Goal: Task Accomplishment & Management: Complete application form

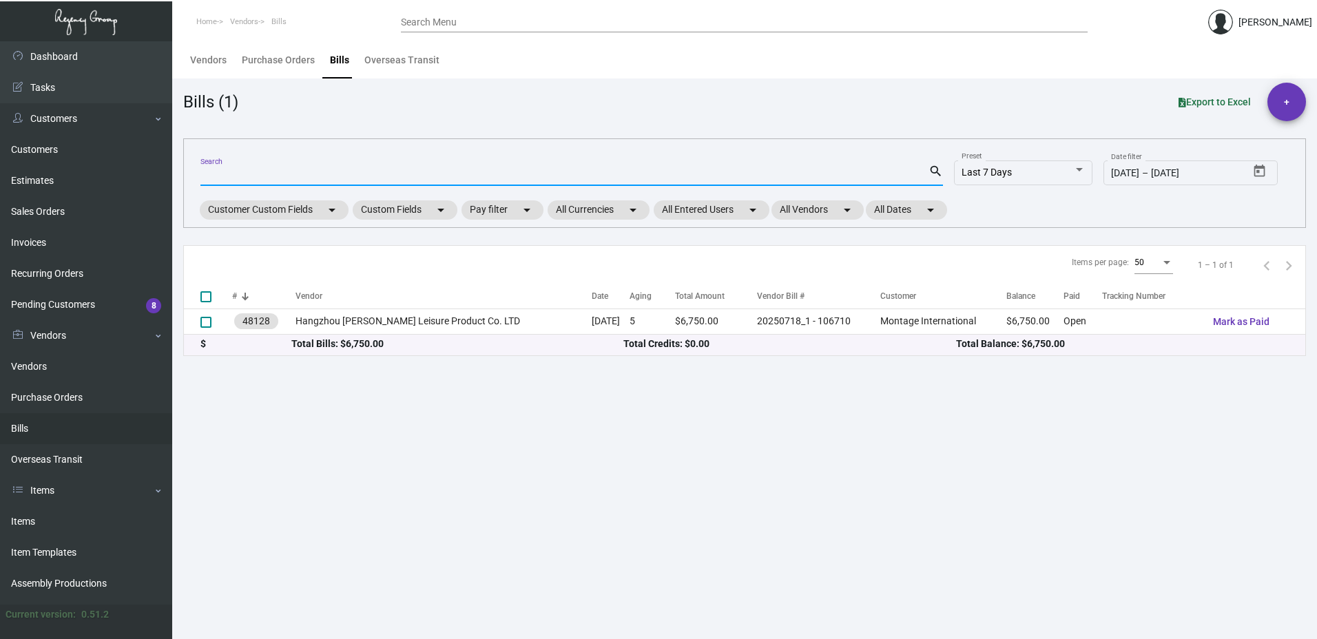
click at [289, 172] on input "Search" at bounding box center [564, 175] width 728 height 11
type input "107521"
checkbox input "true"
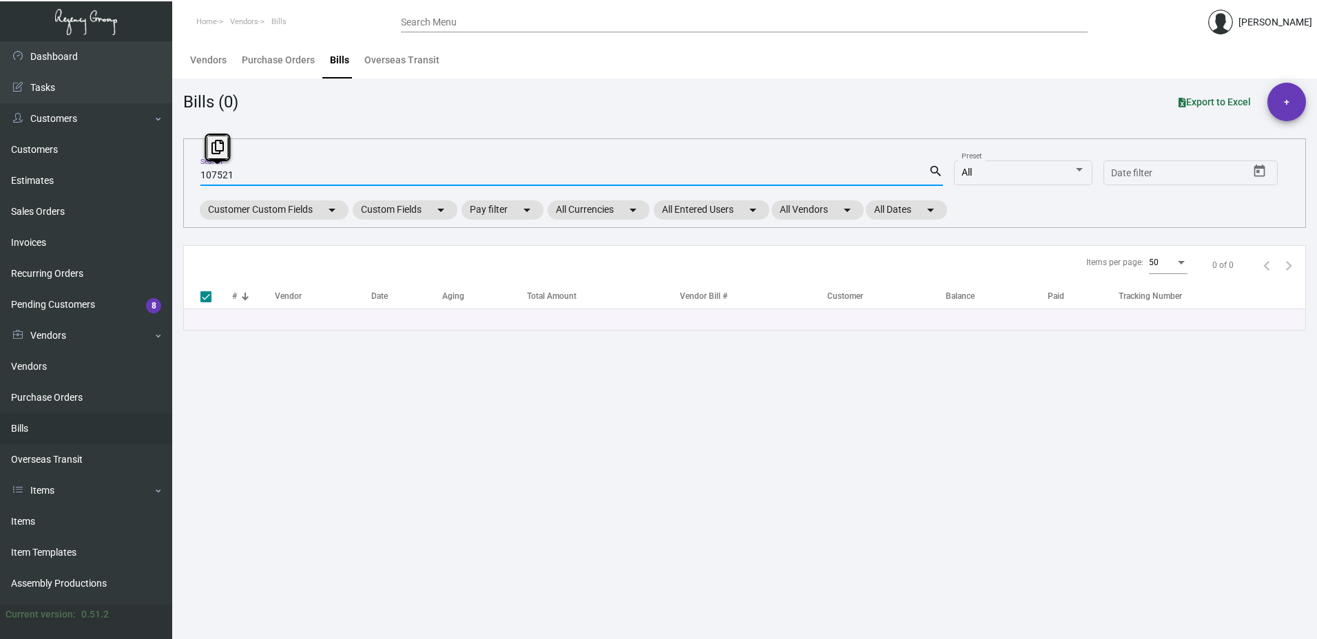
drag, startPoint x: 249, startPoint y: 170, endPoint x: -49, endPoint y: 140, distance: 299.7
click at [0, 140] on html "Home Vendors Bills Search Menu [PERSON_NAME] Dashboard Dashboard Tasks Customer…" at bounding box center [658, 319] width 1317 height 639
checkbox input "false"
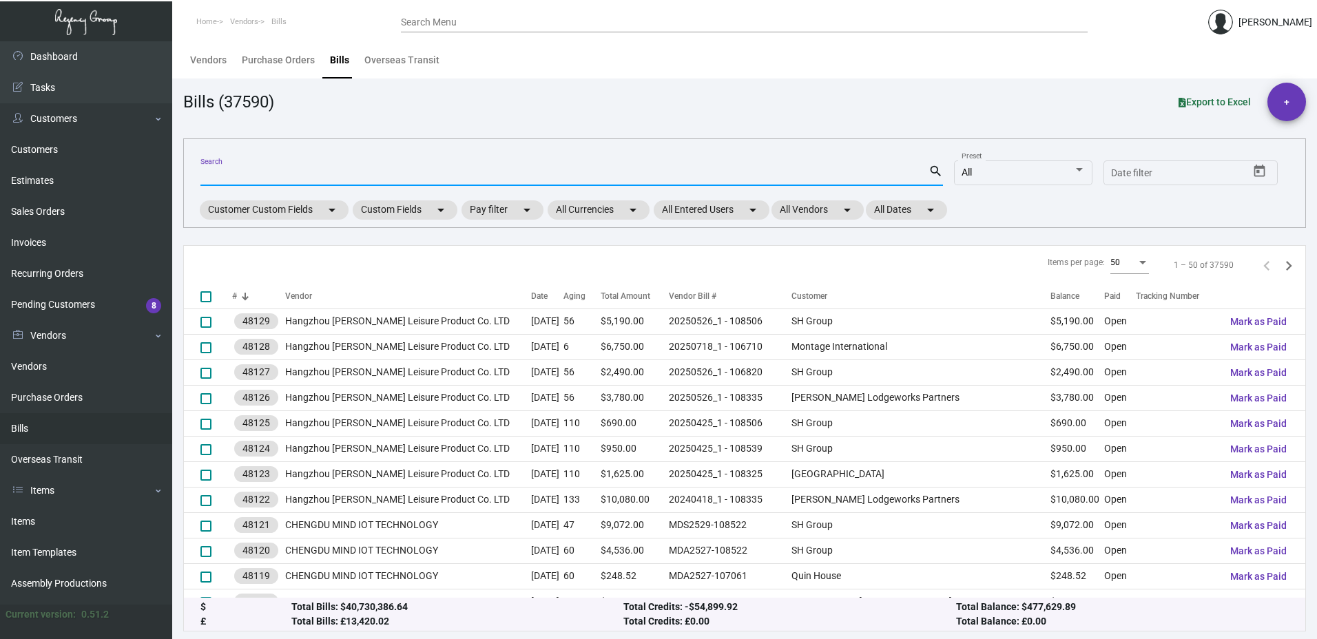
click at [522, 16] on div "Search Menu" at bounding box center [744, 21] width 687 height 21
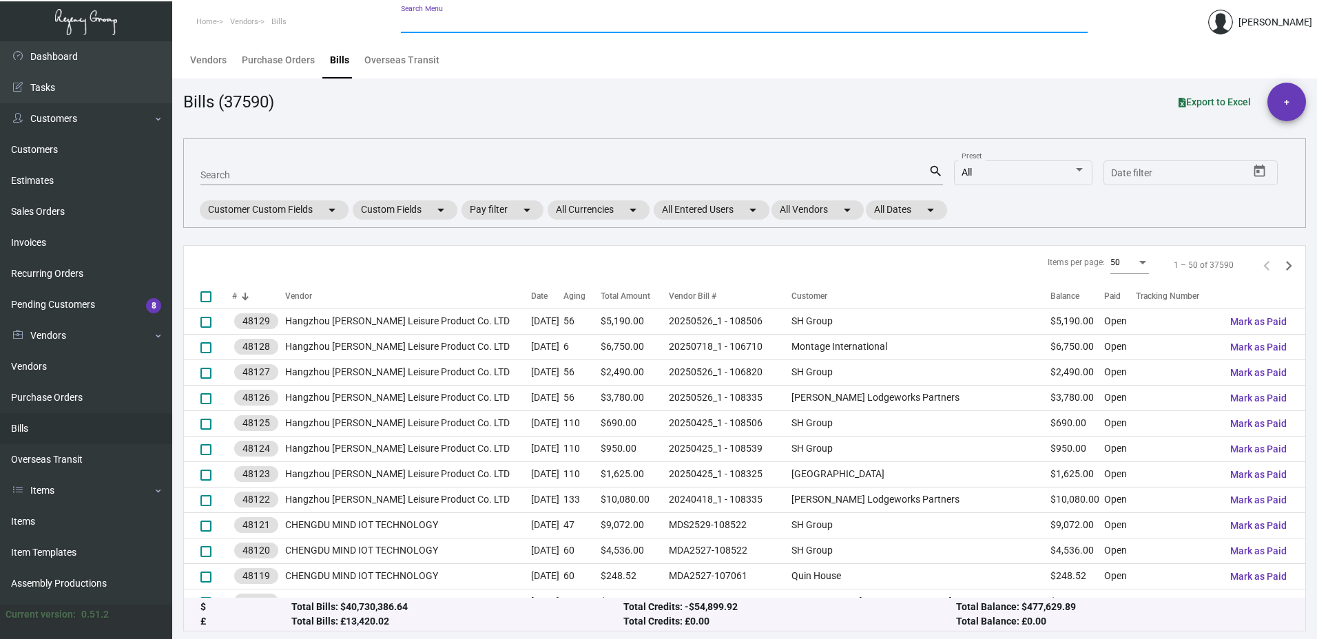
click at [503, 26] on input "Search Menu" at bounding box center [744, 22] width 687 height 11
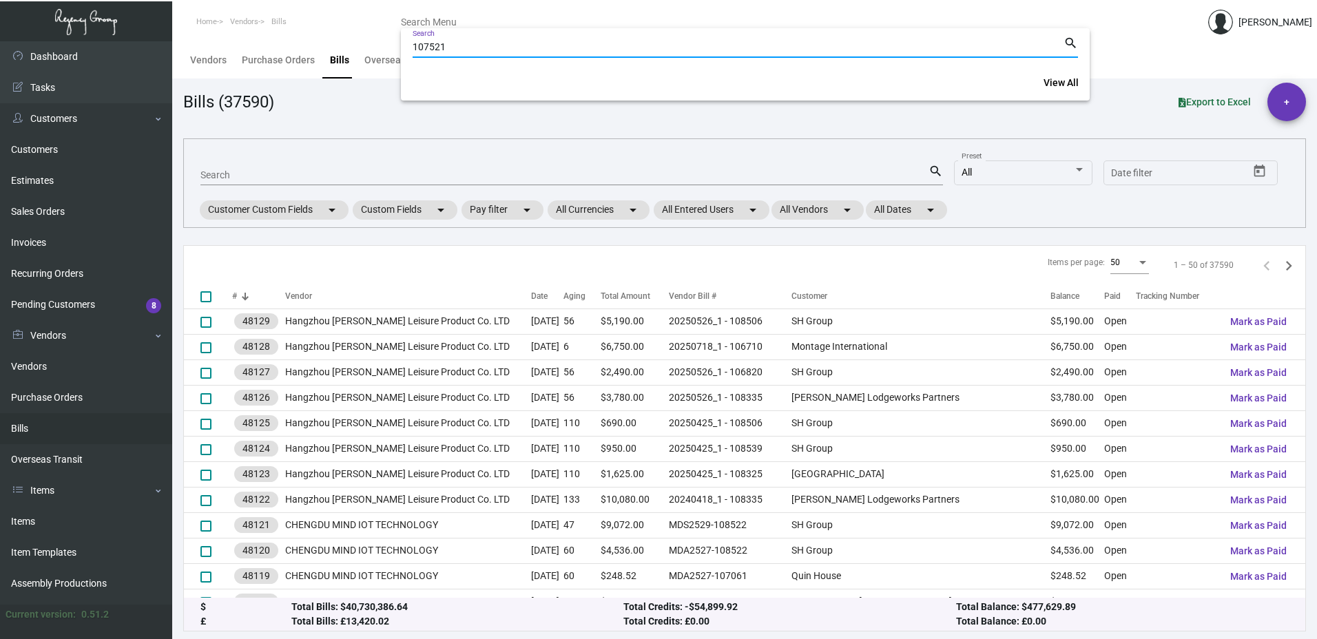
type input "107521"
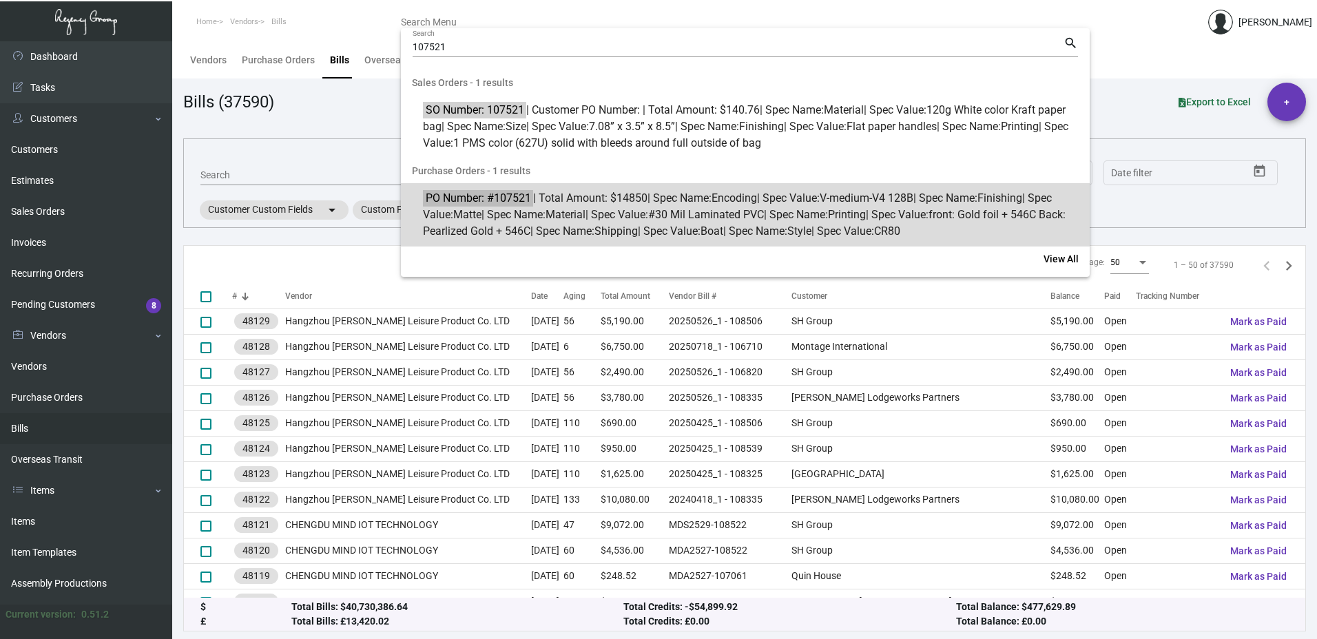
click at [568, 205] on span "PO Number: #107521 | Total Amount: $14850 | Spec Name: Encoding | Spec Value: V…" at bounding box center [753, 215] width 660 height 50
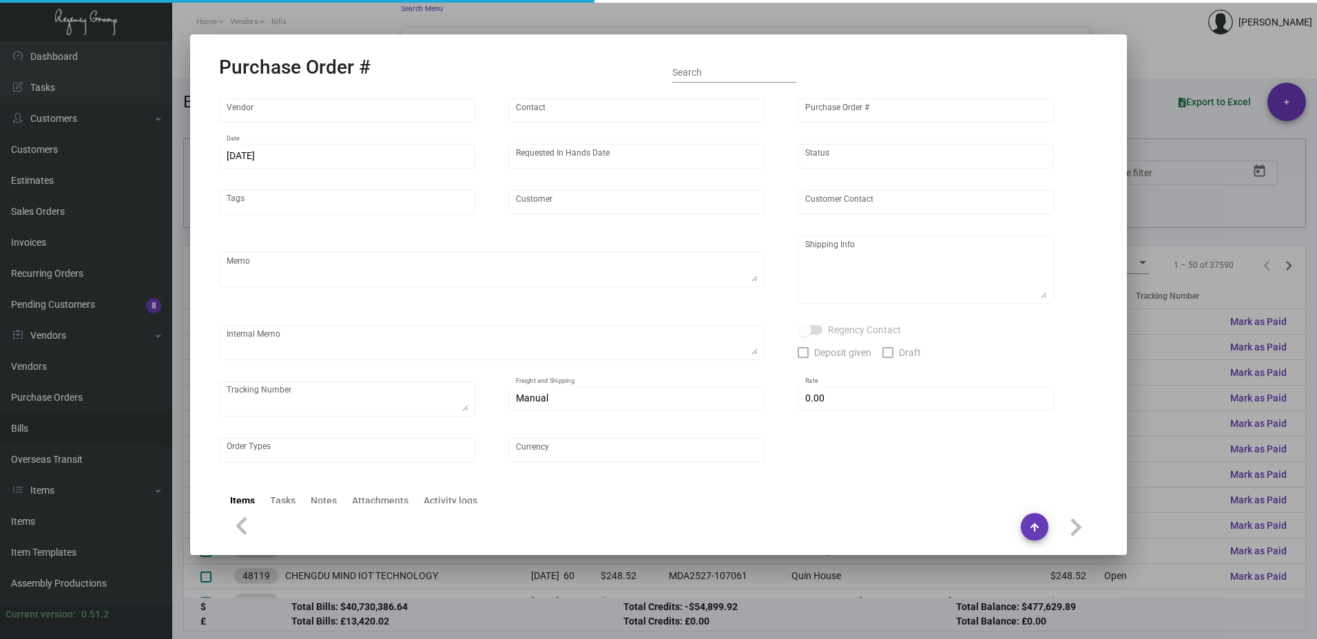
type input "Nexqo"
type input "[PERSON_NAME]"
type input "107521"
type input "[DATE]"
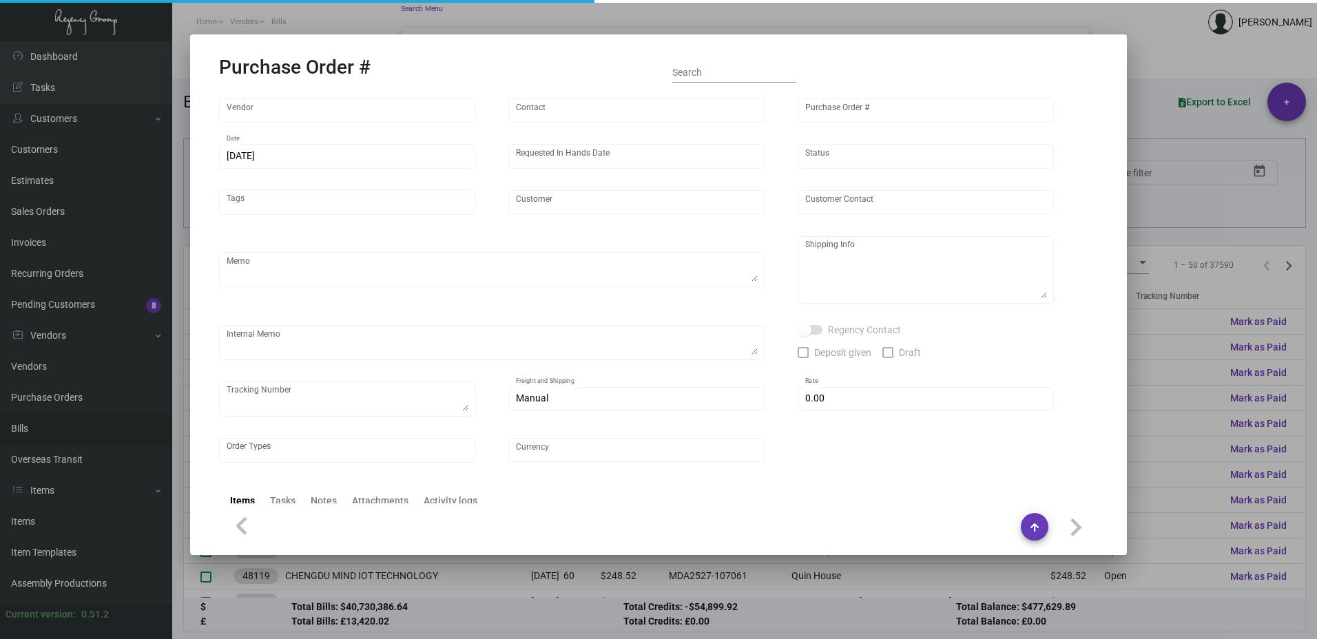
type input "[PERSON_NAME] Hotels"
type textarea "Please ship 25k right away, by boat to our NJ warehouse. For the remaining quan…"
type textarea "Regency Group NJ - [PERSON_NAME] [STREET_ADDRESS]"
checkbox input "true"
type input "$ 0.00"
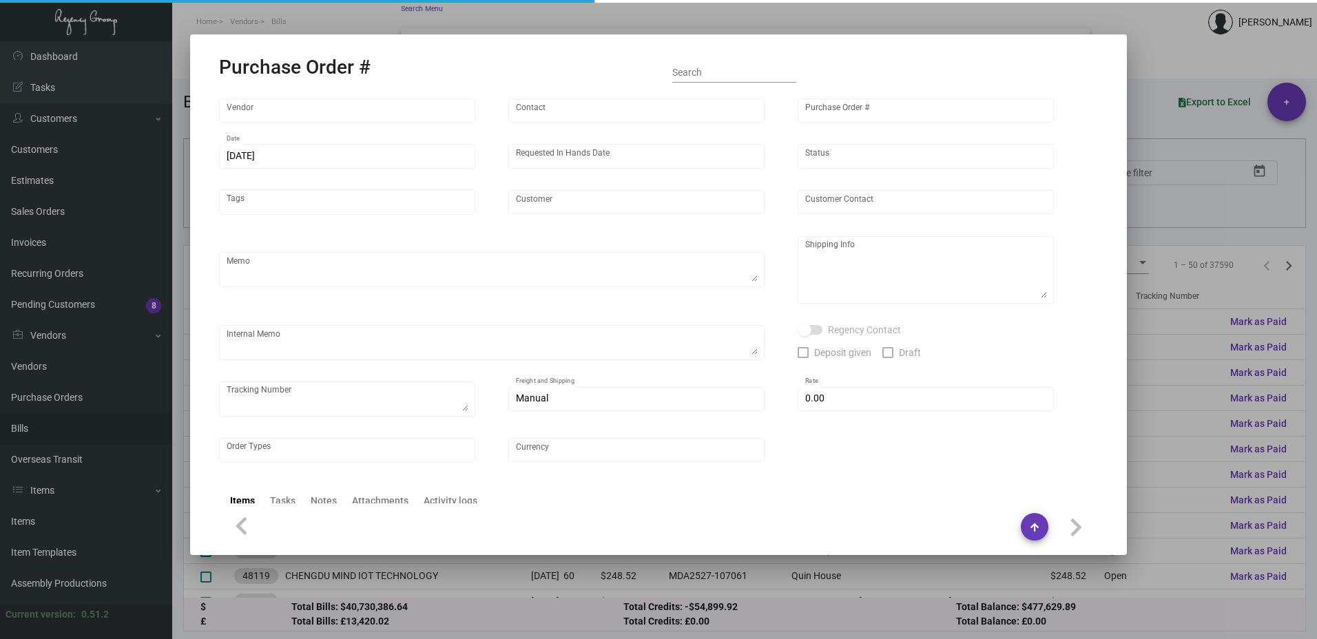
type input "United States Dollar $"
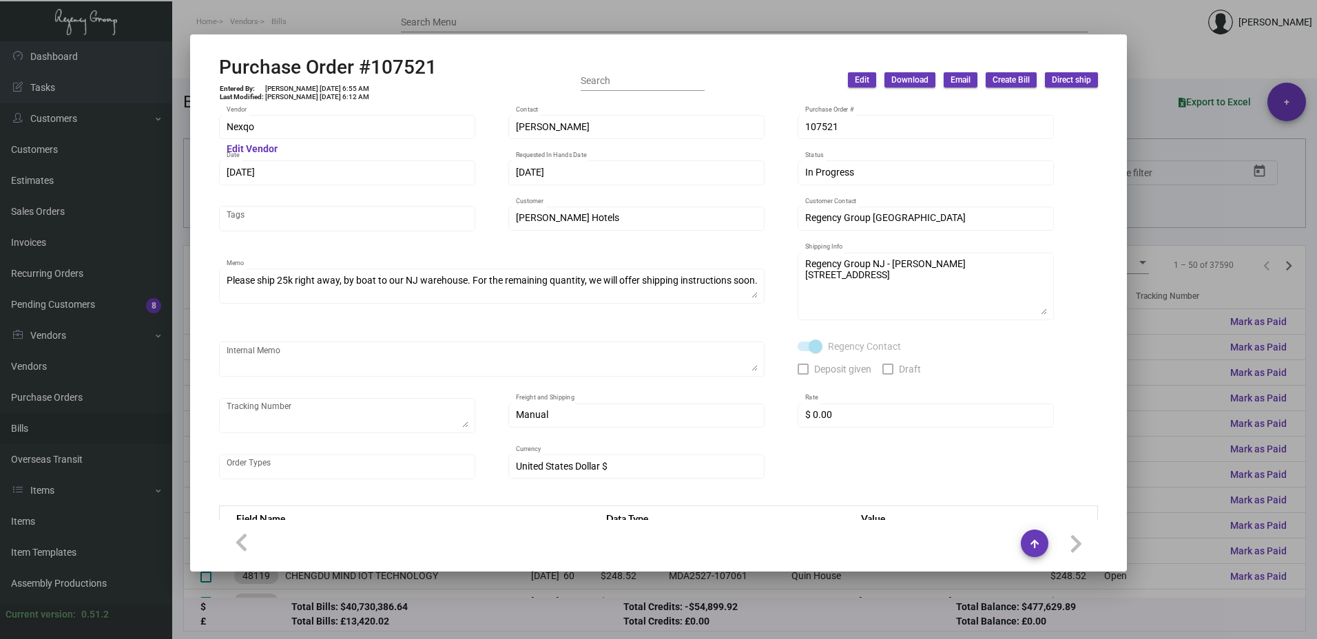
scroll to position [413, 0]
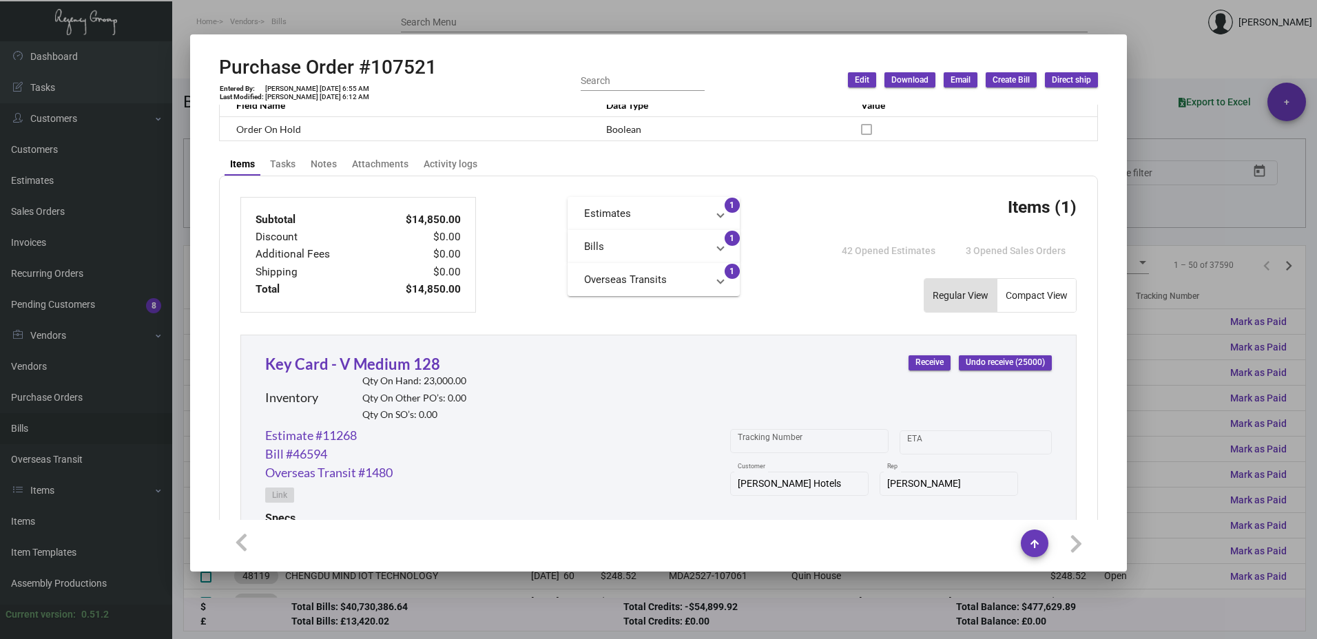
click at [680, 252] on mat-panel-title "Bills" at bounding box center [645, 247] width 123 height 16
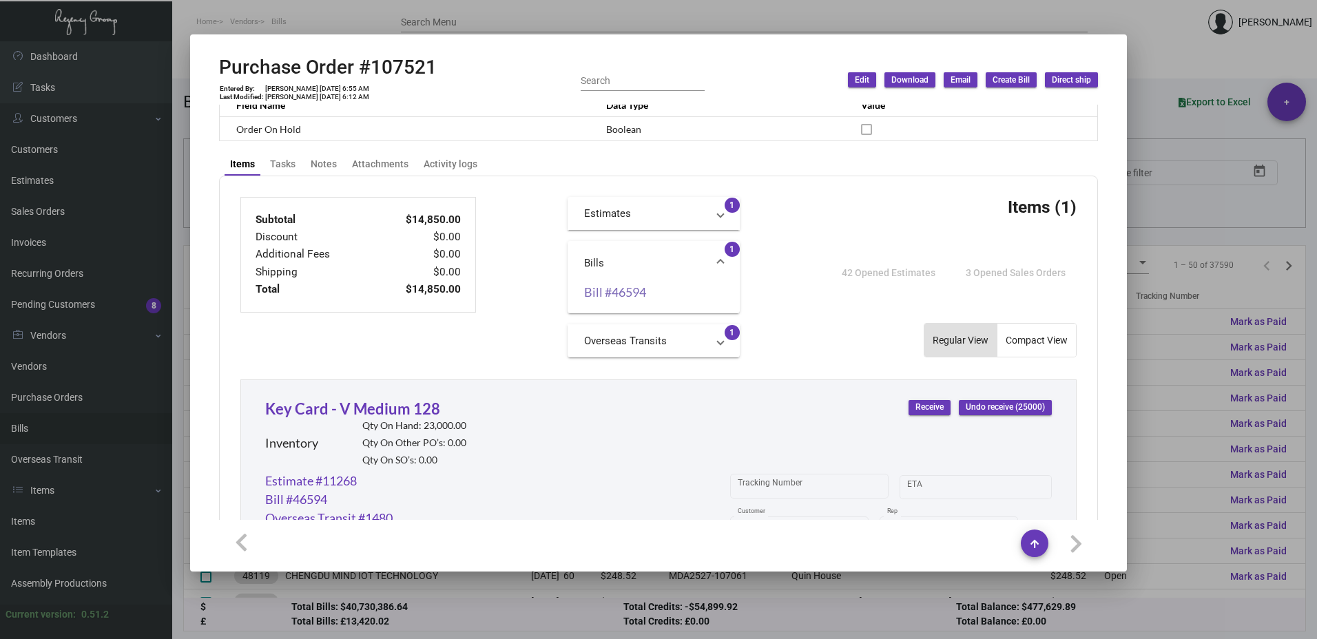
click at [616, 298] on link "Bill #46594" at bounding box center [653, 292] width 139 height 14
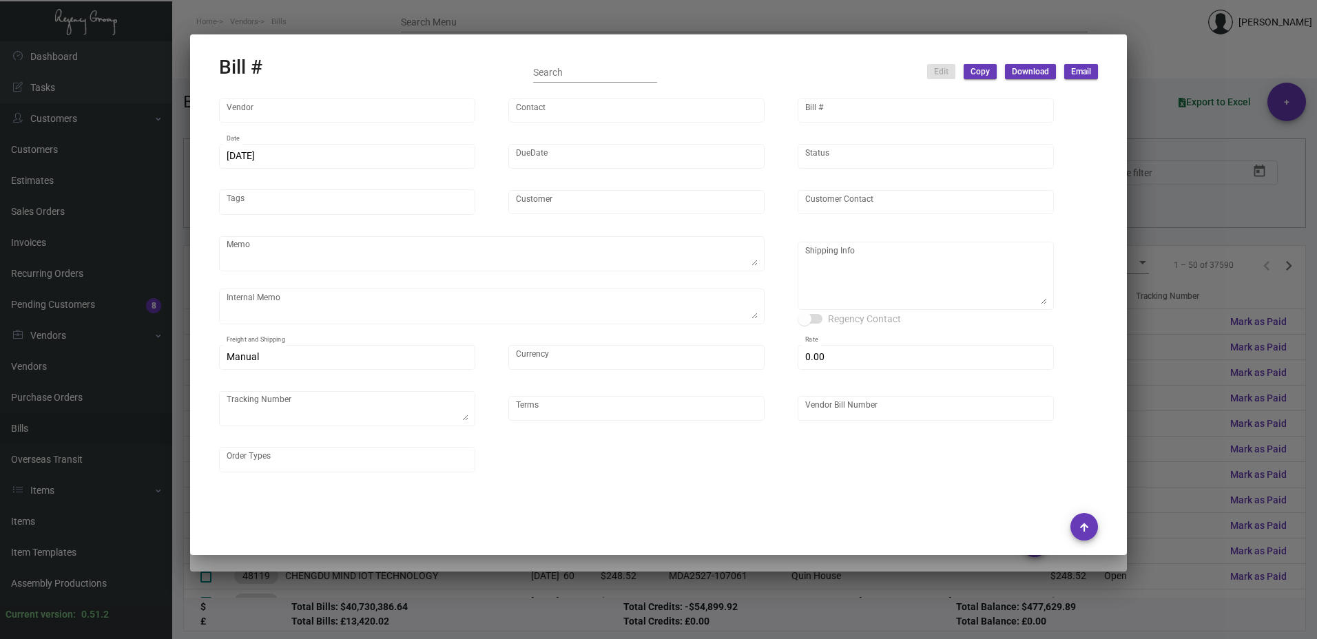
type input "Nexqo"
type input "[PERSON_NAME]"
type input "46594"
type input "[DATE]"
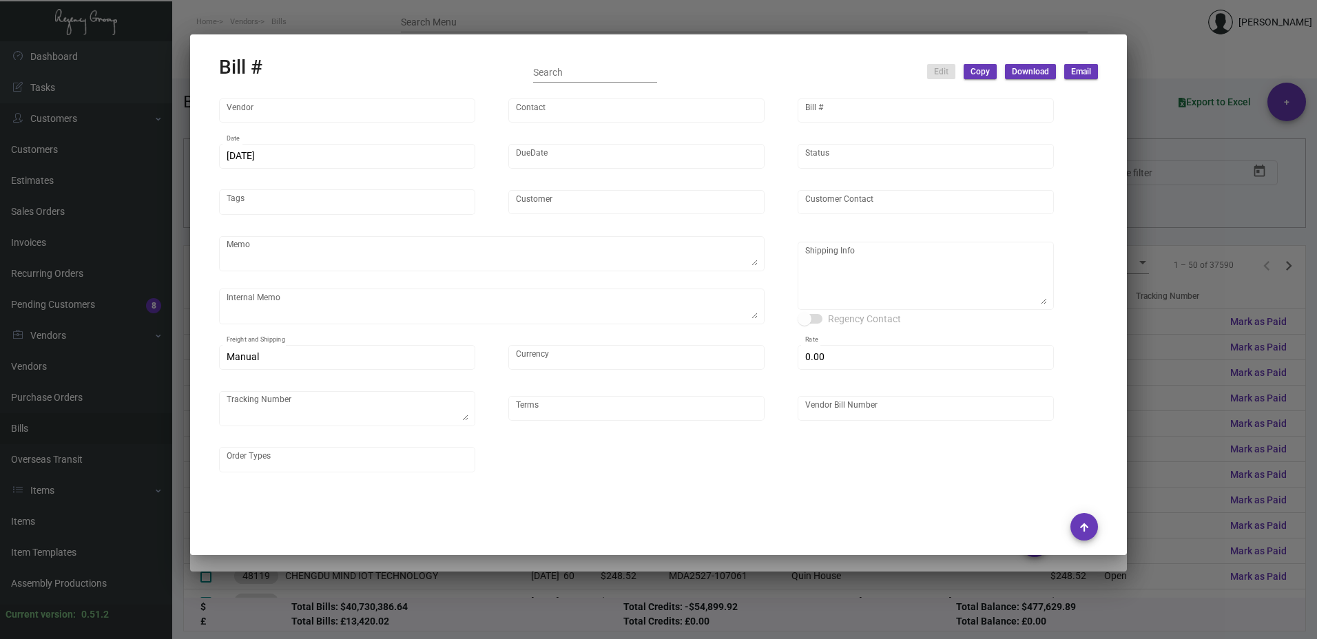
type input "[PERSON_NAME] Hotels"
type input "C/O Hyatt Hotels"
type textarea "Please ship 25k right away, by boat to our NJ warehouse. For the remaining quan…"
type textarea "[PERSON_NAME] Hotels - C/O Hyatt Hotels [STREET_ADDRESS]"
type input "United States Dollar $"
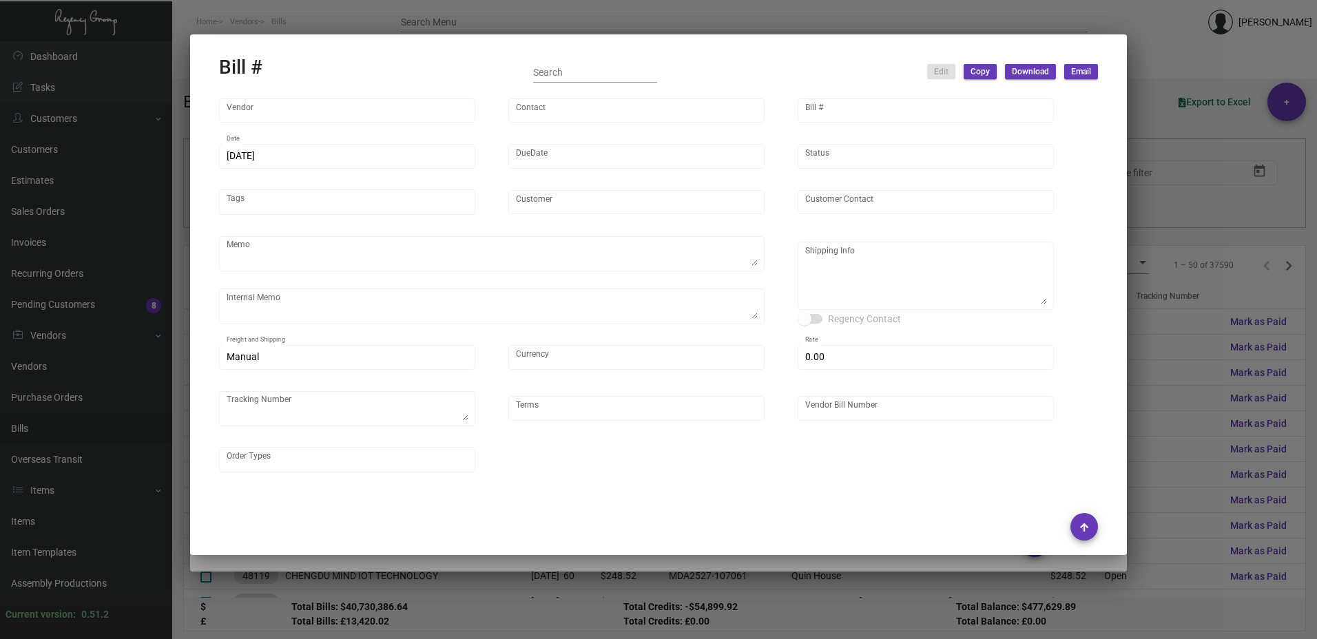
type input "$ 0.00"
type input "Net 45"
type input "NEX-INRG37331-7"
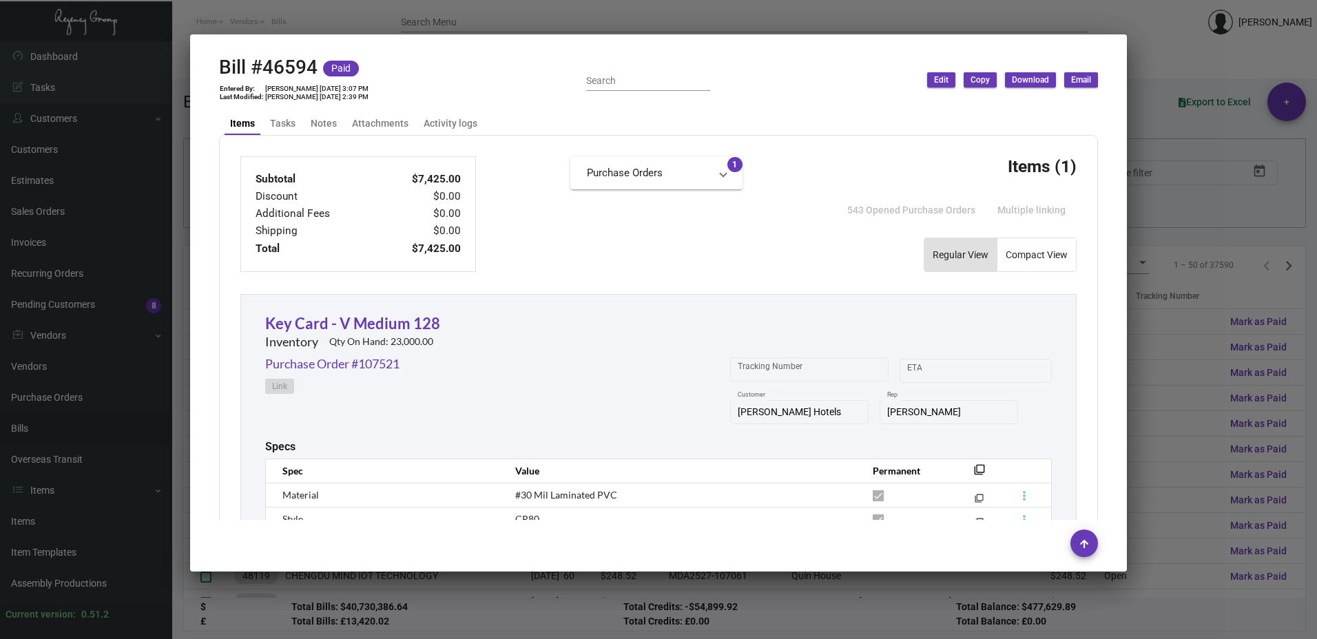
scroll to position [362, 0]
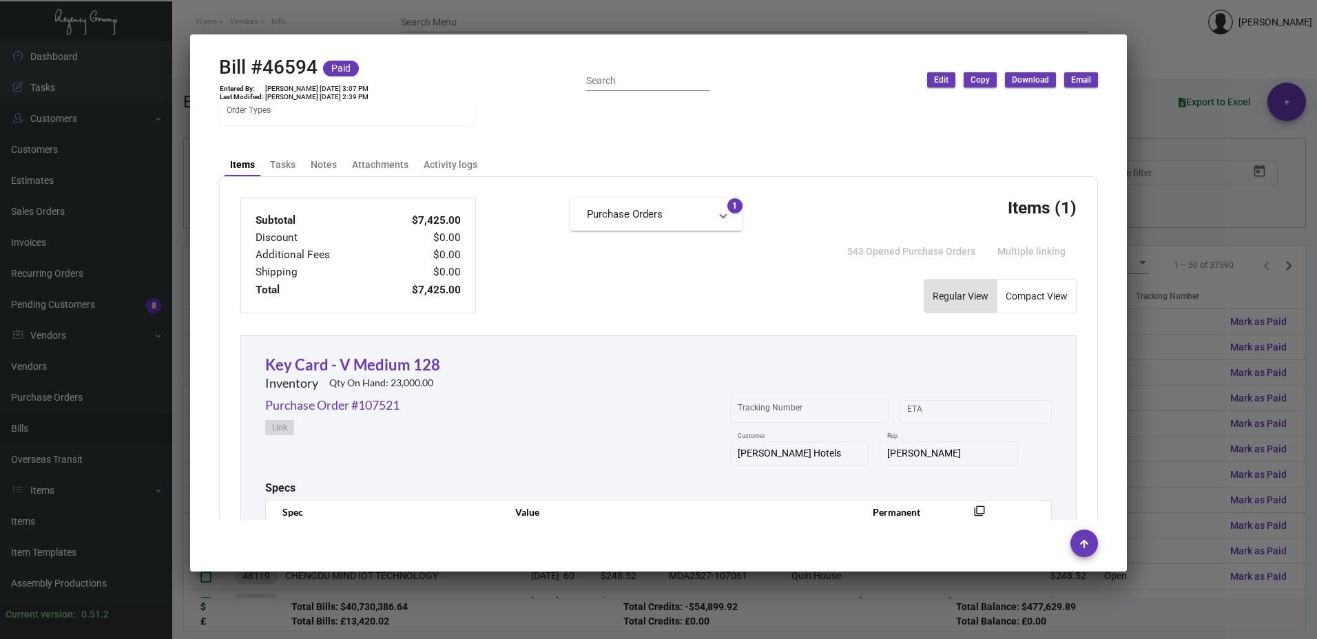
click at [653, 198] on mat-expansion-panel-header "Purchase Orders" at bounding box center [656, 214] width 172 height 33
click at [372, 169] on div "Attachments" at bounding box center [380, 165] width 56 height 14
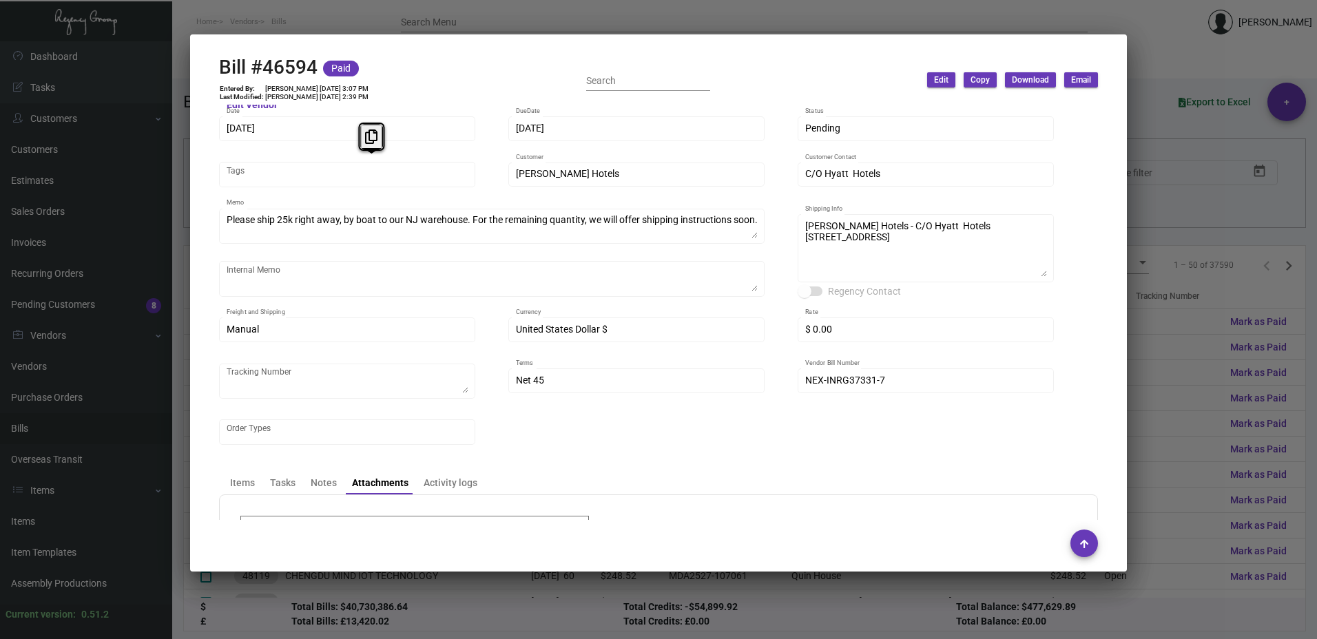
scroll to position [0, 0]
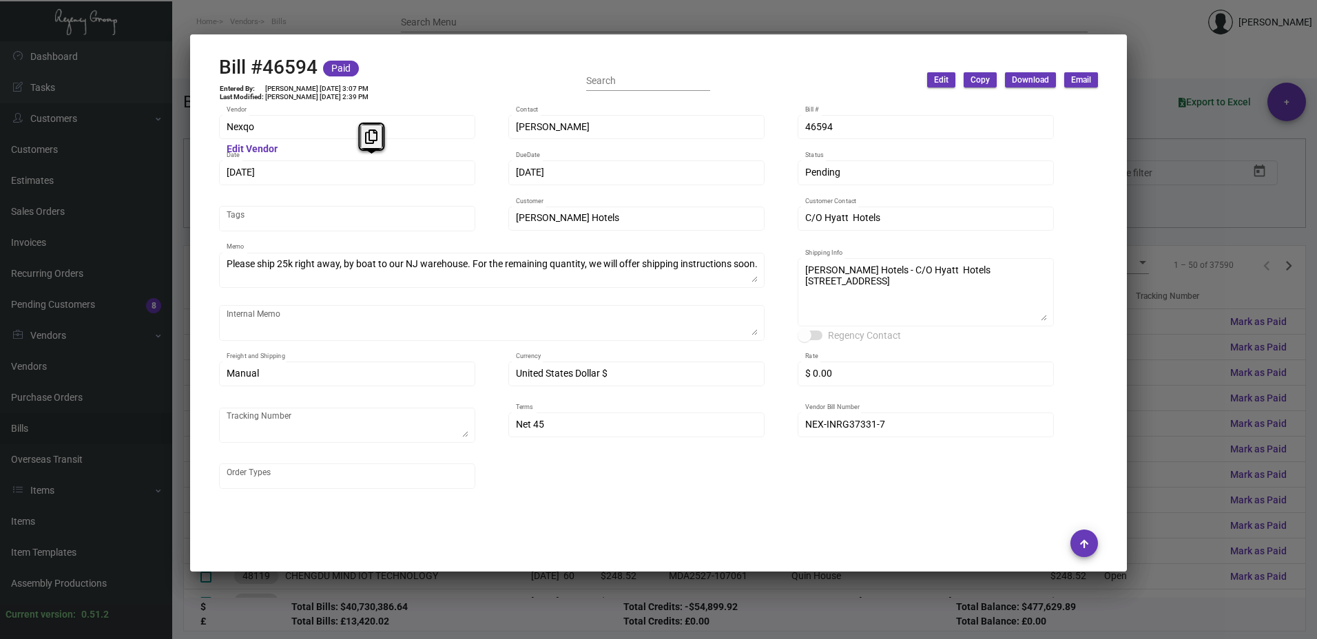
click at [1207, 114] on div at bounding box center [658, 319] width 1317 height 639
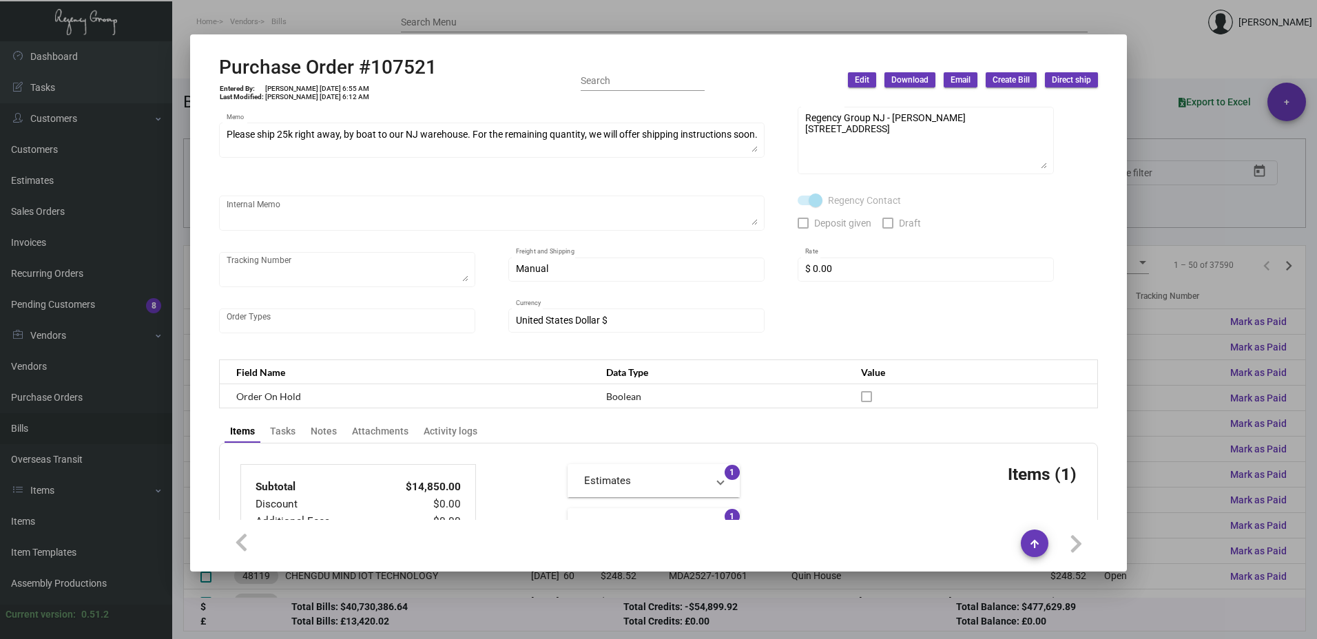
scroll to position [344, 0]
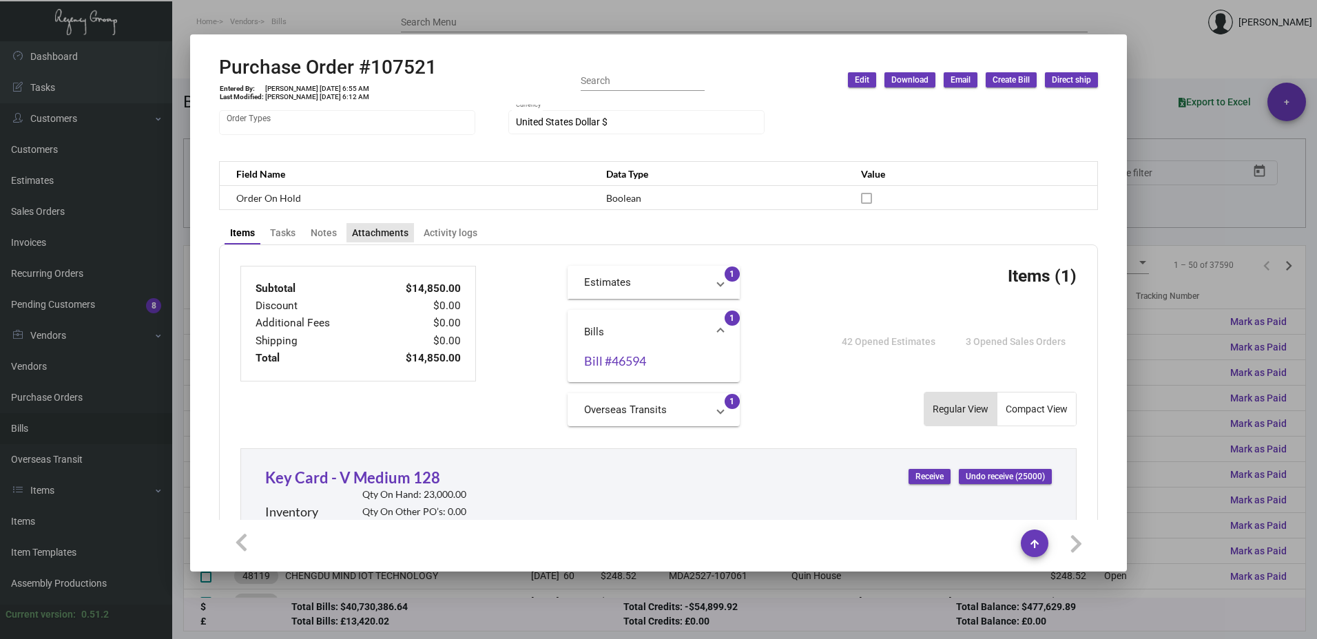
click at [380, 235] on div "Attachments" at bounding box center [380, 233] width 56 height 14
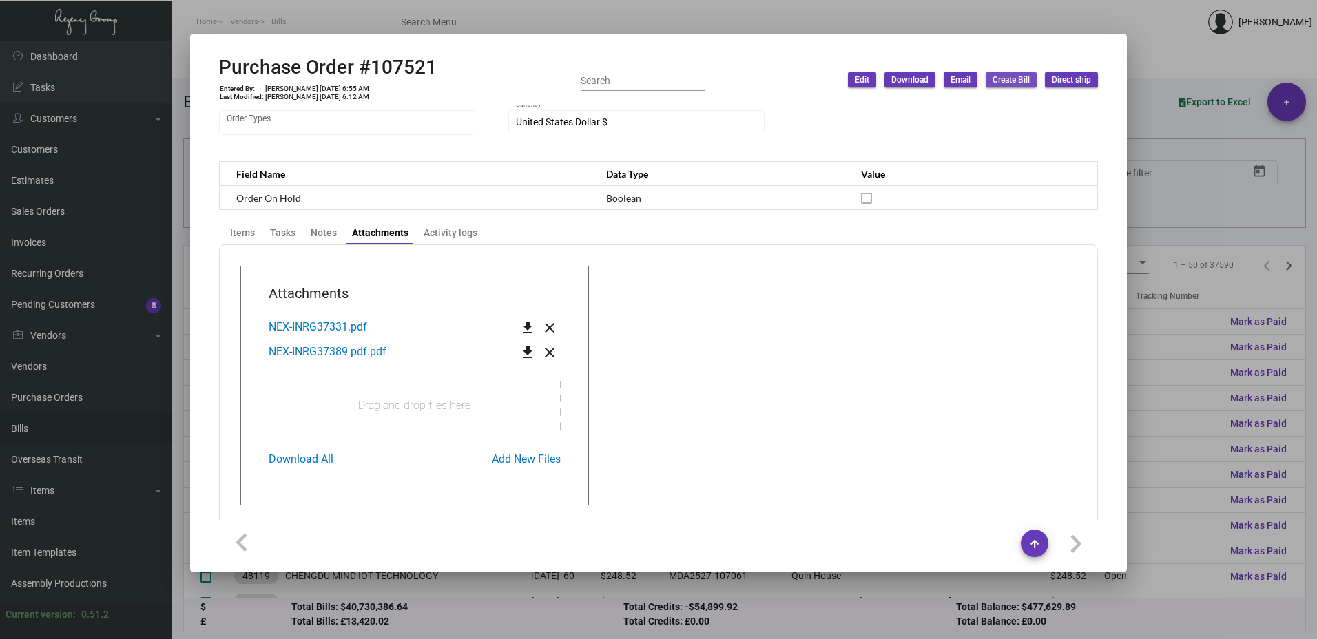
click at [1004, 81] on span "Create Bill" at bounding box center [1010, 80] width 37 height 12
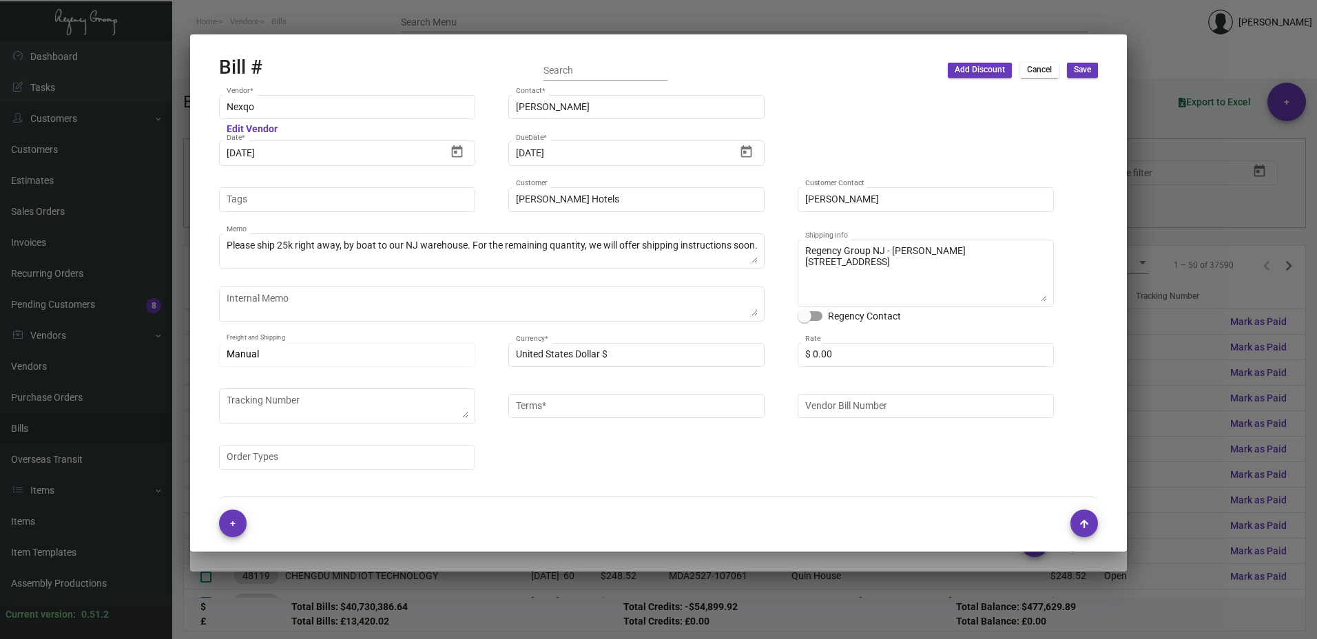
type input "Net 45"
type input "C/O Hyatt Hotels"
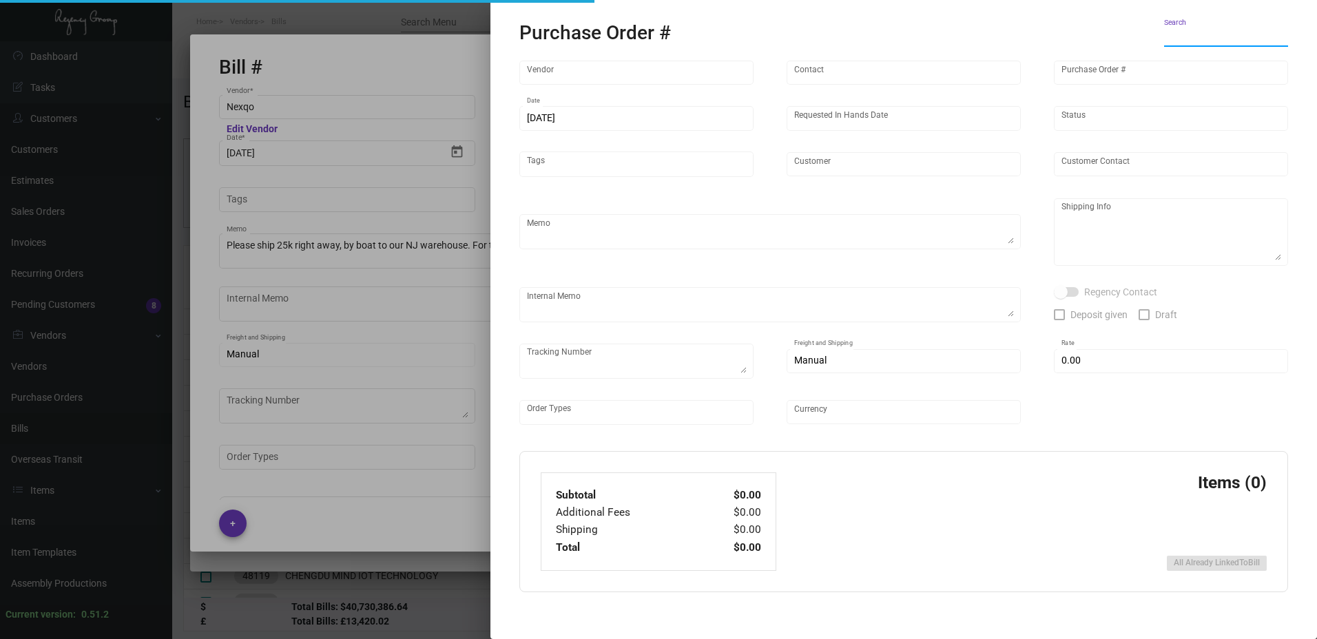
type textarea "[PERSON_NAME] Hotels - C/O Hyatt Hotels [STREET_ADDRESS]"
type input "Nexqo"
type input "[PERSON_NAME]"
type input "107521"
type input "[DATE]"
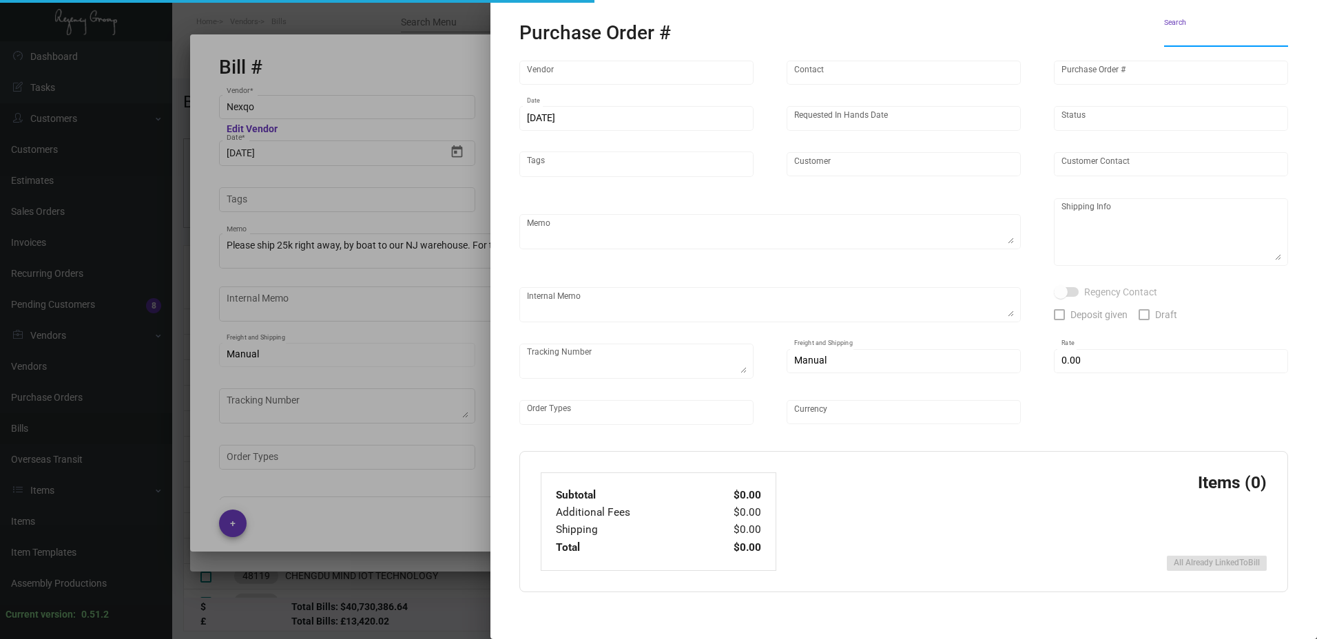
type input "[DATE]"
type input "[PERSON_NAME] Hotels"
type textarea "Please ship 25k right away, by boat to our NJ warehouse. For the remaining quan…"
type textarea "Regency Group NJ - [PERSON_NAME] [STREET_ADDRESS]"
checkbox input "true"
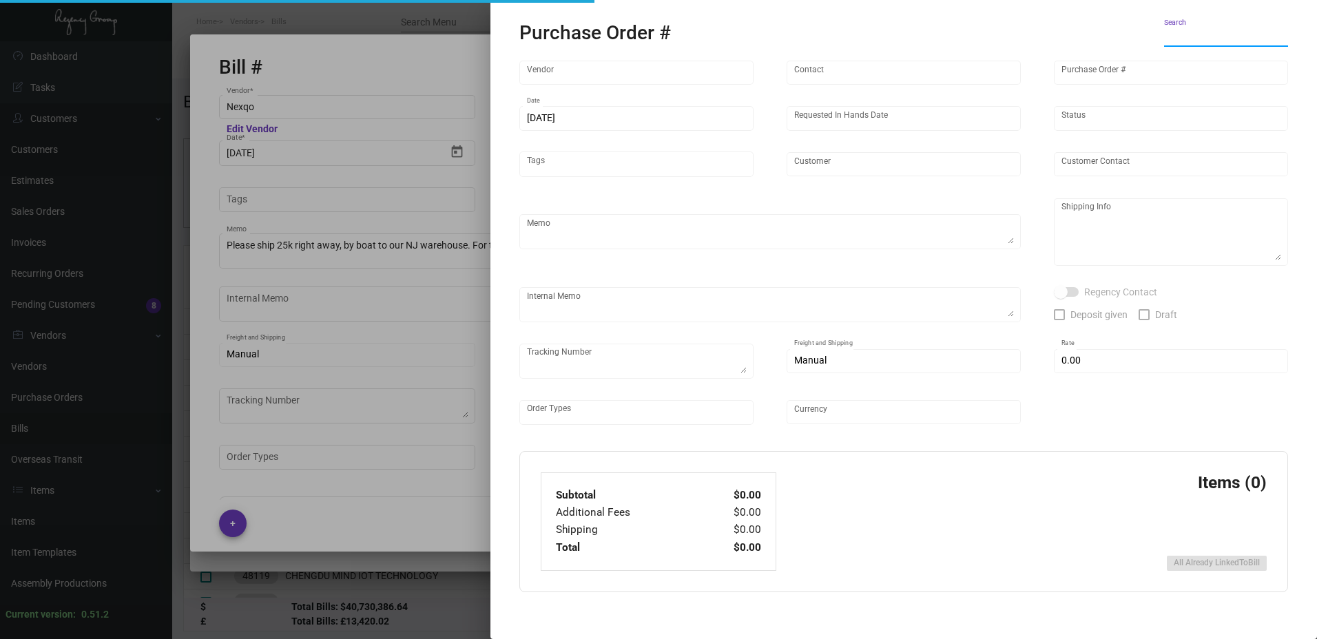
type input "$ 0.00"
type input "United States Dollar $"
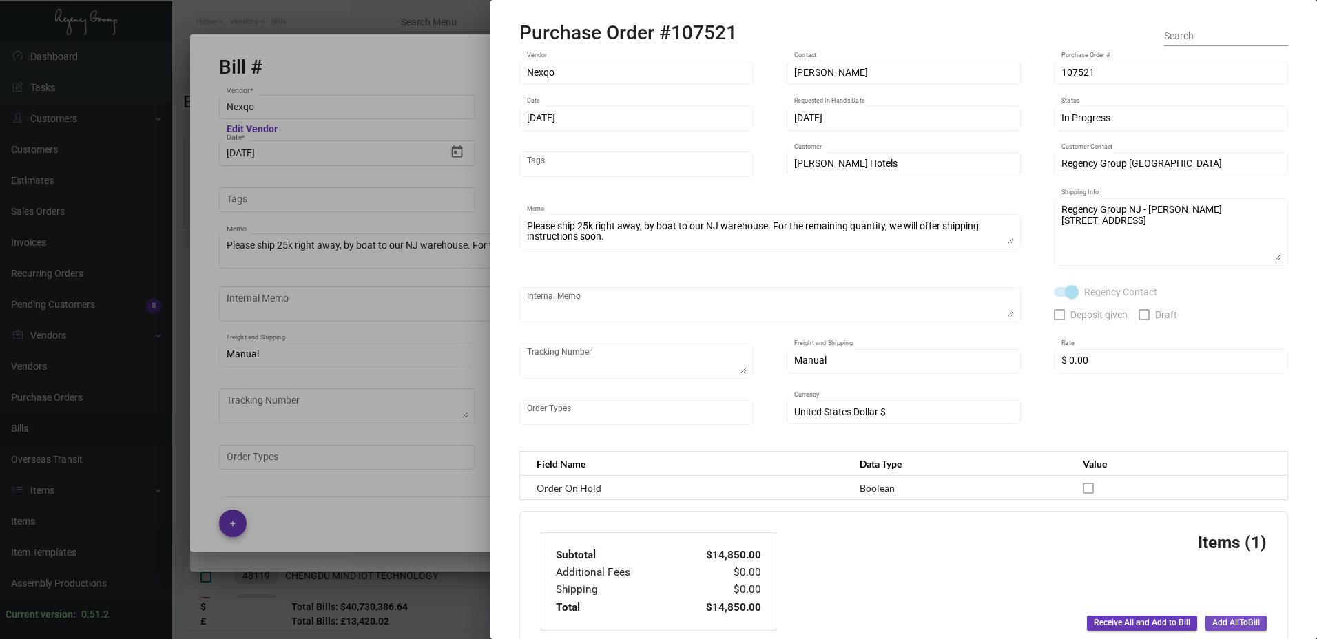
click at [1215, 625] on span "Add All To Bill" at bounding box center [1236, 623] width 48 height 12
click at [448, 275] on div at bounding box center [658, 319] width 1317 height 639
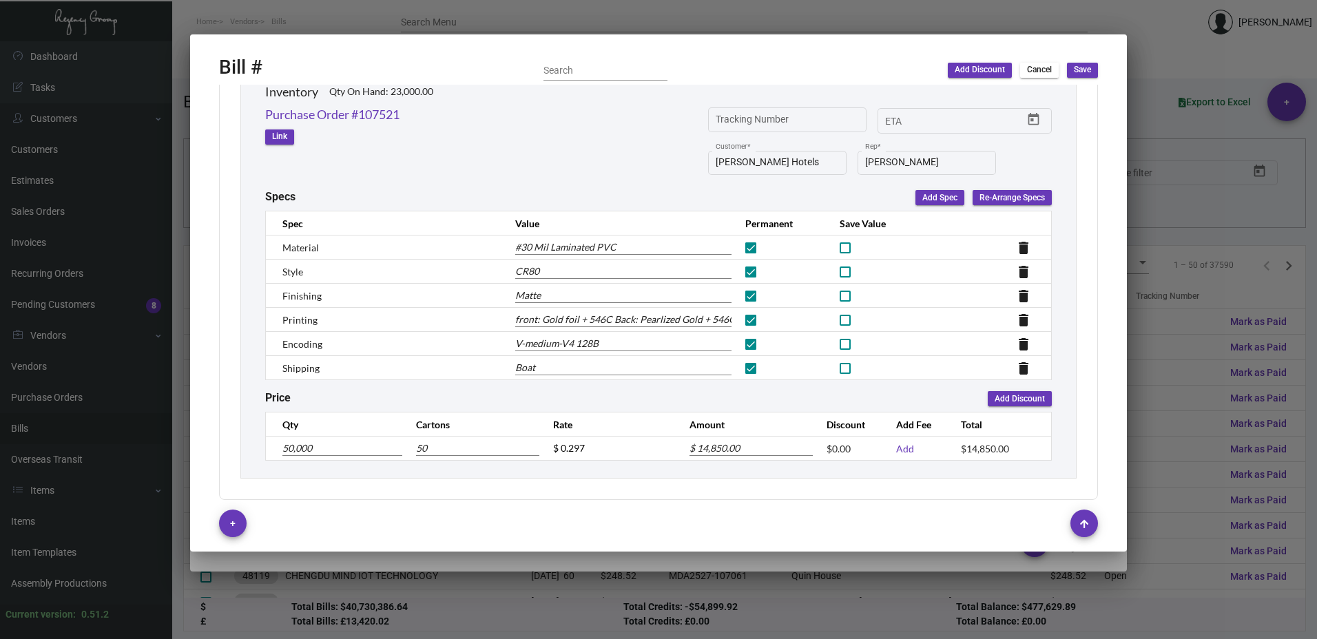
scroll to position [619, 0]
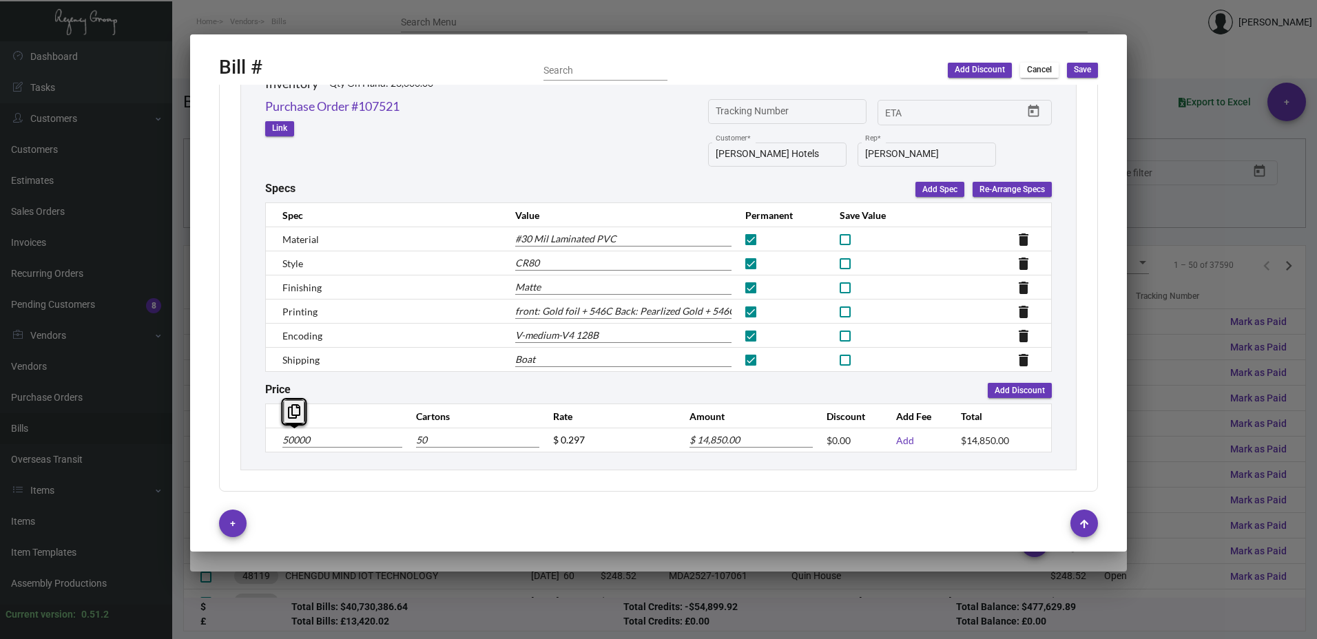
drag, startPoint x: 315, startPoint y: 438, endPoint x: 209, endPoint y: 432, distance: 106.2
click at [209, 432] on div "Nexqo Vendor * Edit Vendor [PERSON_NAME] Contact * [DATE] Date * [DATE] DueDate…" at bounding box center [658, 292] width 912 height 415
click at [295, 439] on input "50000" at bounding box center [342, 440] width 120 height 15
type input "5000"
type input "5"
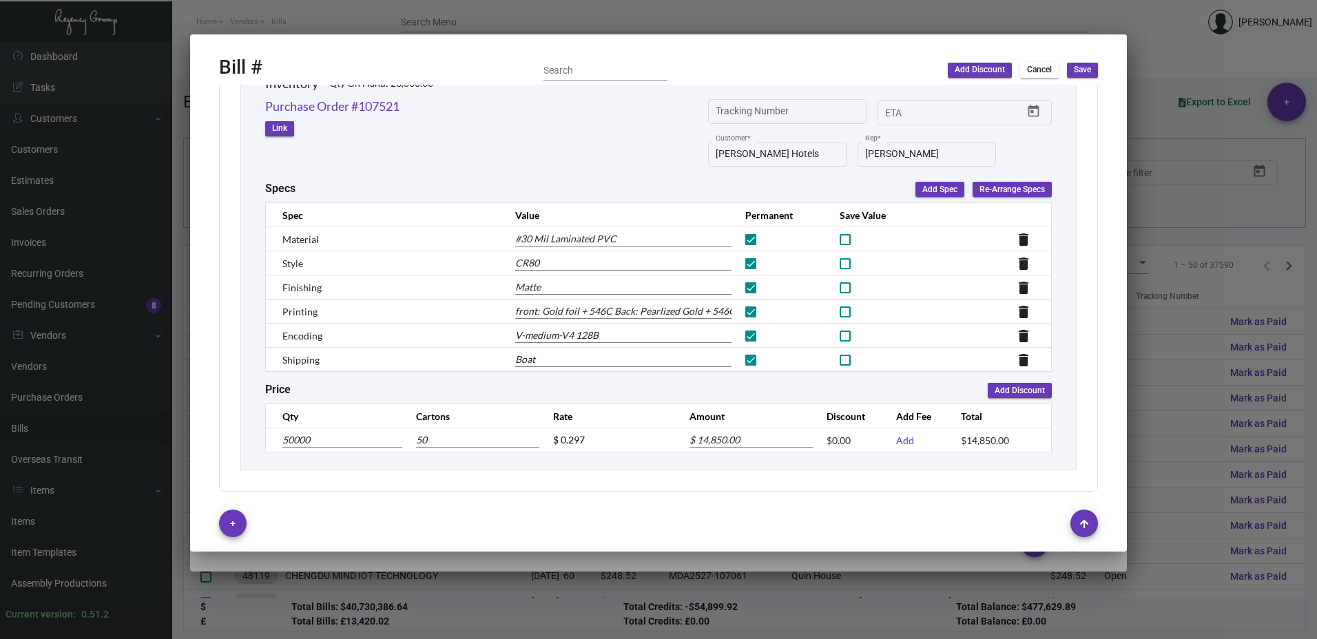
type input "$ 1,485.00"
type input "000"
type input "0"
type input "$ 0.00"
type input "2000"
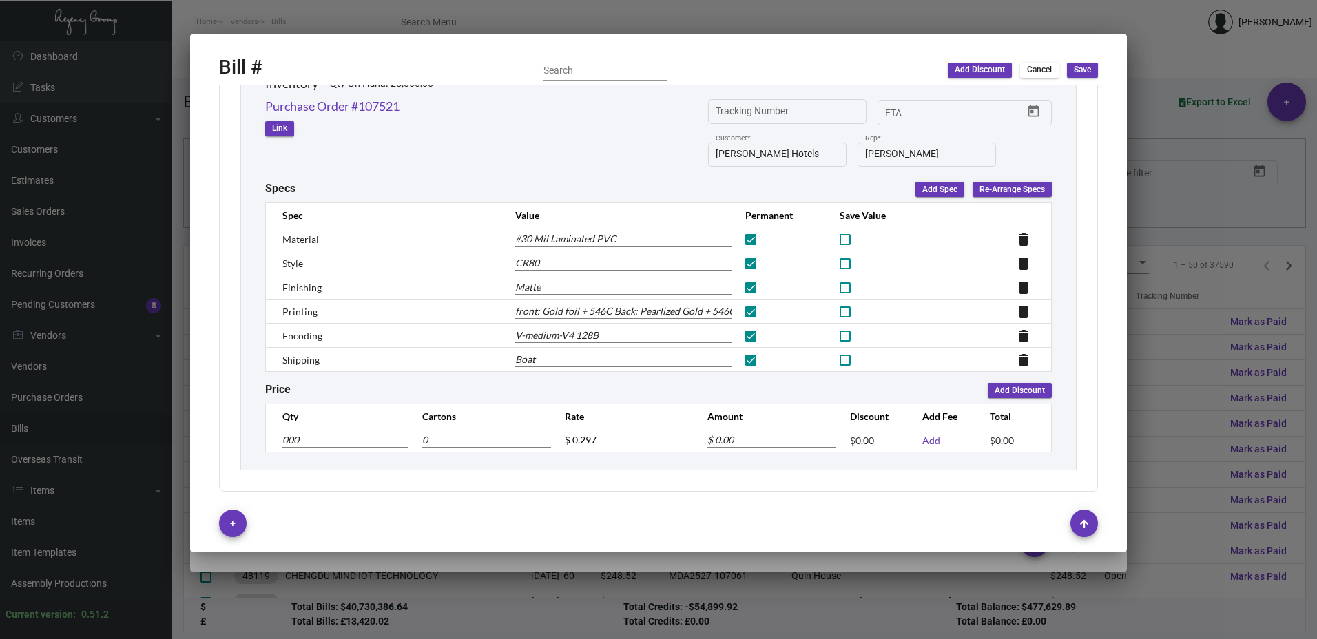
type input "2"
type input "$ 594.00"
type input "25000"
type input "25"
type input "$ 7,425.00"
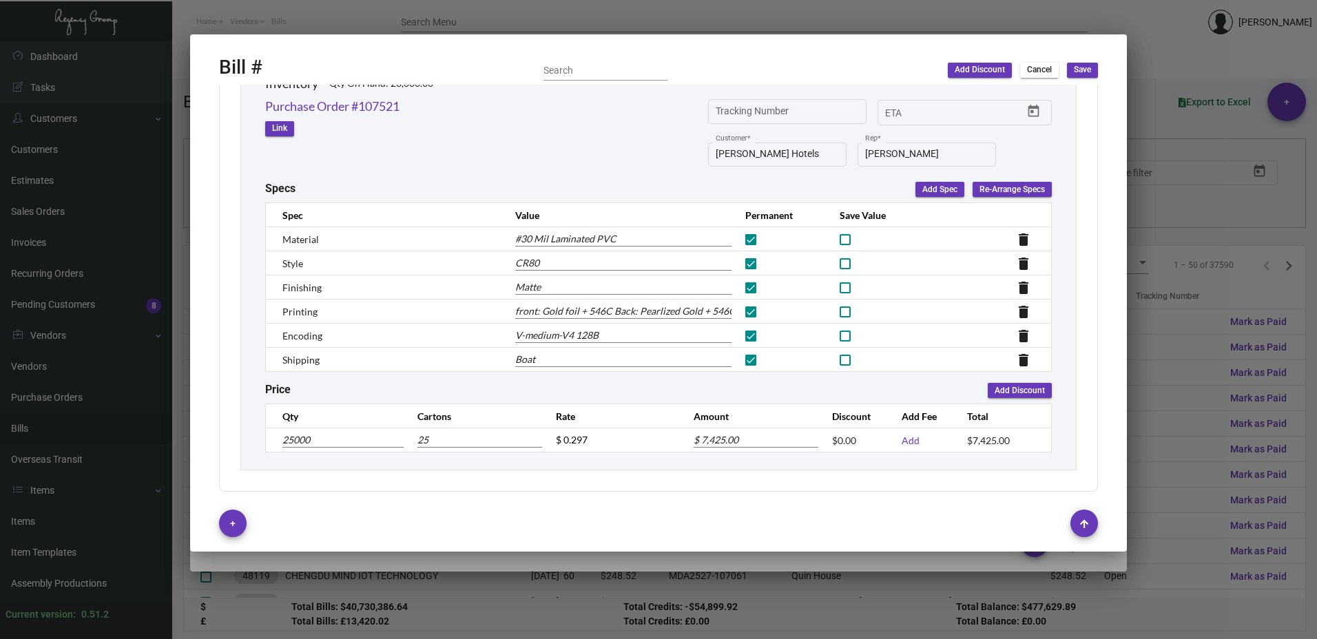
type input "25,000"
click at [873, 479] on div "Subtotal $7,425.00 Discount $0.00 Additional Fees $0.00 Shipping $0.00 Total $7…" at bounding box center [658, 184] width 879 height 615
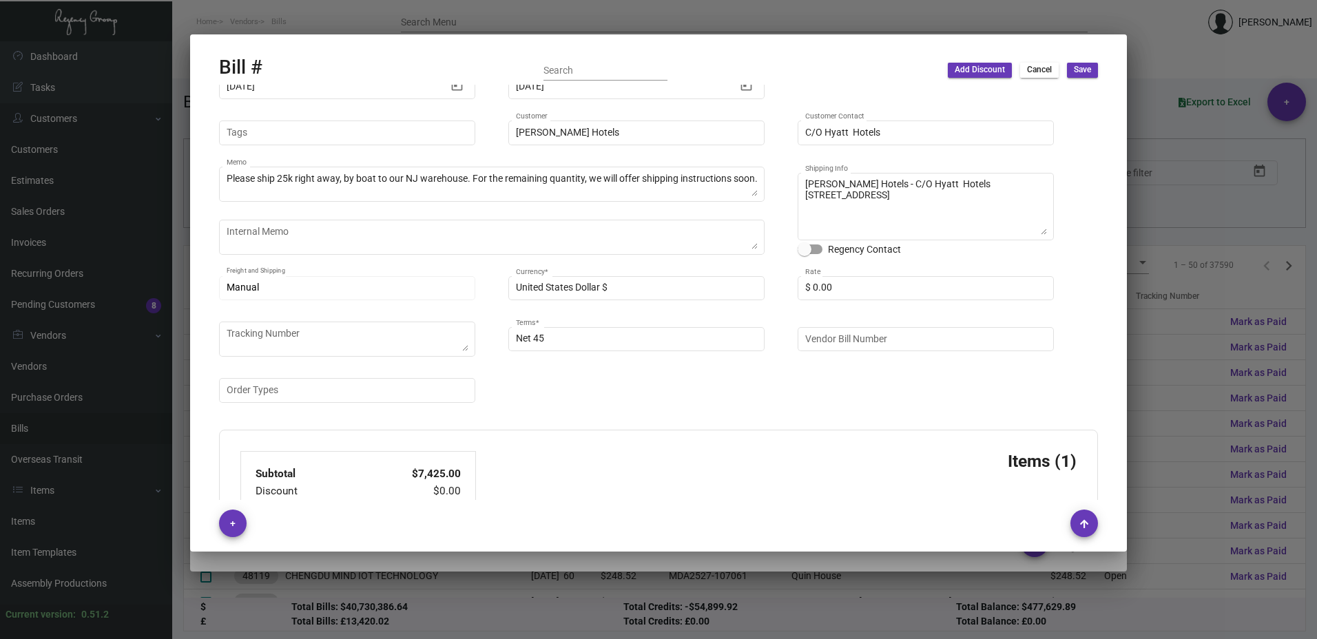
scroll to position [0, 0]
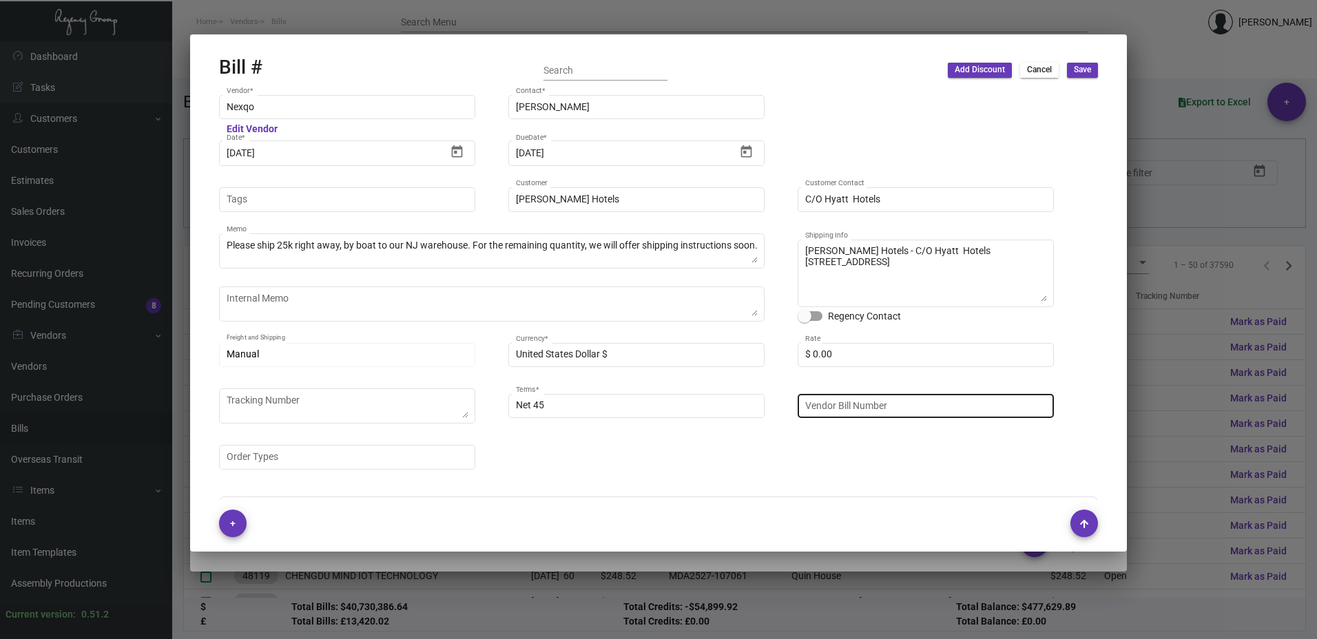
click at [825, 411] on input "Vendor Bill Number" at bounding box center [926, 405] width 242 height 11
click at [882, 409] on input "Vendor Bill Number" at bounding box center [926, 405] width 242 height 11
paste input "NEX-INRG37389"
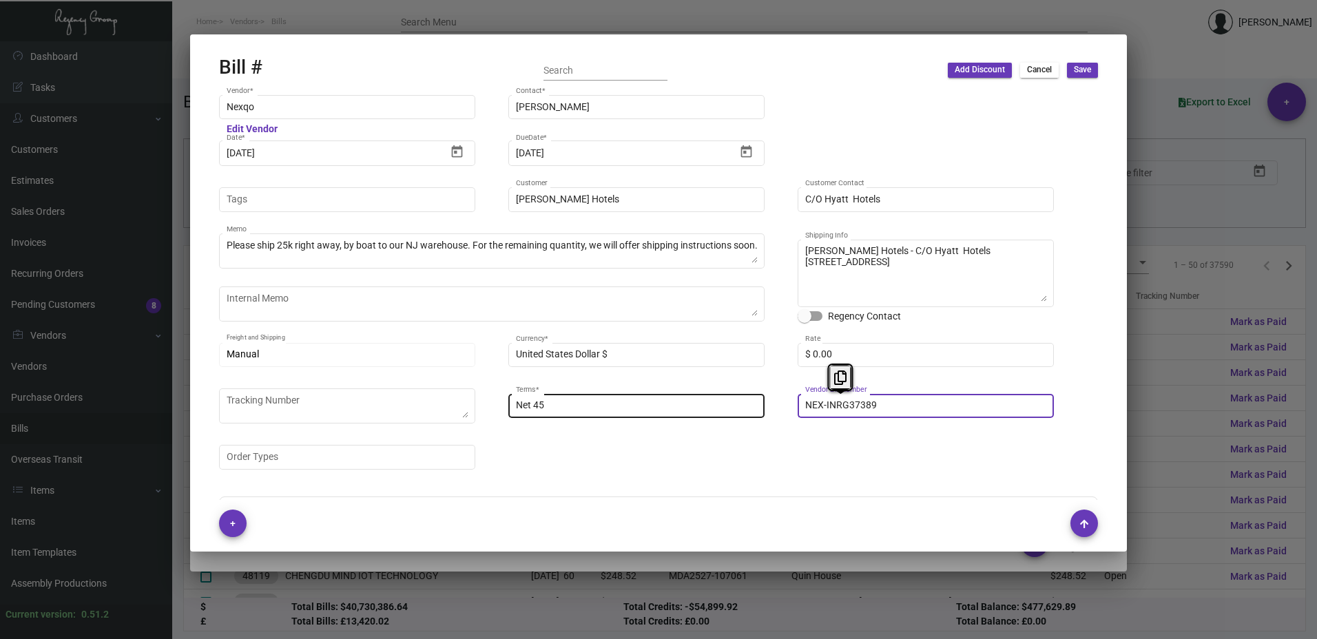
drag, startPoint x: 894, startPoint y: 408, endPoint x: 720, endPoint y: 401, distance: 174.4
click at [720, 401] on div "Nexqo Vendor * Edit Vendor [PERSON_NAME] Contact * [DATE] Date * [DATE] DueDate…" at bounding box center [658, 289] width 879 height 393
paste input "NEX-INRG37389-2"
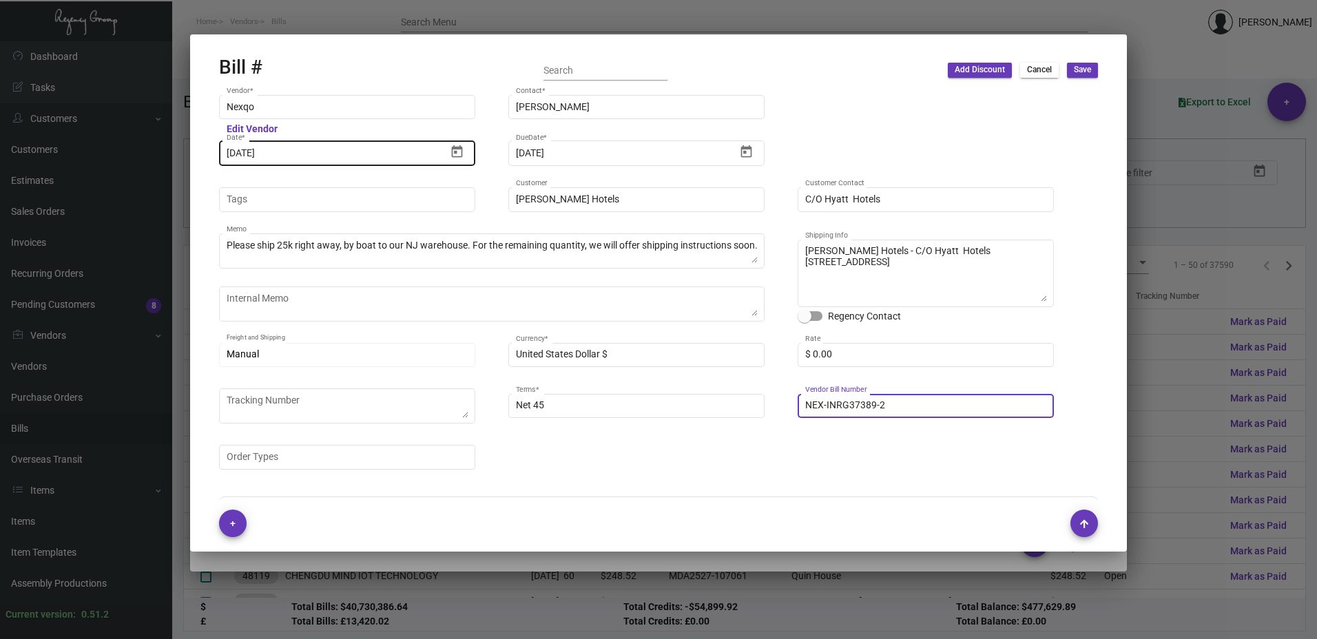
type input "NEX-INRG37389-2"
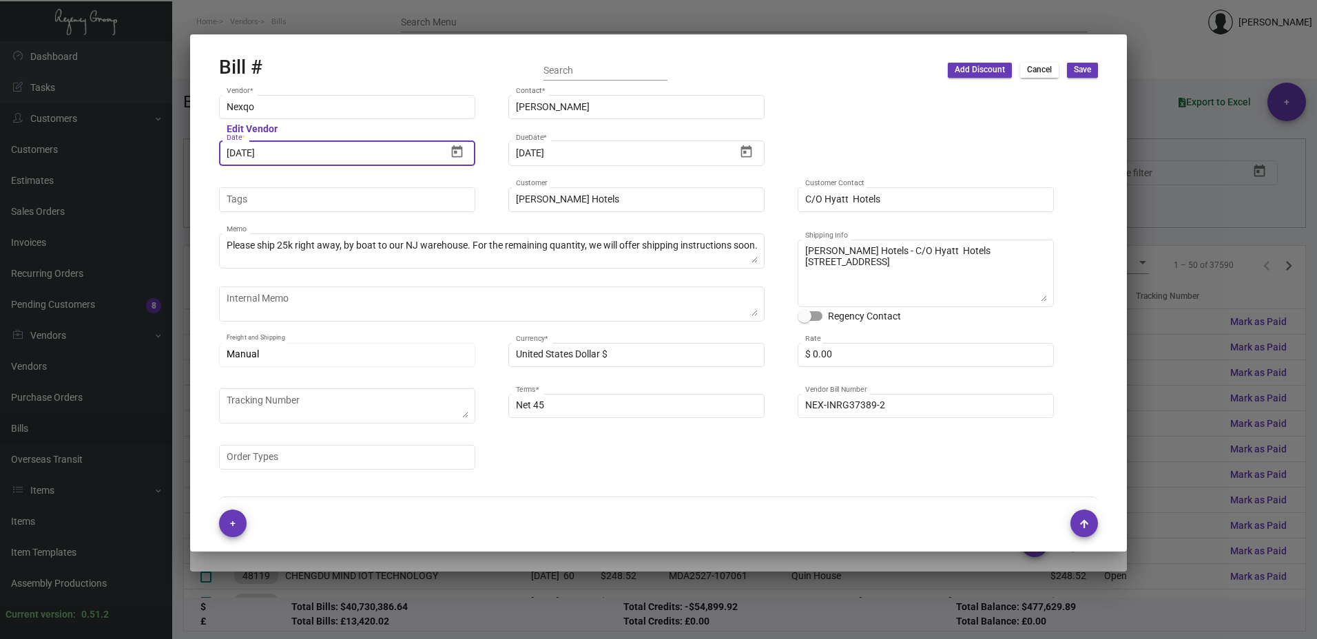
click at [317, 153] on input "[DATE]" at bounding box center [337, 153] width 220 height 11
click at [471, 152] on div "[DATE] Date *" at bounding box center [347, 152] width 256 height 28
click at [463, 150] on icon "Open calendar" at bounding box center [457, 152] width 14 height 14
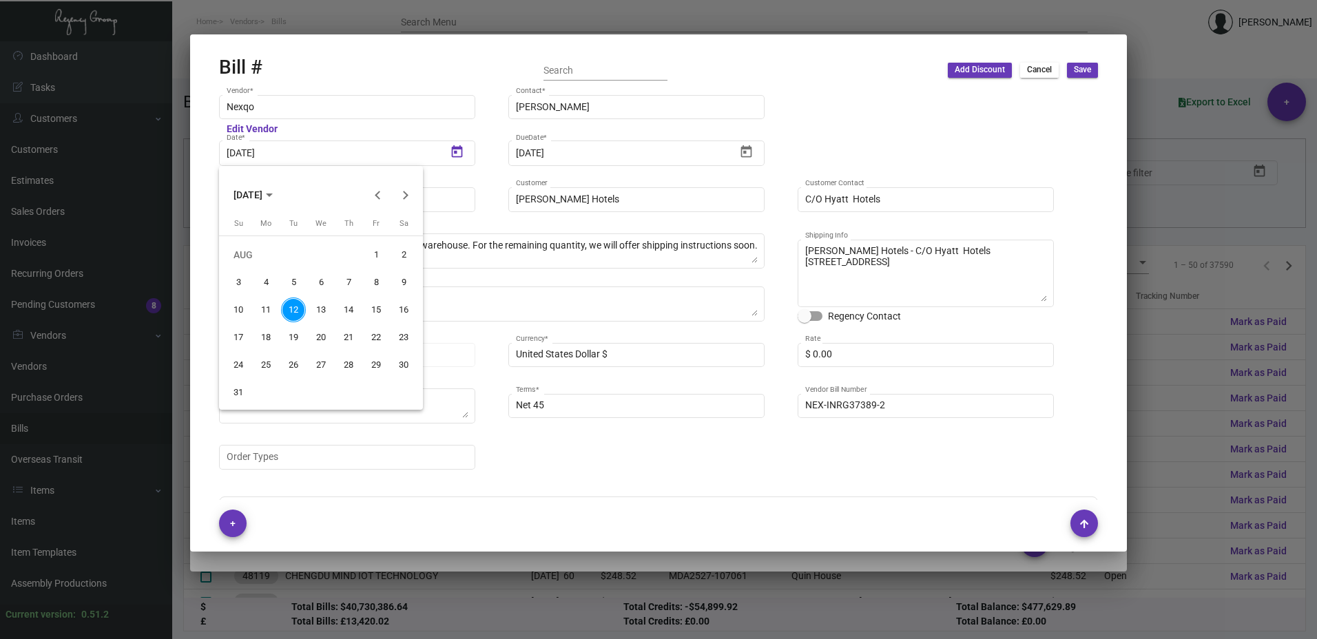
click at [402, 278] on div "9" at bounding box center [403, 282] width 25 height 25
type input "[DATE]"
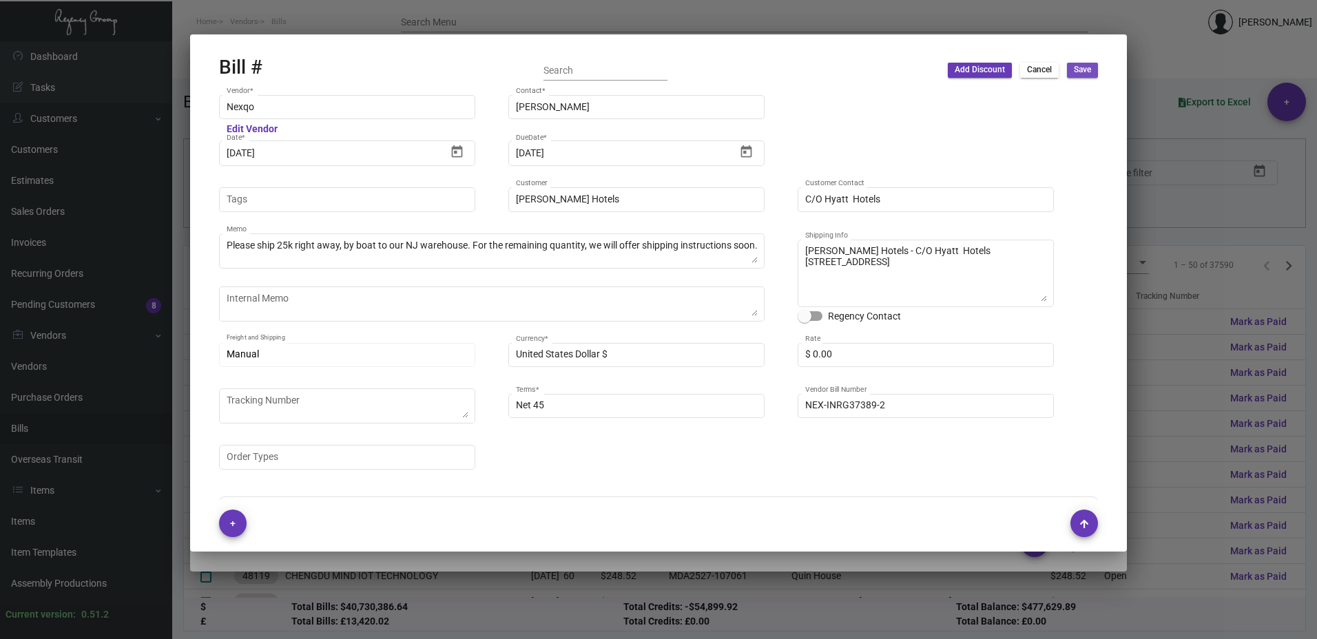
click at [1083, 66] on span "Save" at bounding box center [1082, 70] width 17 height 12
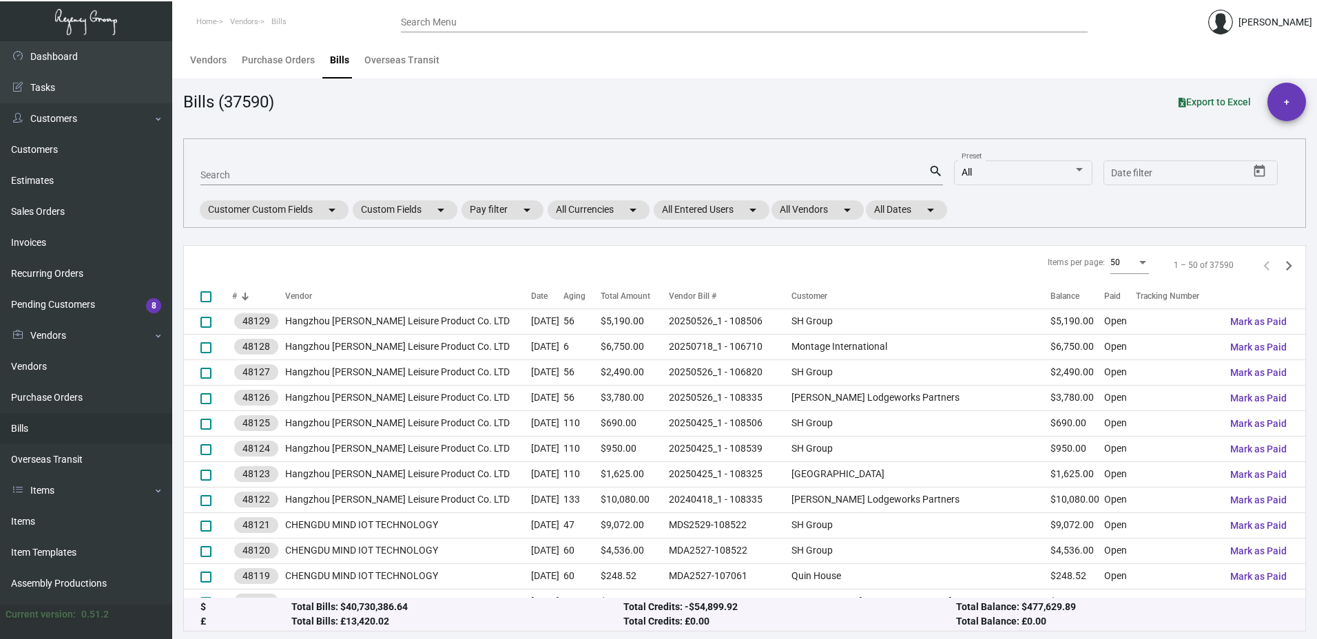
click at [457, 23] on input "Search Menu" at bounding box center [744, 22] width 687 height 11
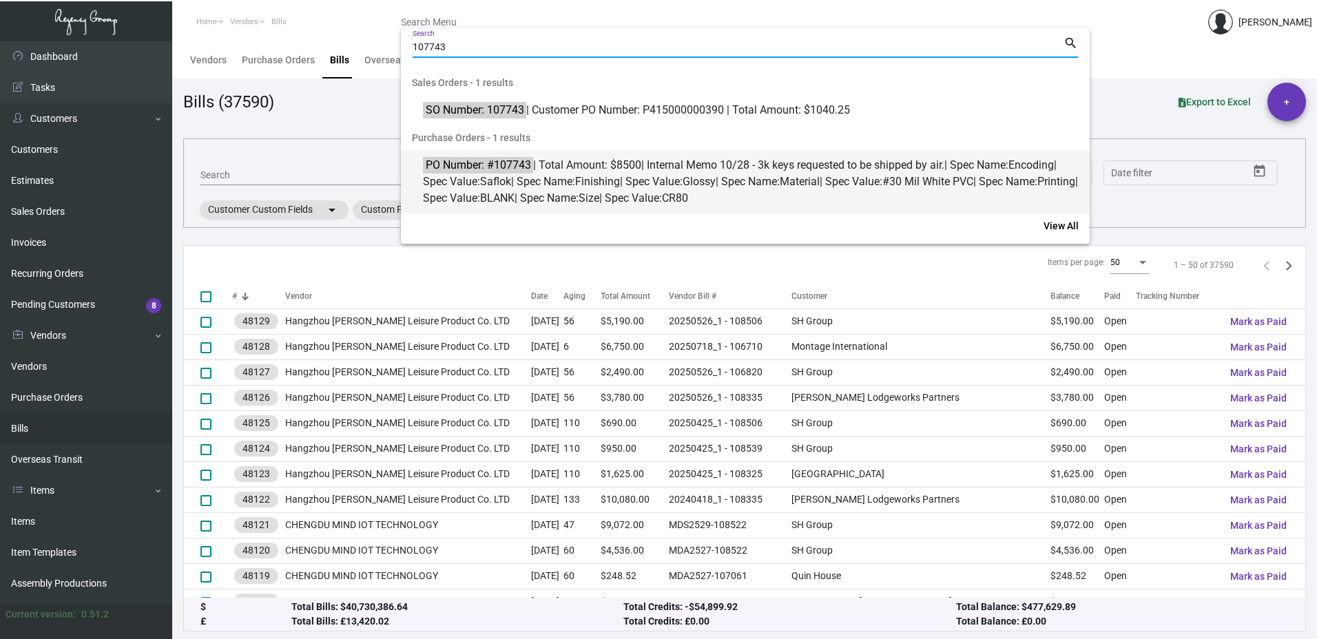
type input "107743"
click at [592, 202] on span "PO Number: #107743 | Total Amount: $8500 | Internal Memo 10/28 - 3k keys reques…" at bounding box center [753, 182] width 660 height 50
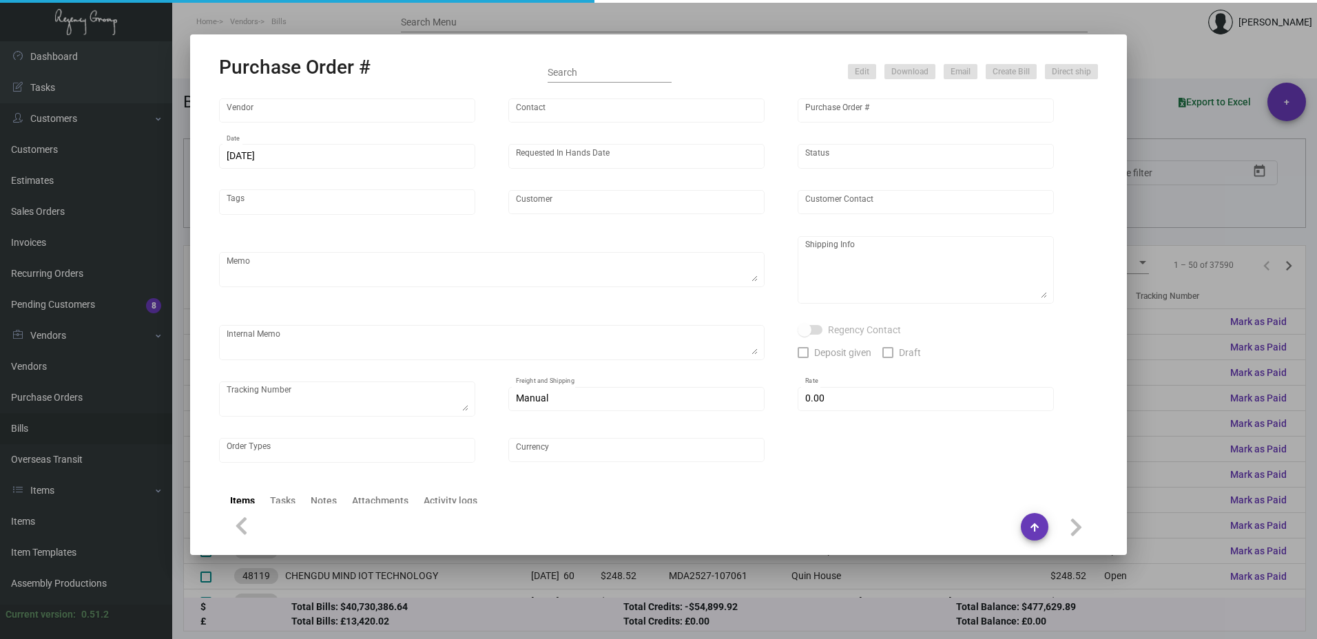
type input "Nexqo"
type input "[PERSON_NAME]"
type input "107743"
type input "[DATE]"
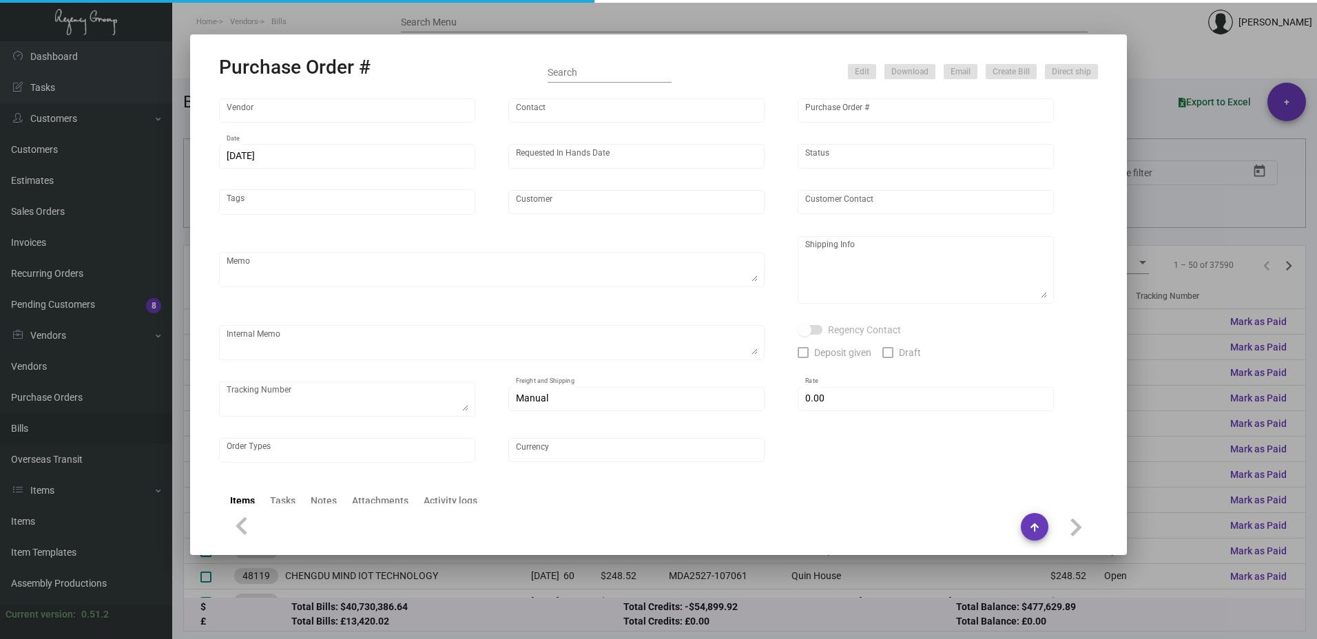
type input "Regency Group [GEOGRAPHIC_DATA]"
type textarea "By boat to our NJ warehouse."
type textarea "Regency Group NJ - [PERSON_NAME] [STREET_ADDRESS]"
type textarea "10/28 - 3k keys requested to be shipped by air."
checkbox input "true"
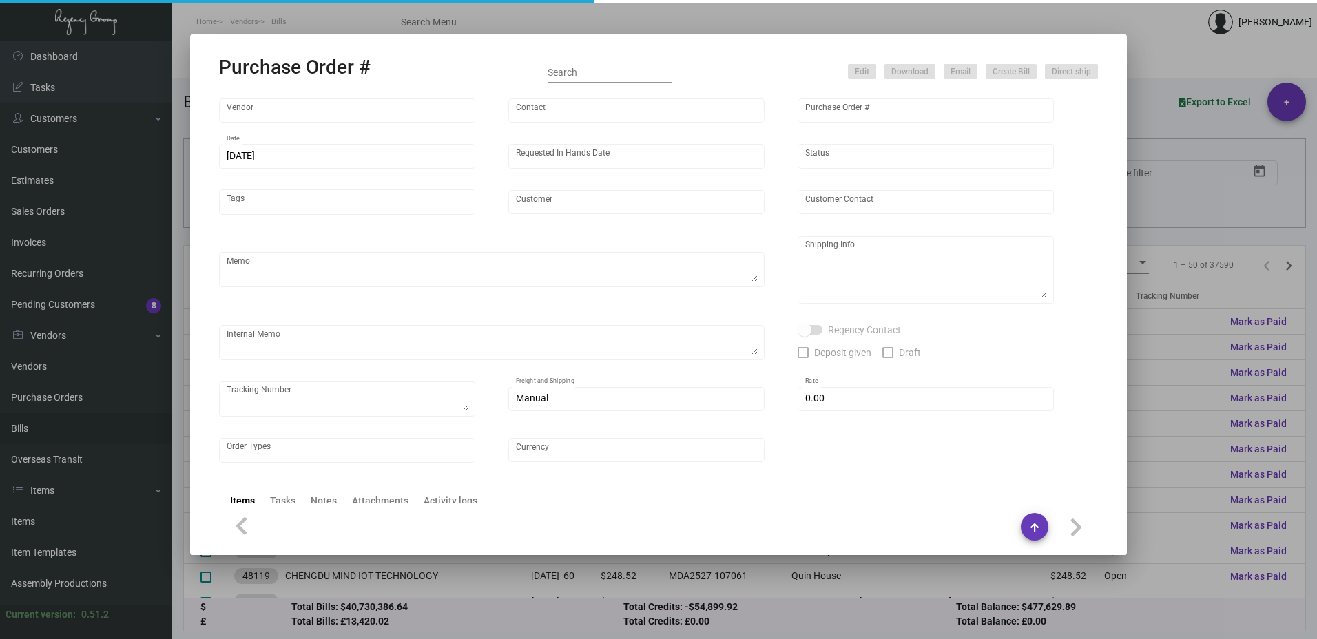
type input "$ 0.00"
type input "United States Dollar $"
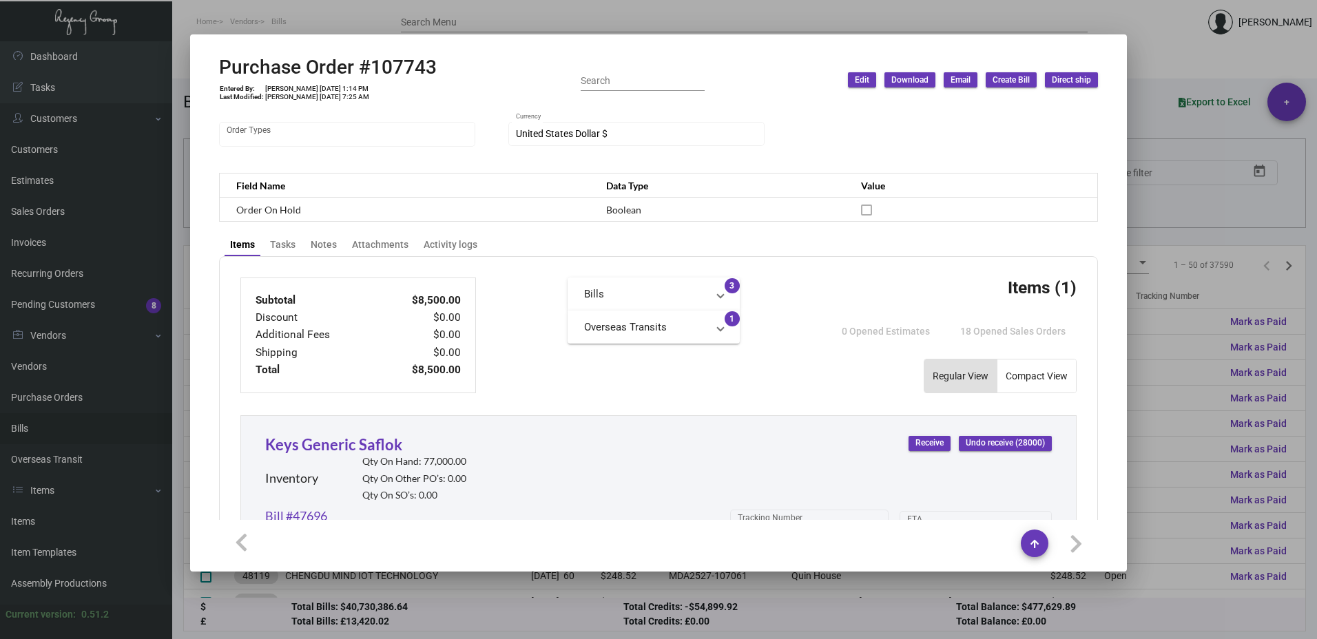
scroll to position [298, 0]
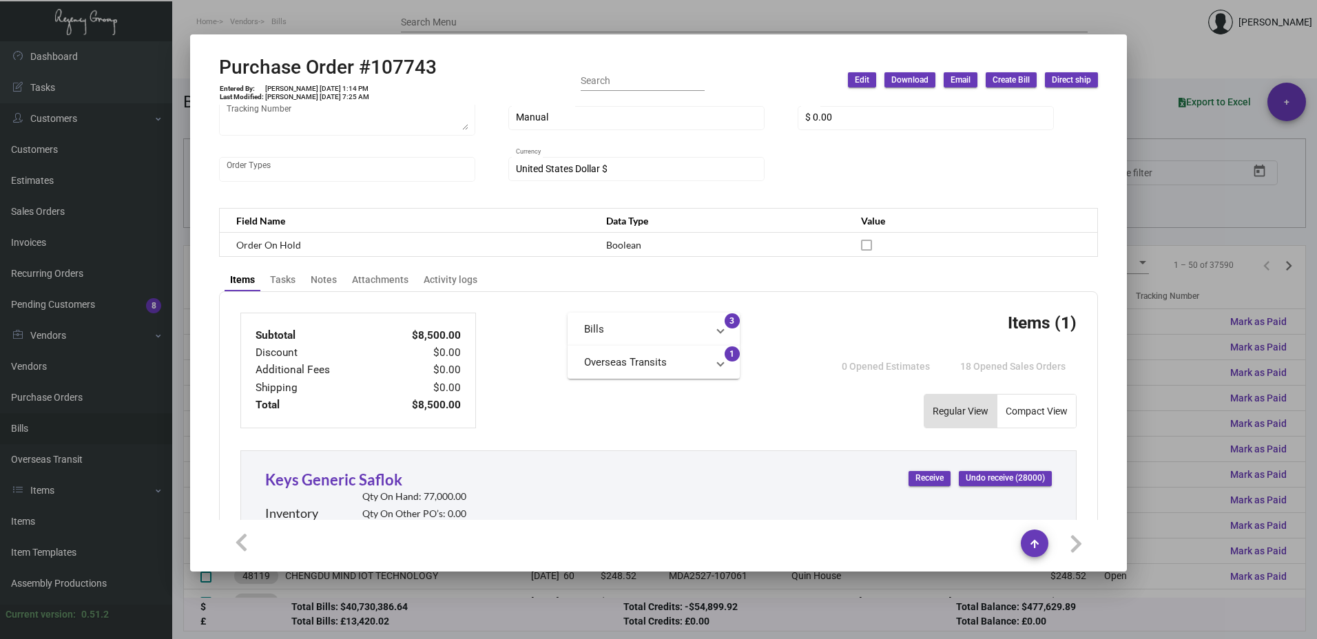
click at [644, 328] on mat-panel-title "Bills" at bounding box center [645, 330] width 123 height 16
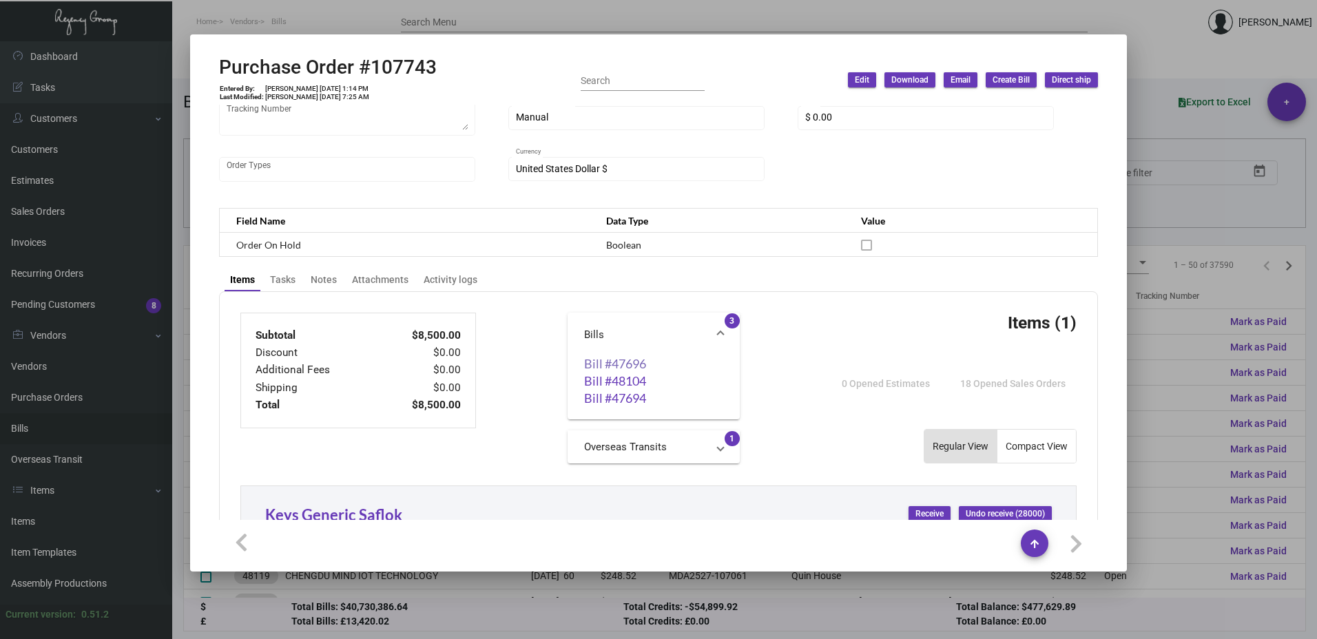
click at [608, 362] on link "Bill #47696" at bounding box center [653, 364] width 139 height 14
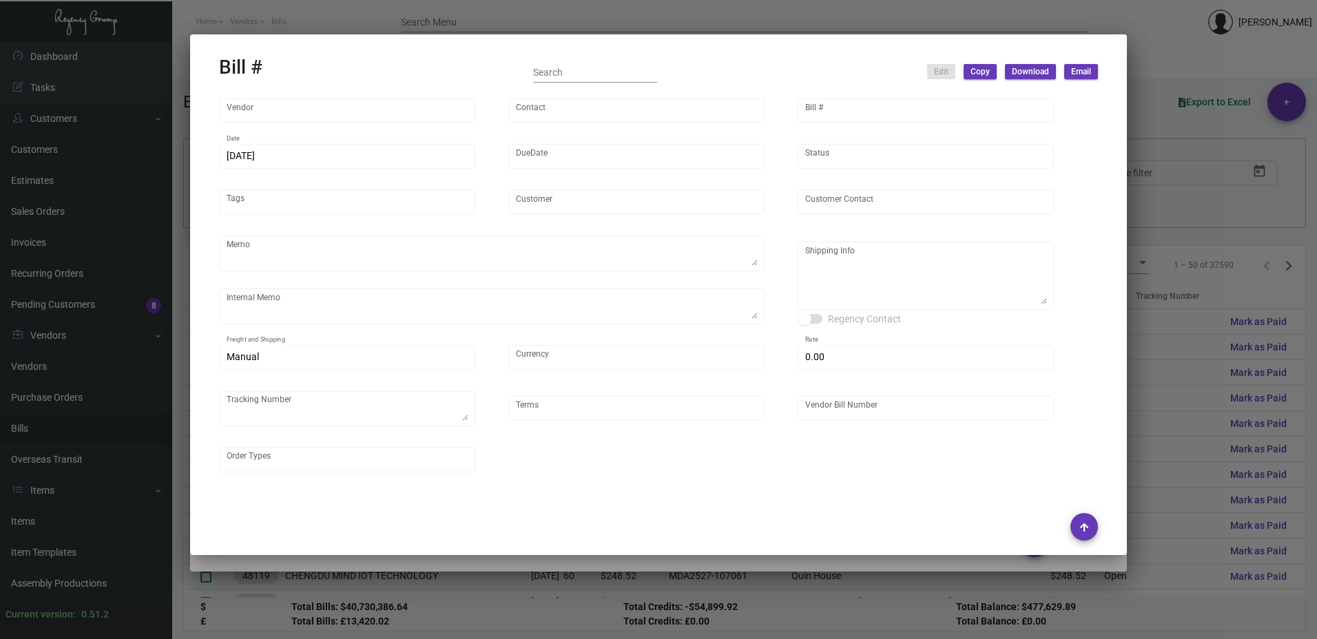
type input "Nexqo"
type input "[PERSON_NAME]"
type input "47696"
type input "[DATE]"
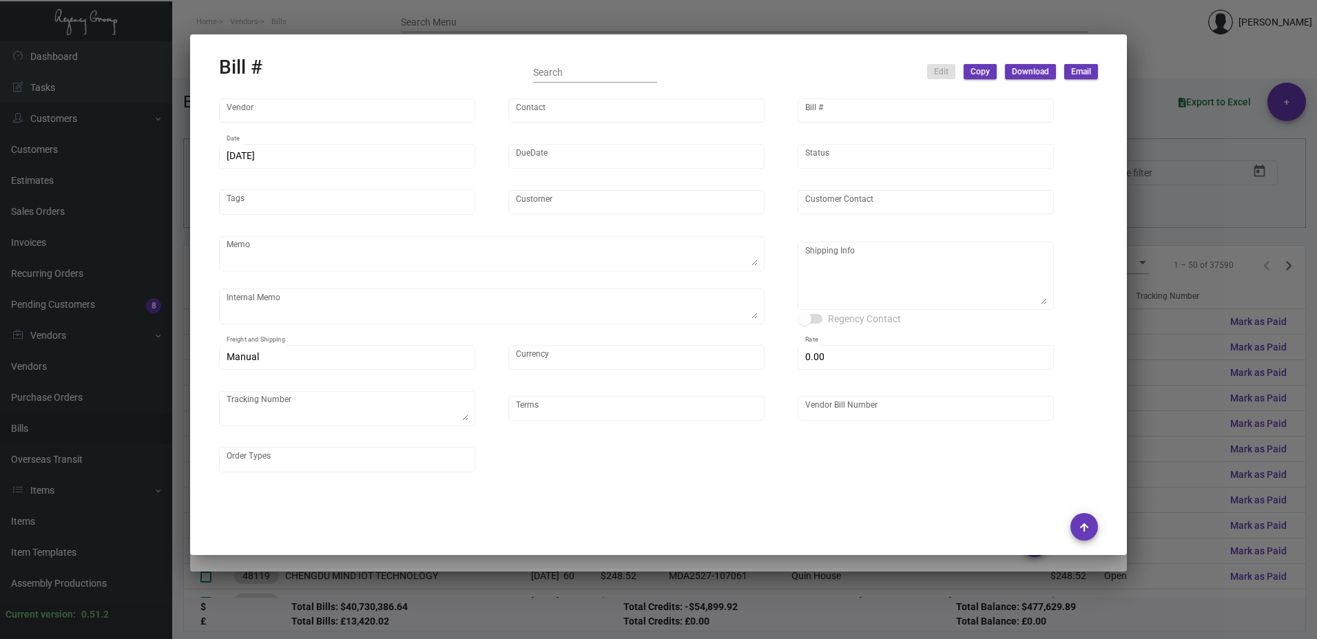
type input "Regency Group [GEOGRAPHIC_DATA]"
type input "Receiving C/O"
type textarea "By boat to our NJ warehouse."
type textarea "10/28 - 3k keys requested to be shipped by air."
type textarea "Regency Group NYC - Receiving C/O [STREET_ADDRESS][US_STATE]"
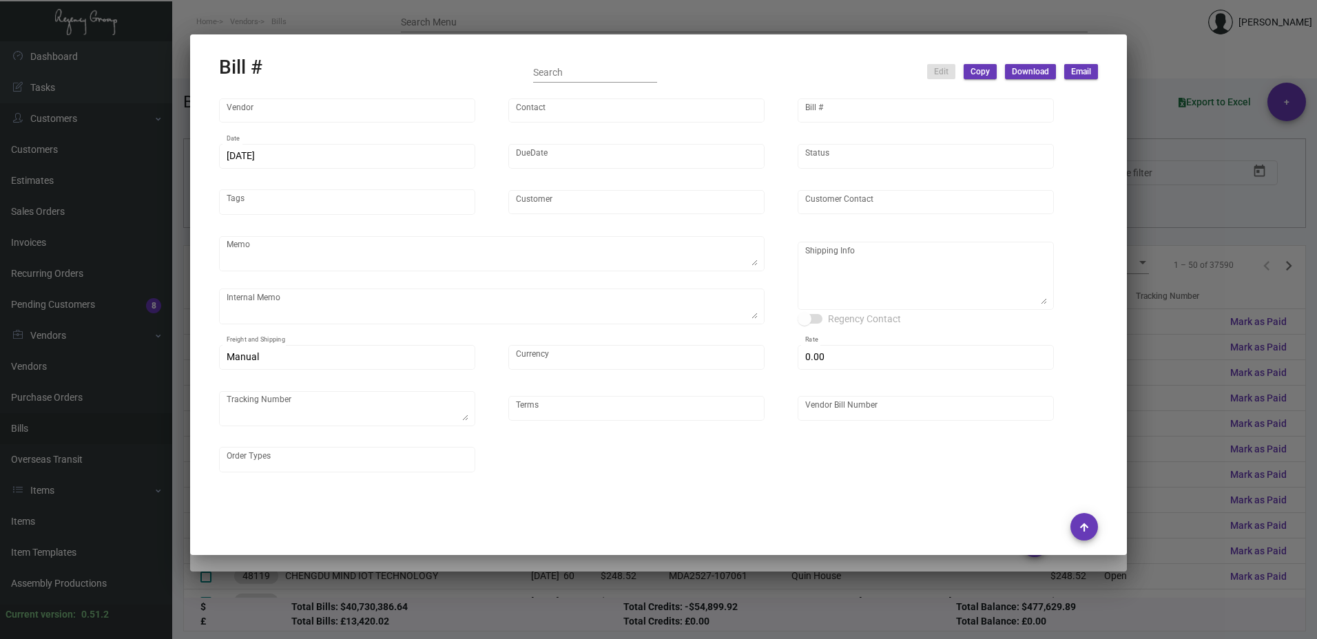
type input "United States Dollar $"
type input "$ 0.00"
type textarea "738567B"
type input "Net 45"
type input "NEX-INRG37343-2"
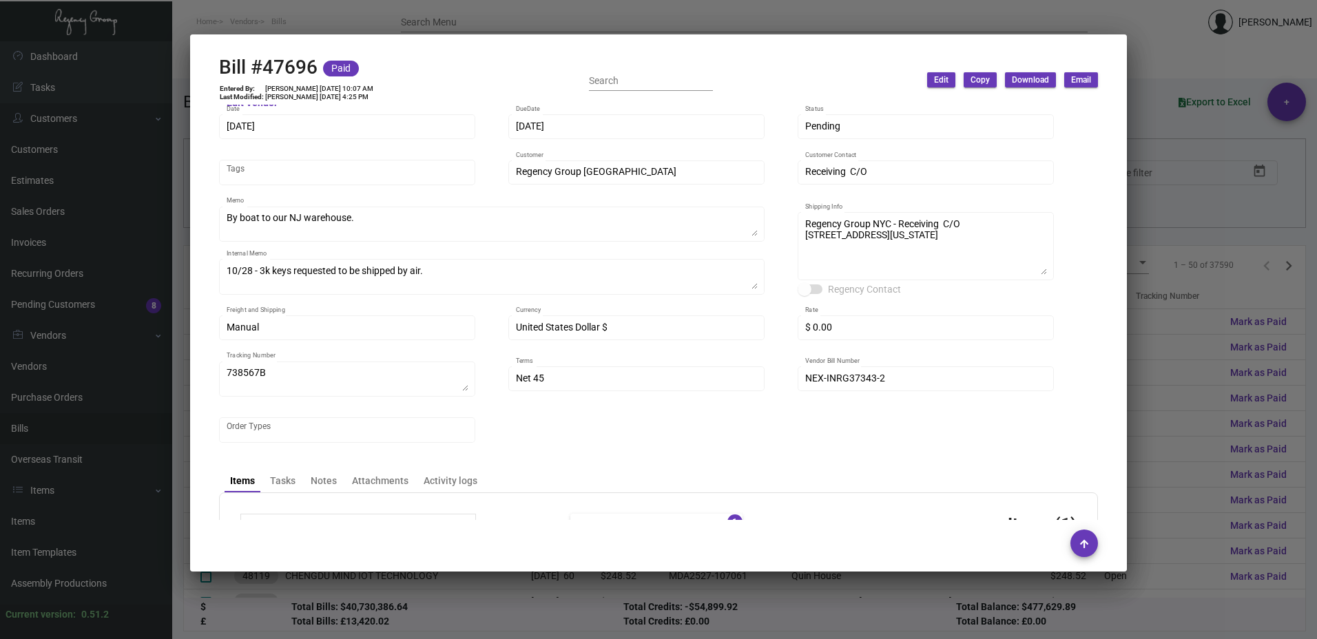
scroll to position [0, 0]
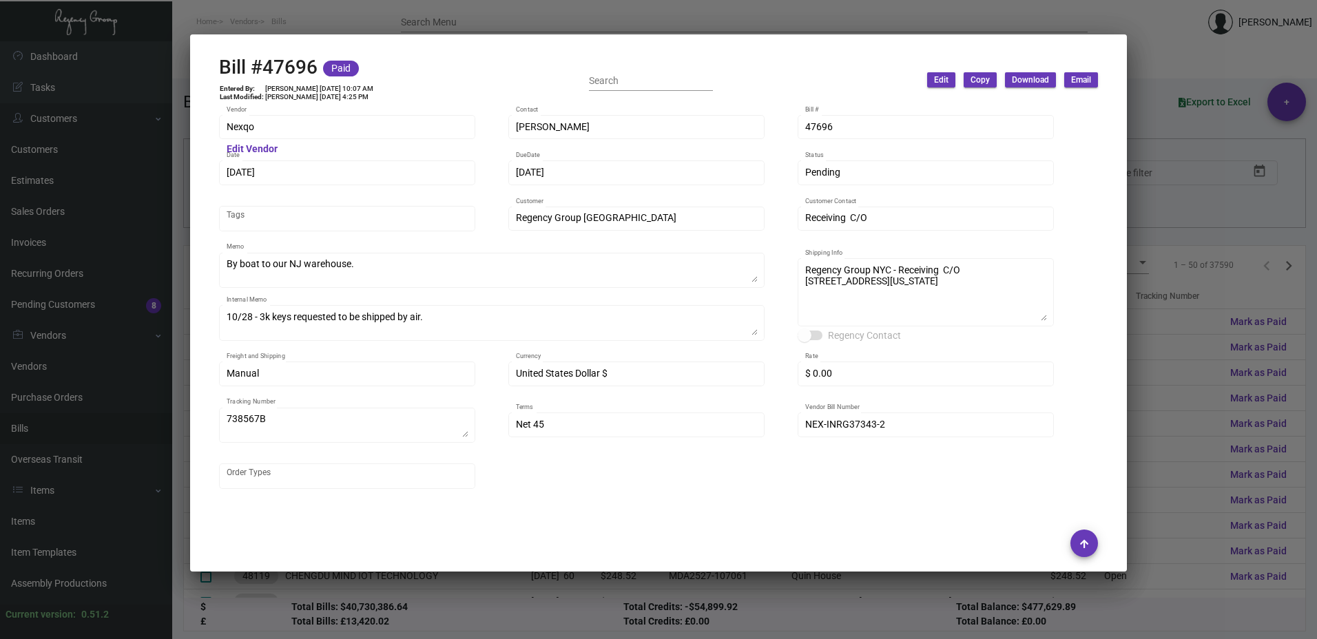
click at [1172, 116] on div at bounding box center [658, 319] width 1317 height 639
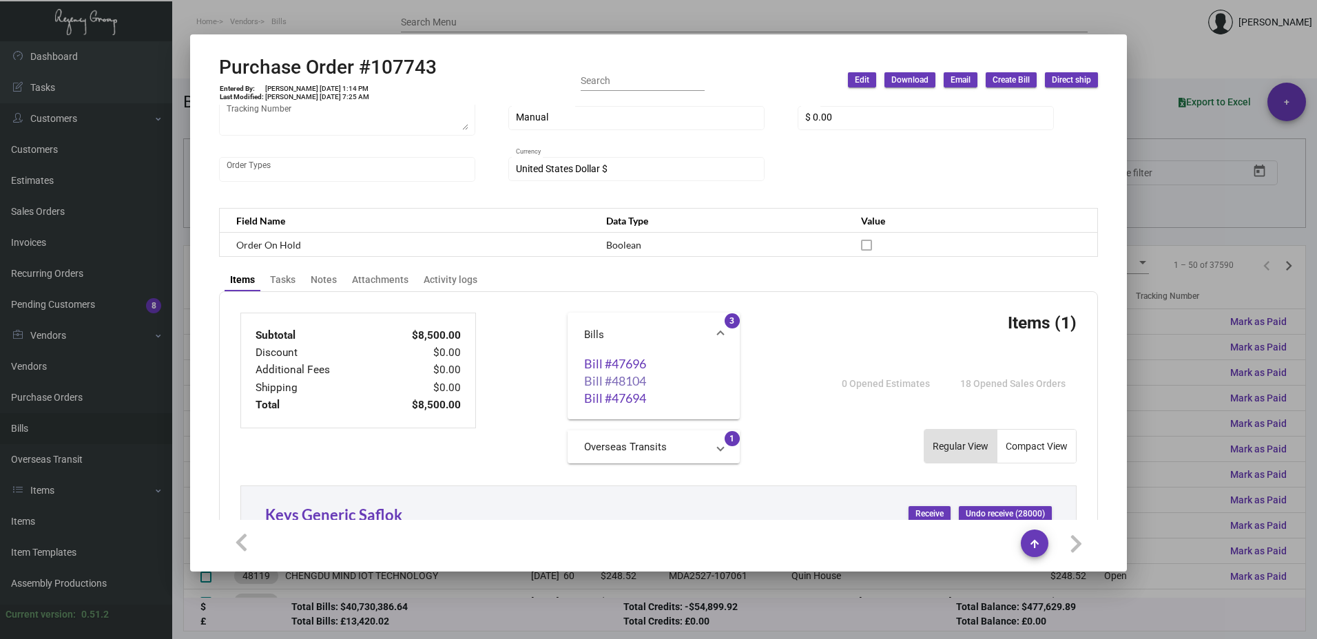
click at [618, 384] on link "Bill #48104" at bounding box center [653, 381] width 139 height 14
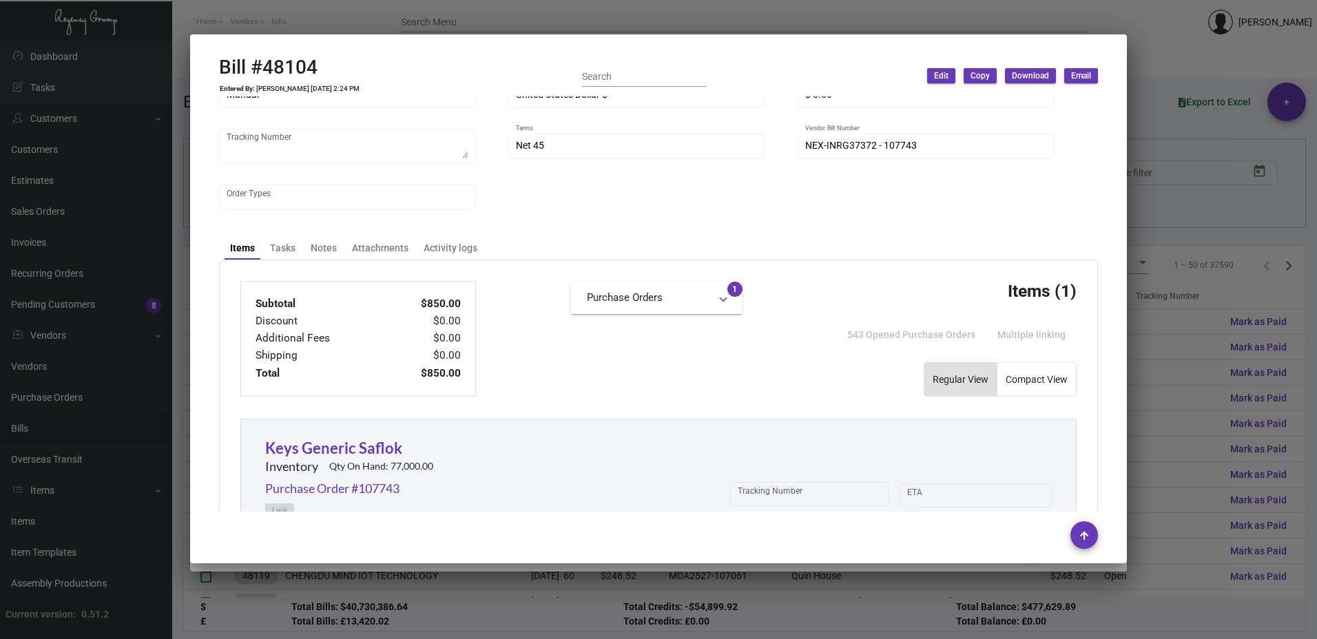
scroll to position [275, 0]
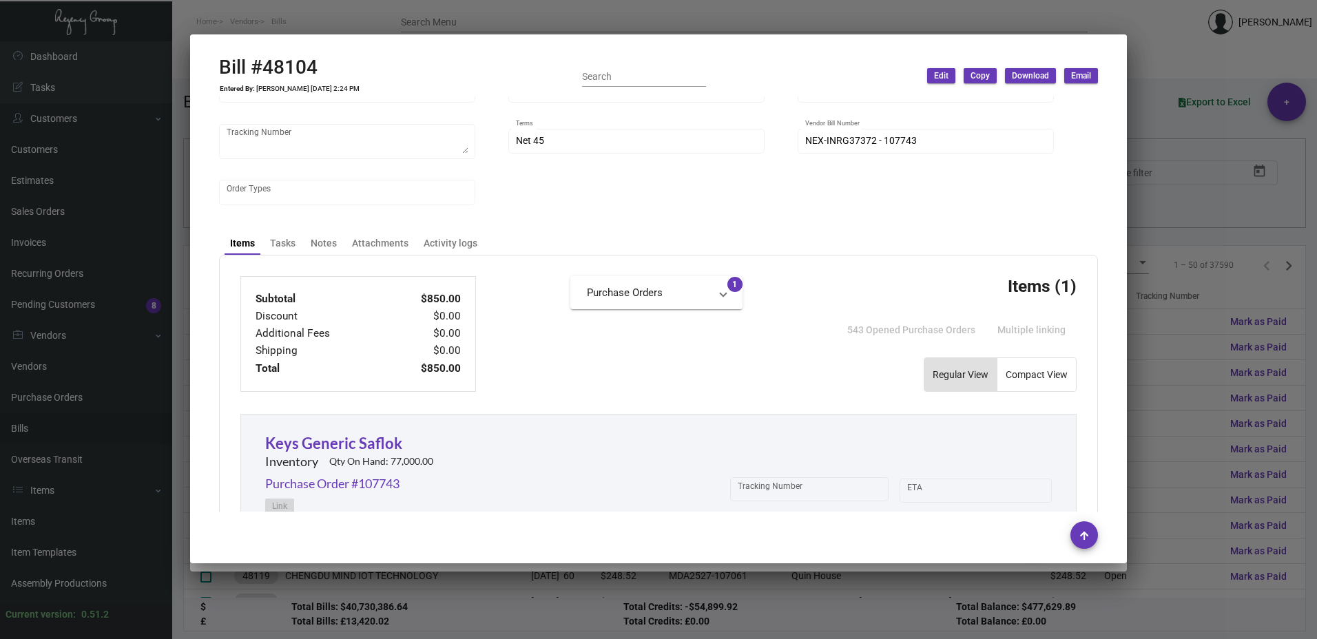
click at [1188, 168] on div at bounding box center [658, 319] width 1317 height 639
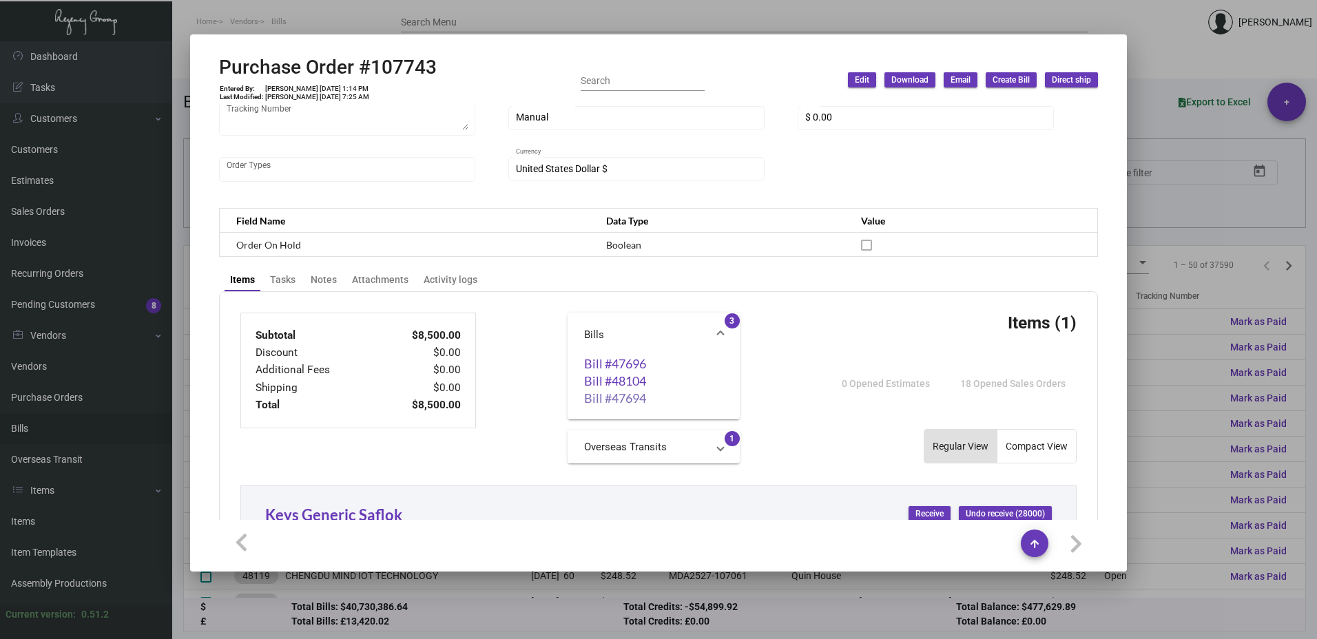
click at [619, 398] on link "Bill #47694" at bounding box center [653, 398] width 139 height 14
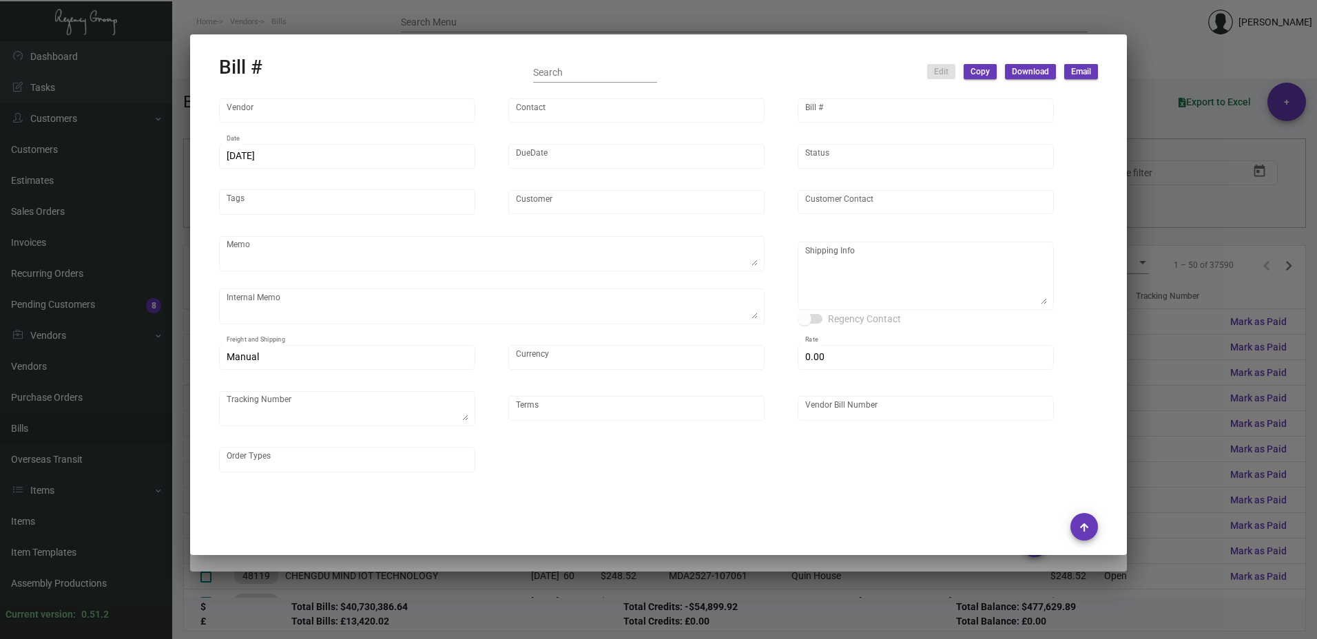
type input "Nexqo"
type input "[PERSON_NAME]"
type input "47694"
type input "[DATE]"
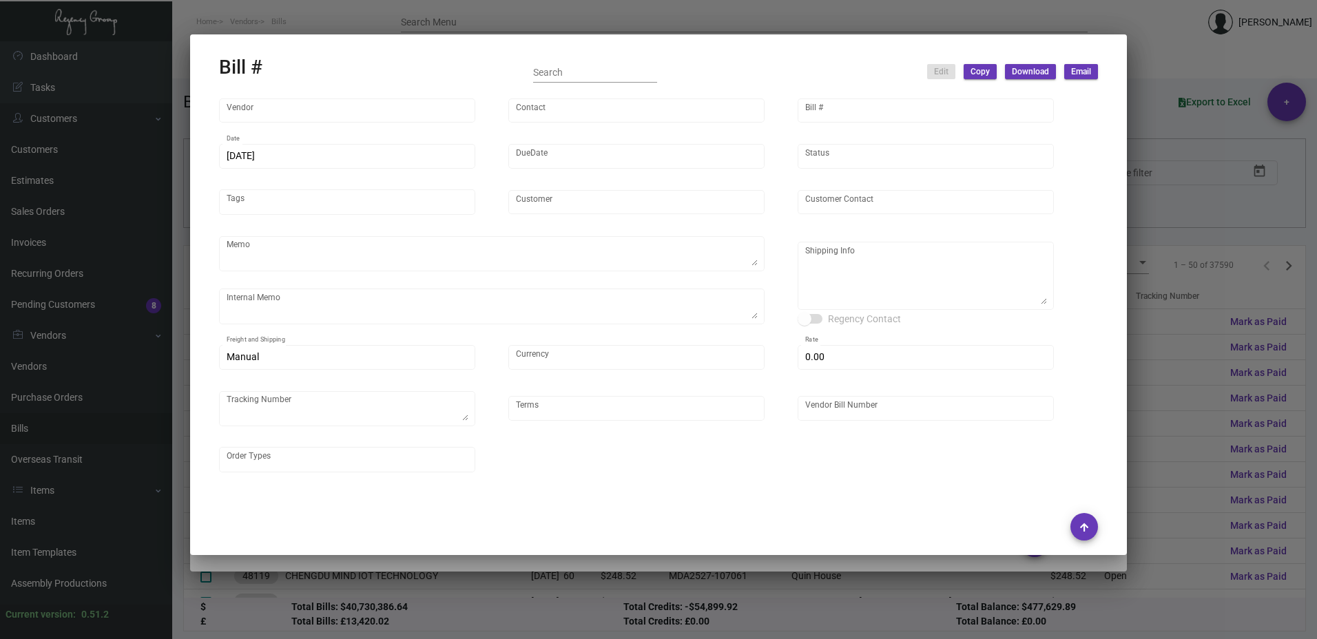
type input "Regency Group [GEOGRAPHIC_DATA]"
type input "Receiving C/O"
type textarea "By boat to our NJ warehouse."
type textarea "10/28 - 3k keys requested to be shipped by air."
type textarea "Regency Group NYC - Receiving C/O [STREET_ADDRESS][US_STATE]"
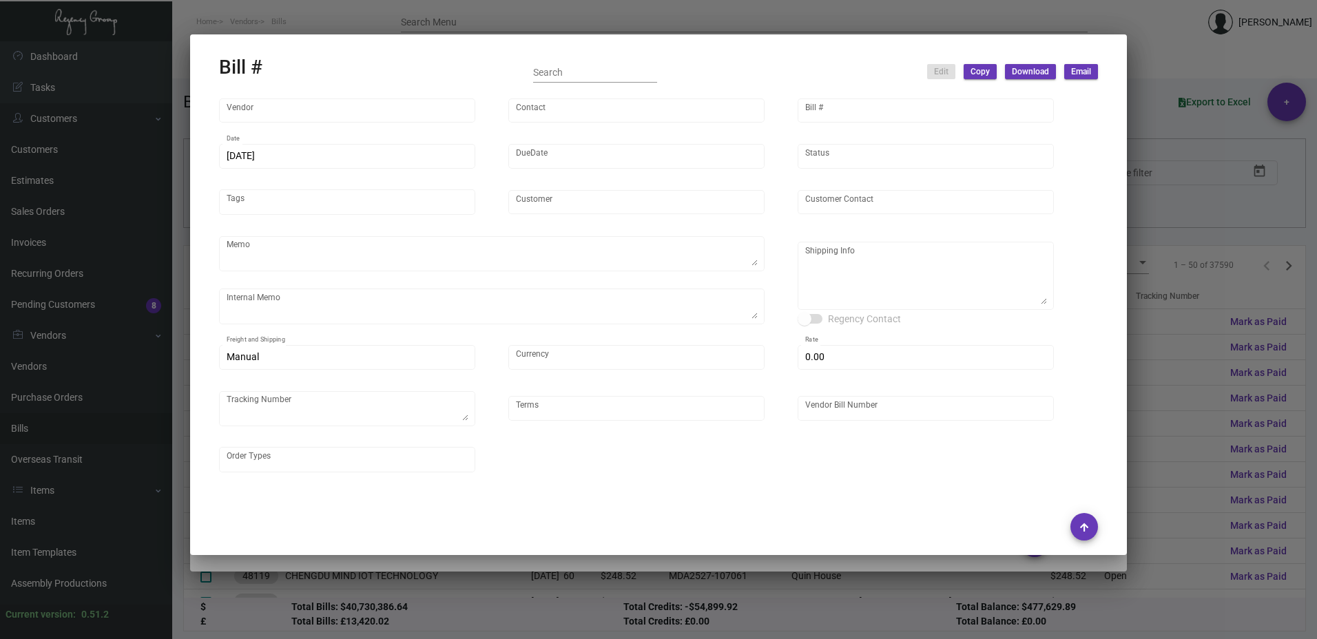
type input "United States Dollar $"
type input "$ 0.00"
type textarea "3766119674"
type input "Net 45"
type input "NEX-INRG37333-1"
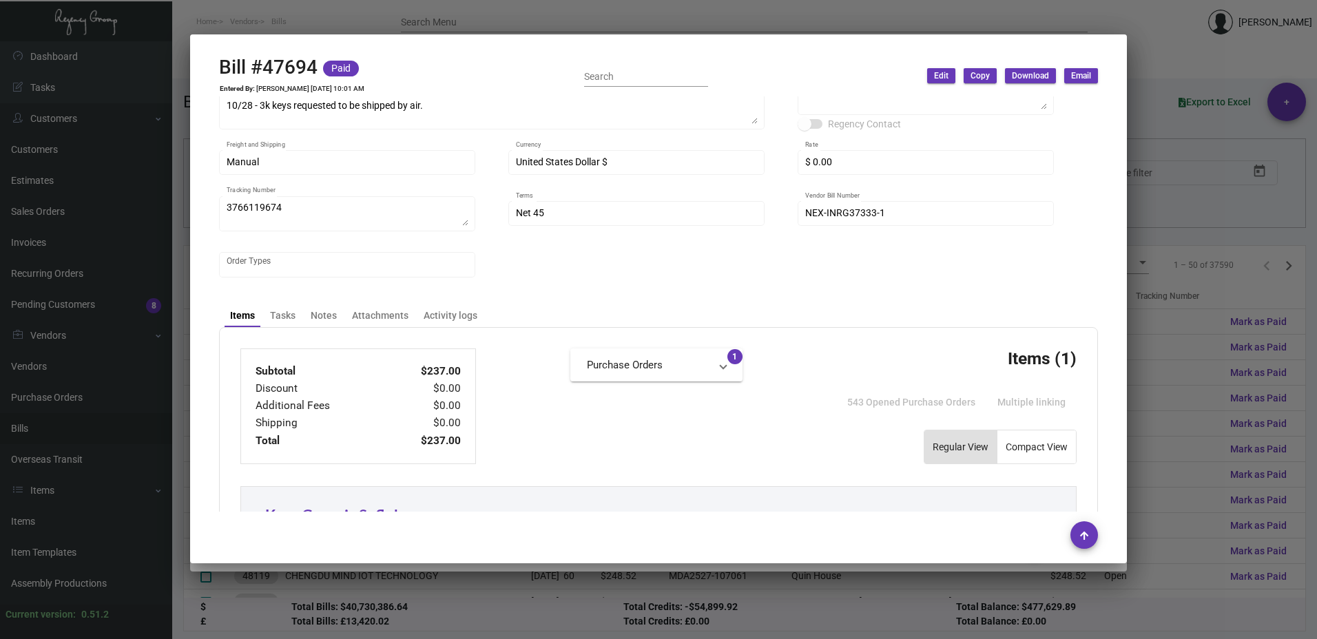
scroll to position [207, 0]
click at [1174, 295] on div at bounding box center [658, 319] width 1317 height 639
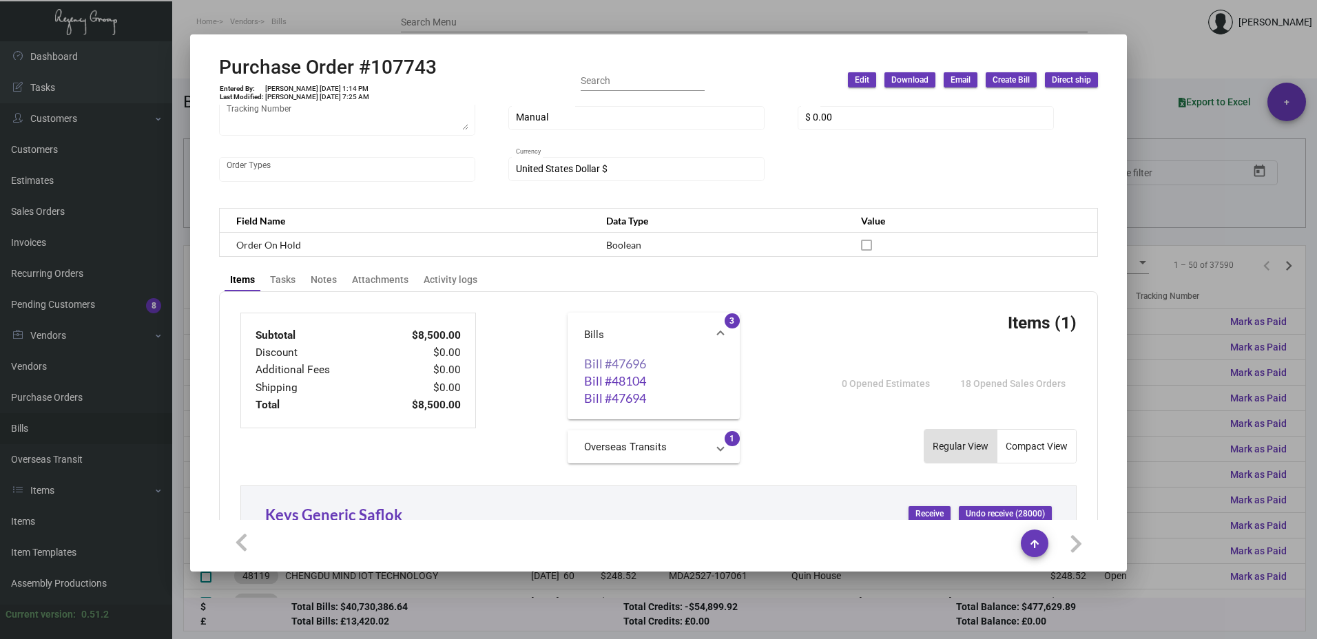
click at [617, 365] on link "Bill #47696" at bounding box center [653, 364] width 139 height 14
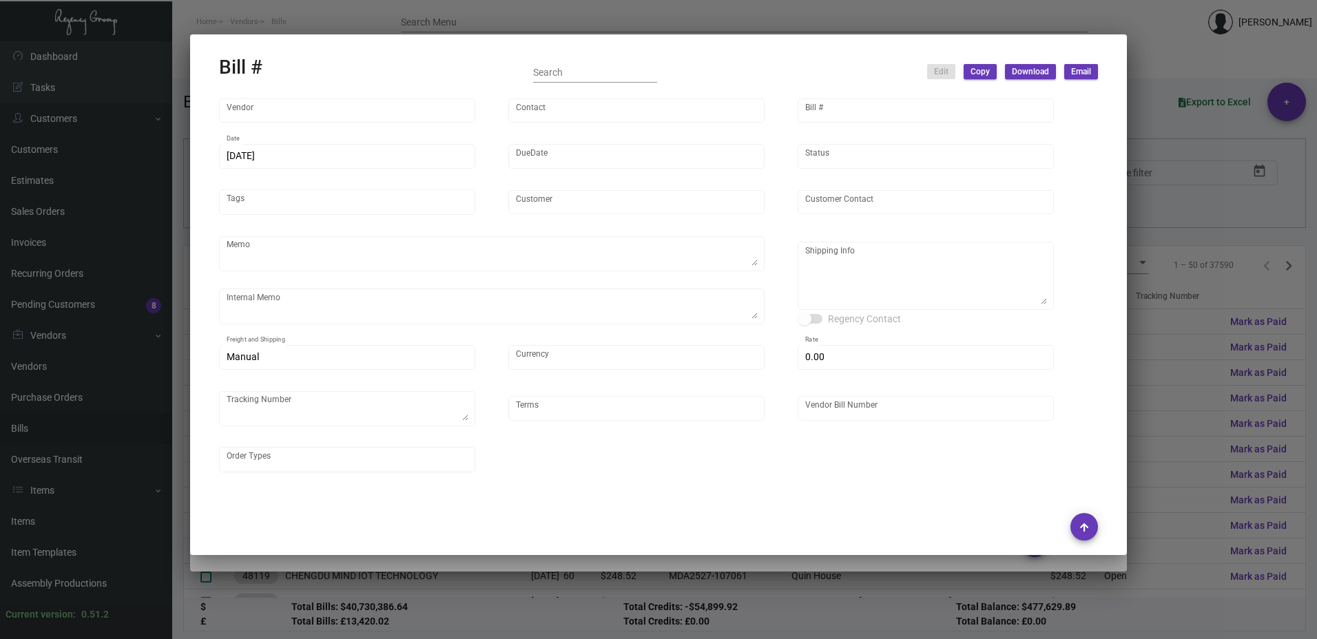
type input "Nexqo"
type input "[PERSON_NAME]"
type input "47696"
type input "[DATE]"
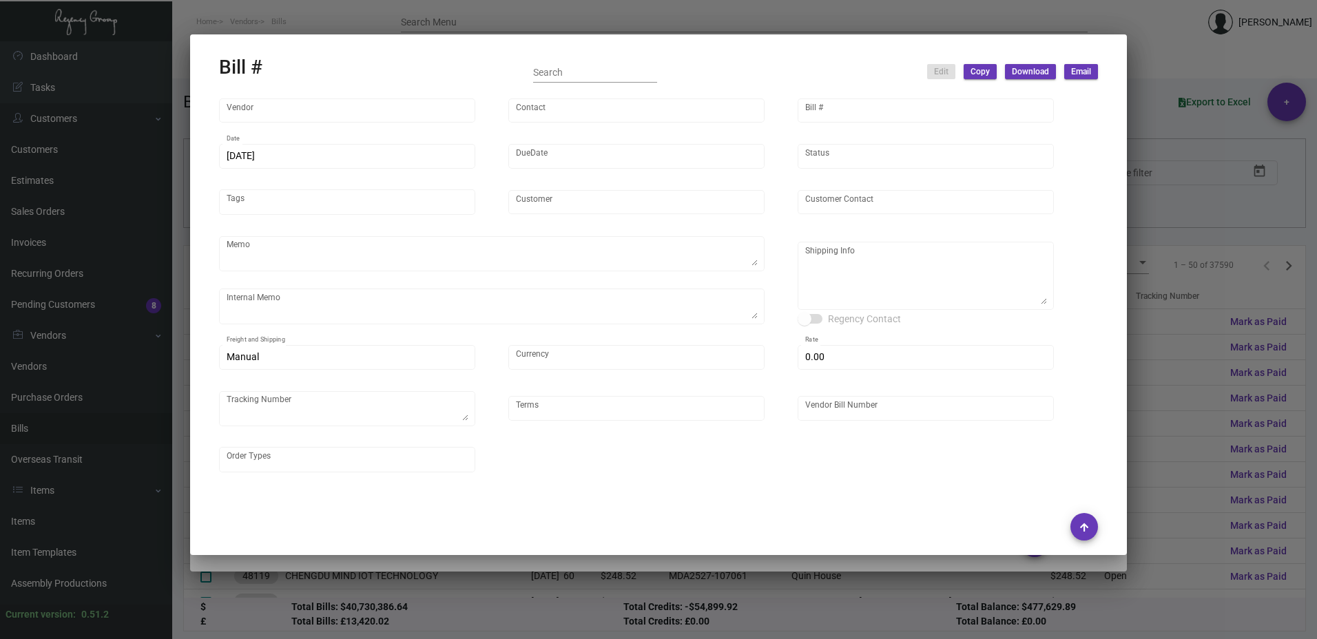
type input "Regency Group [GEOGRAPHIC_DATA]"
type input "Receiving C/O"
type textarea "By boat to our NJ warehouse."
type textarea "10/28 - 3k keys requested to be shipped by air."
type textarea "Regency Group NYC - Receiving C/O [STREET_ADDRESS][US_STATE]"
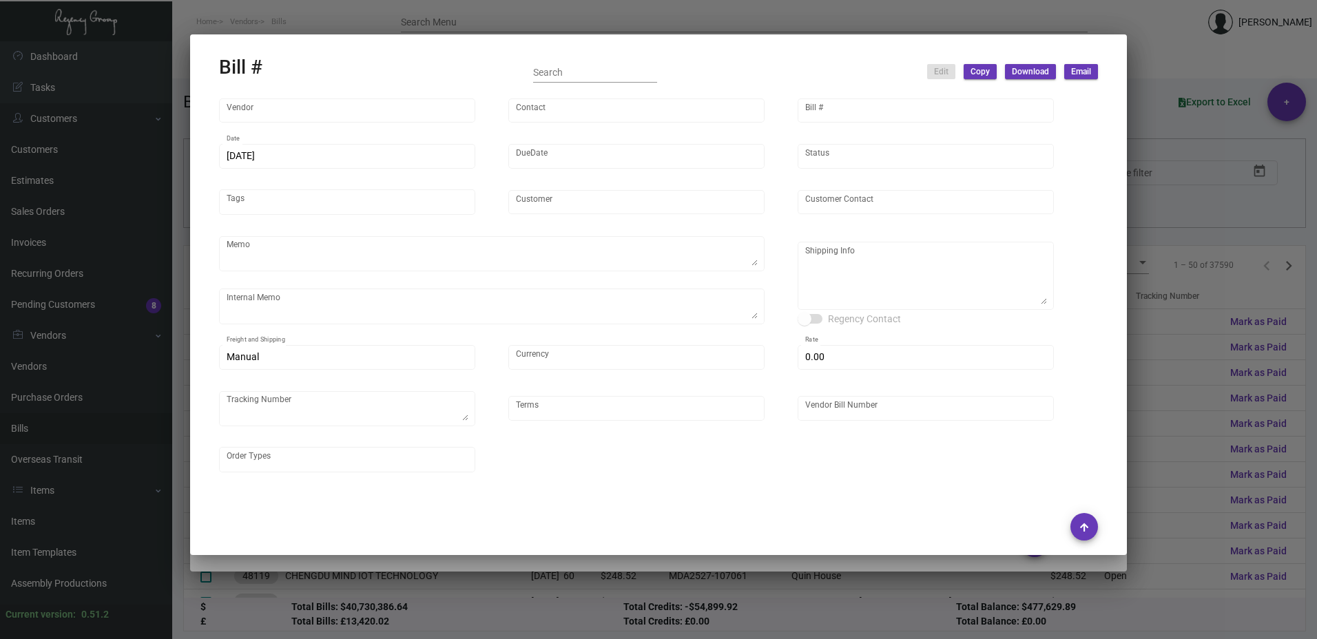
type input "United States Dollar $"
type input "$ 0.00"
type textarea "738567B"
type input "Net 45"
type input "NEX-INRG37343-2"
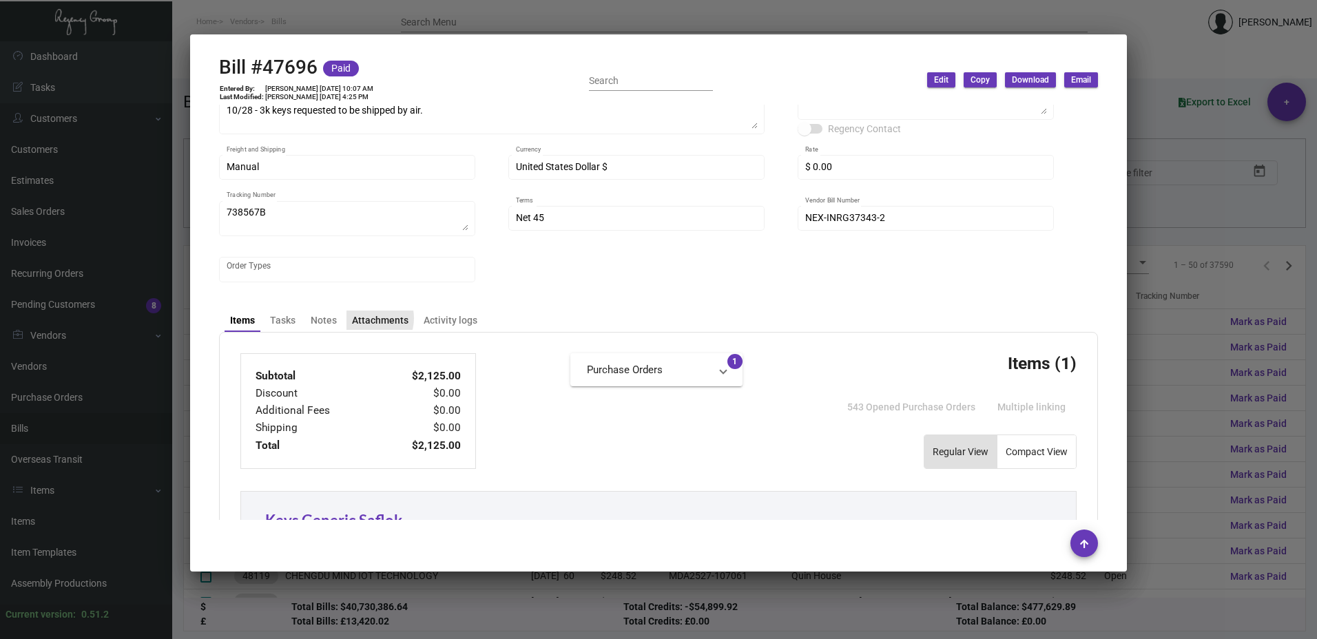
click at [364, 318] on div "Attachments" at bounding box center [380, 320] width 56 height 14
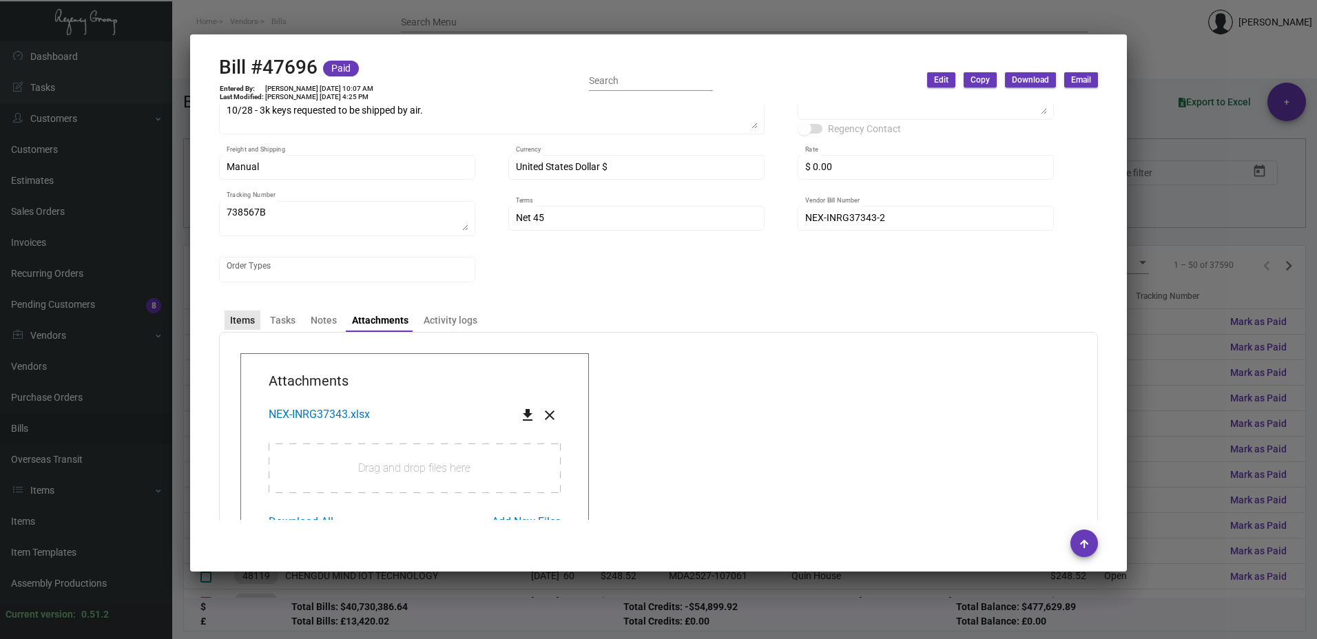
click at [240, 326] on div "Items" at bounding box center [242, 320] width 25 height 14
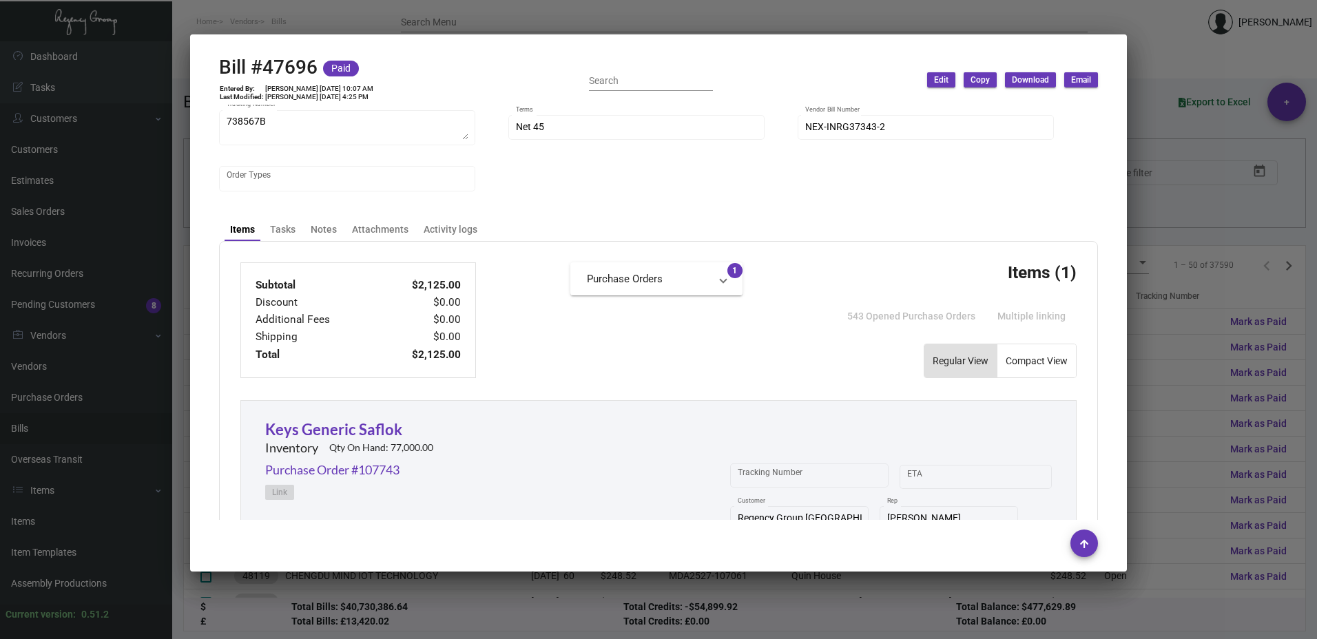
scroll to position [269, 0]
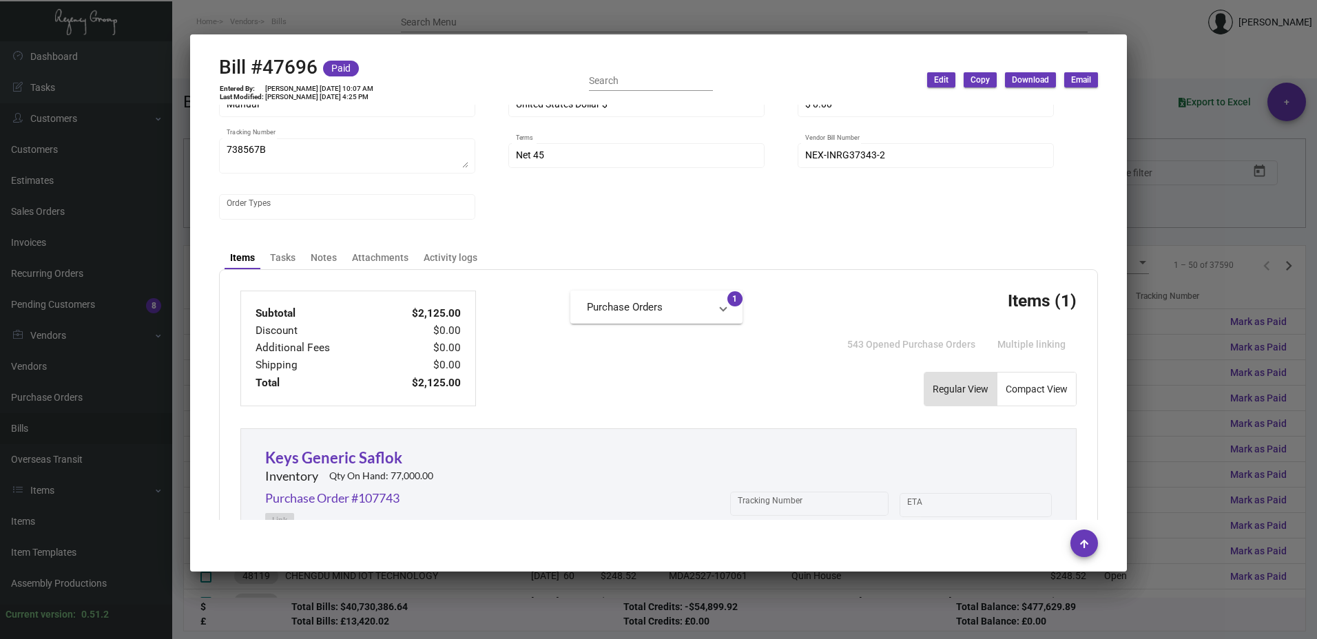
click at [625, 304] on mat-panel-title "Purchase Orders" at bounding box center [648, 308] width 123 height 16
click at [572, 389] on transaction-all-links "Purchase Orders Purchase Order #107743 1" at bounding box center [656, 349] width 172 height 116
click at [244, 251] on div "Items" at bounding box center [242, 258] width 25 height 14
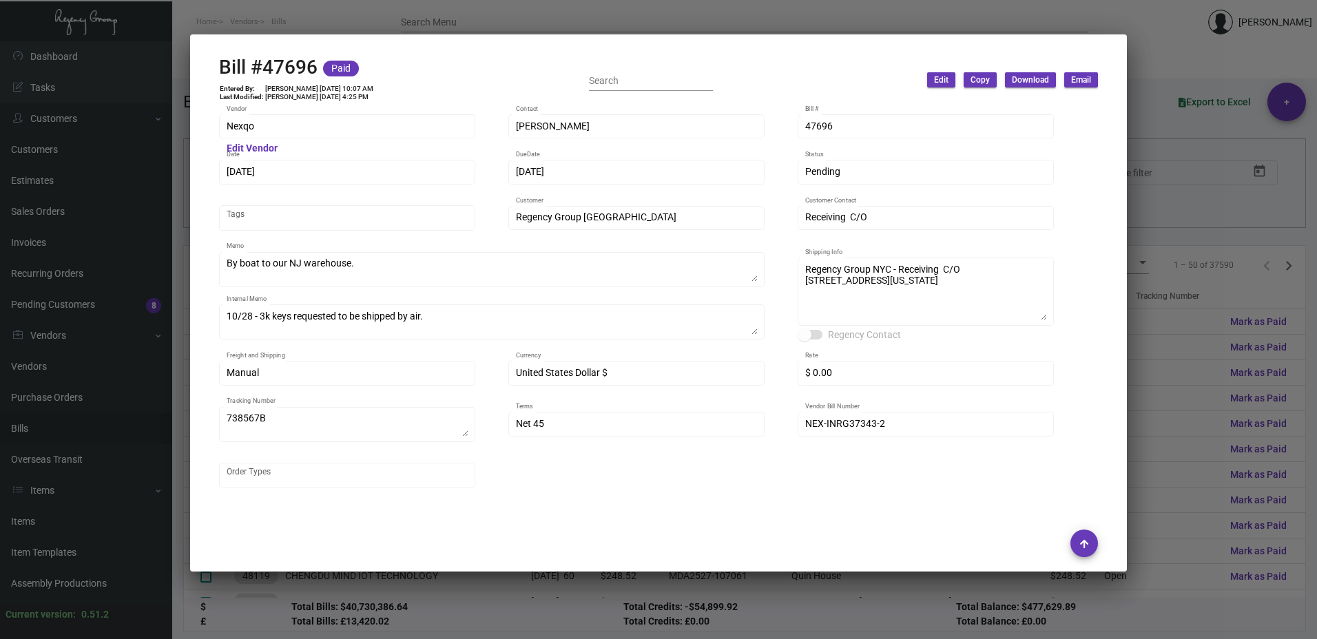
scroll to position [0, 0]
click at [1169, 217] on div at bounding box center [658, 319] width 1317 height 639
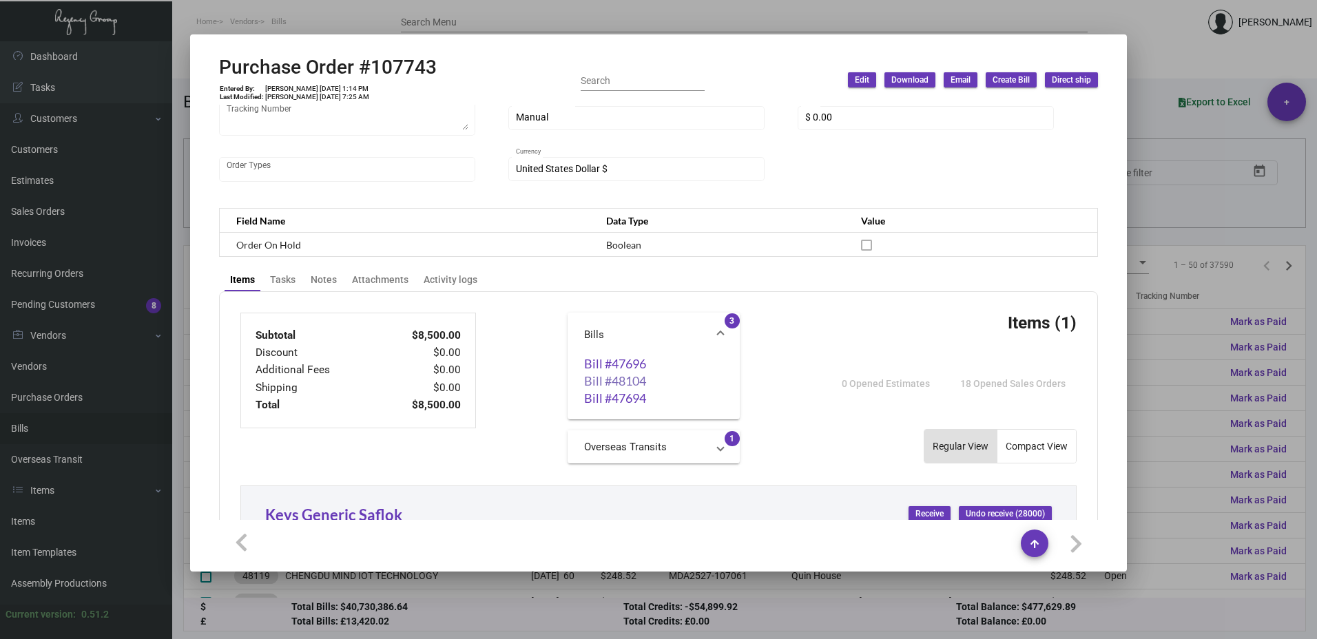
click at [620, 378] on link "Bill #48104" at bounding box center [653, 381] width 139 height 14
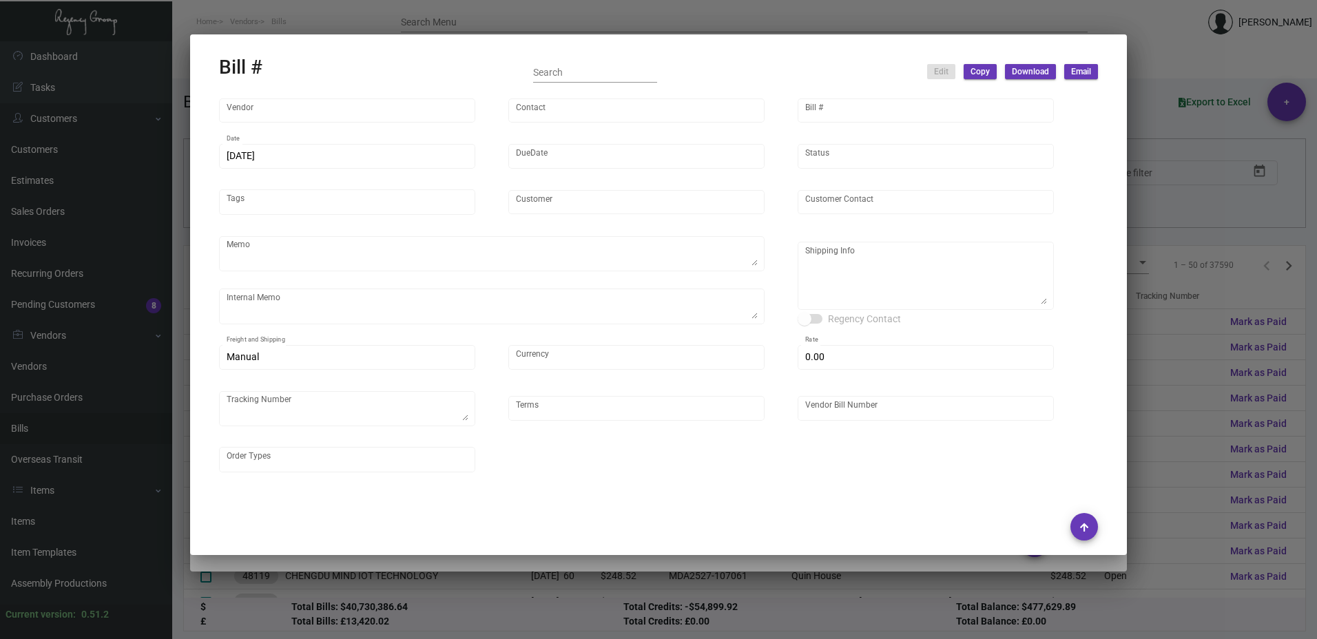
type input "Nexqo"
type input "[PERSON_NAME]"
type input "48104"
type input "[DATE]"
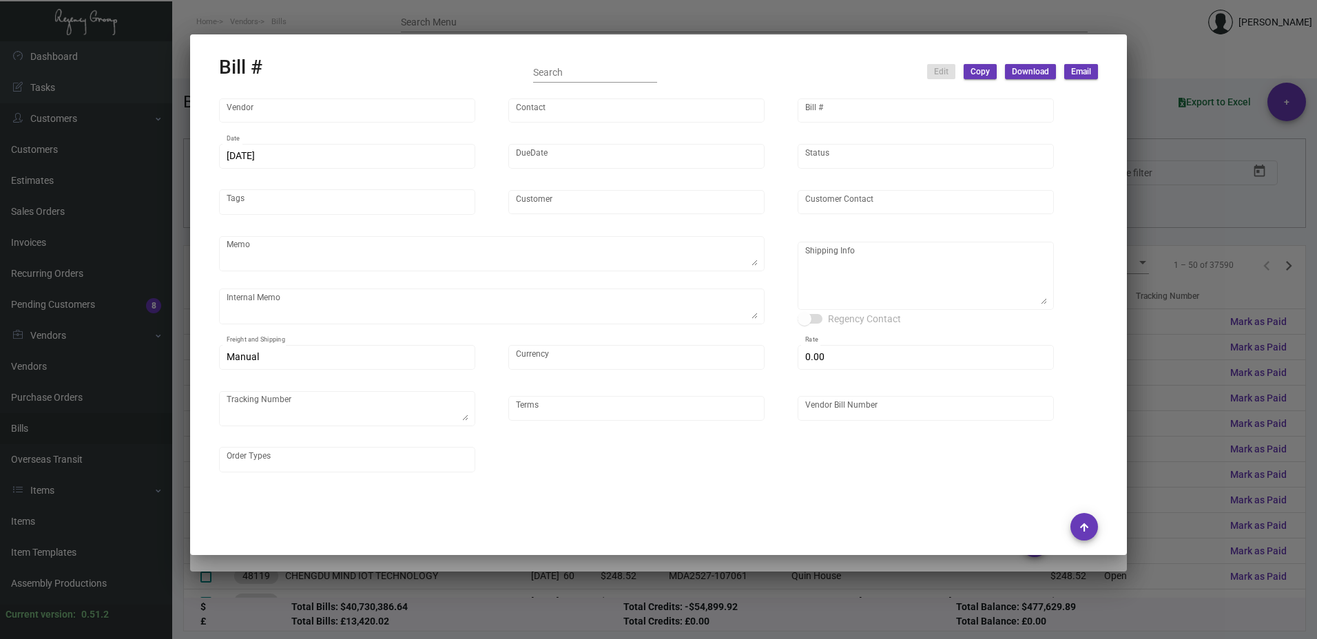
type input "Regency Group [GEOGRAPHIC_DATA]"
type input "Receiving C/O"
type textarea "By boat to our NJ warehouse."
type textarea "10/28 - 3k keys requested to be shipped by air."
type textarea "Regency Group NYC - Receiving C/O [STREET_ADDRESS][US_STATE]"
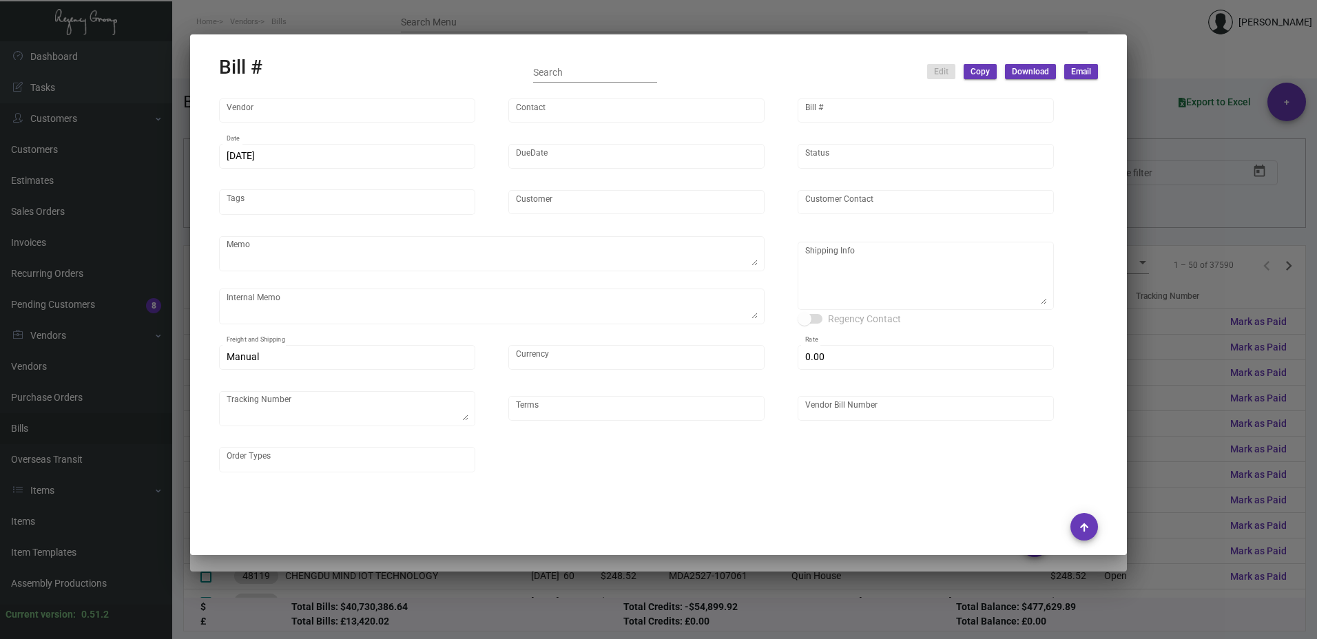
type input "United States Dollar $"
type input "$ 0.00"
type input "Net 45"
type input "NEX-INRG37372 - 107743"
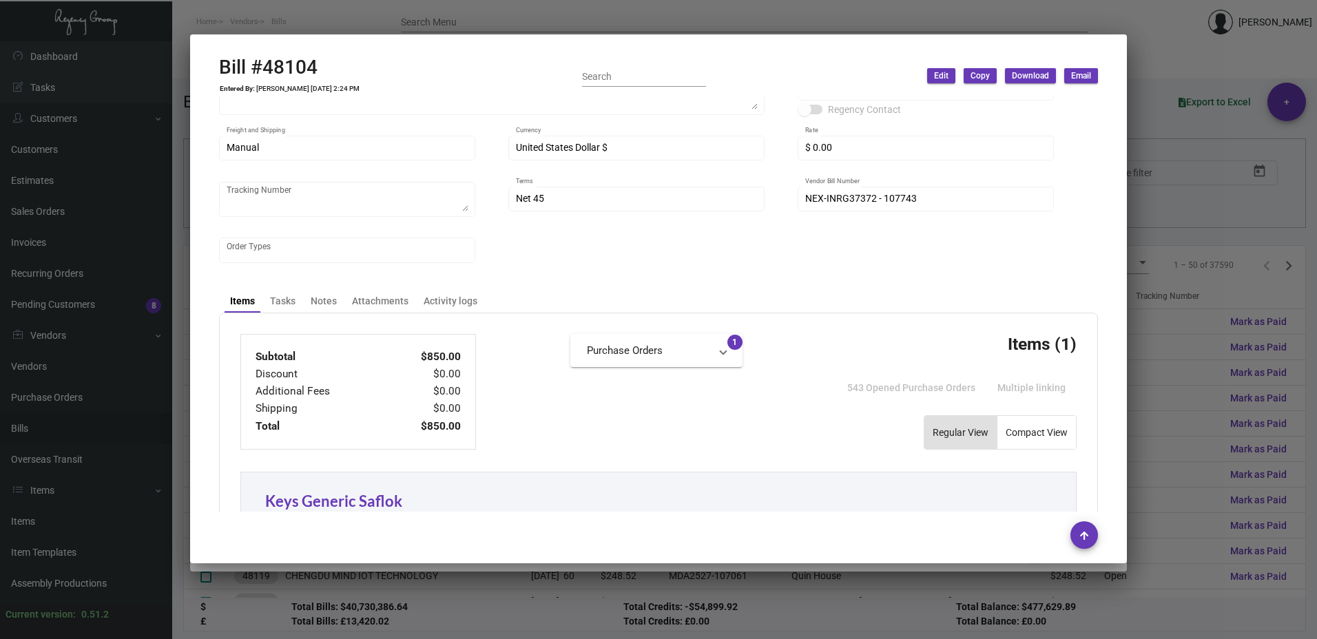
scroll to position [69, 0]
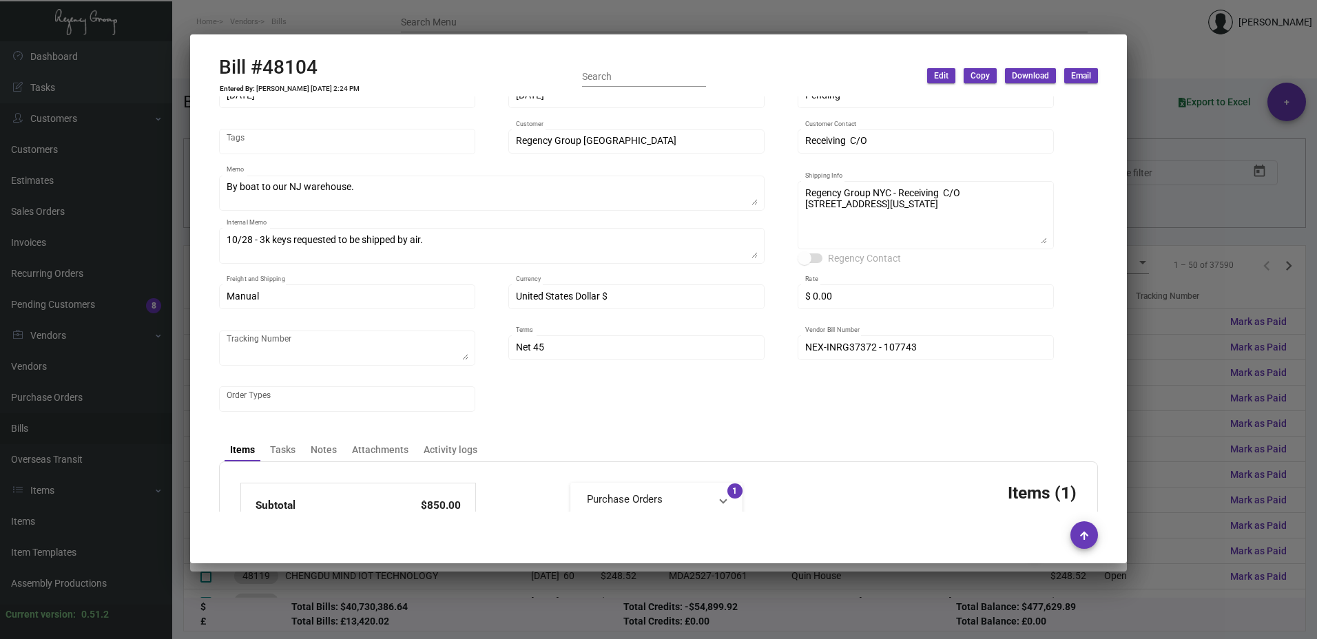
click at [1206, 280] on div at bounding box center [658, 319] width 1317 height 639
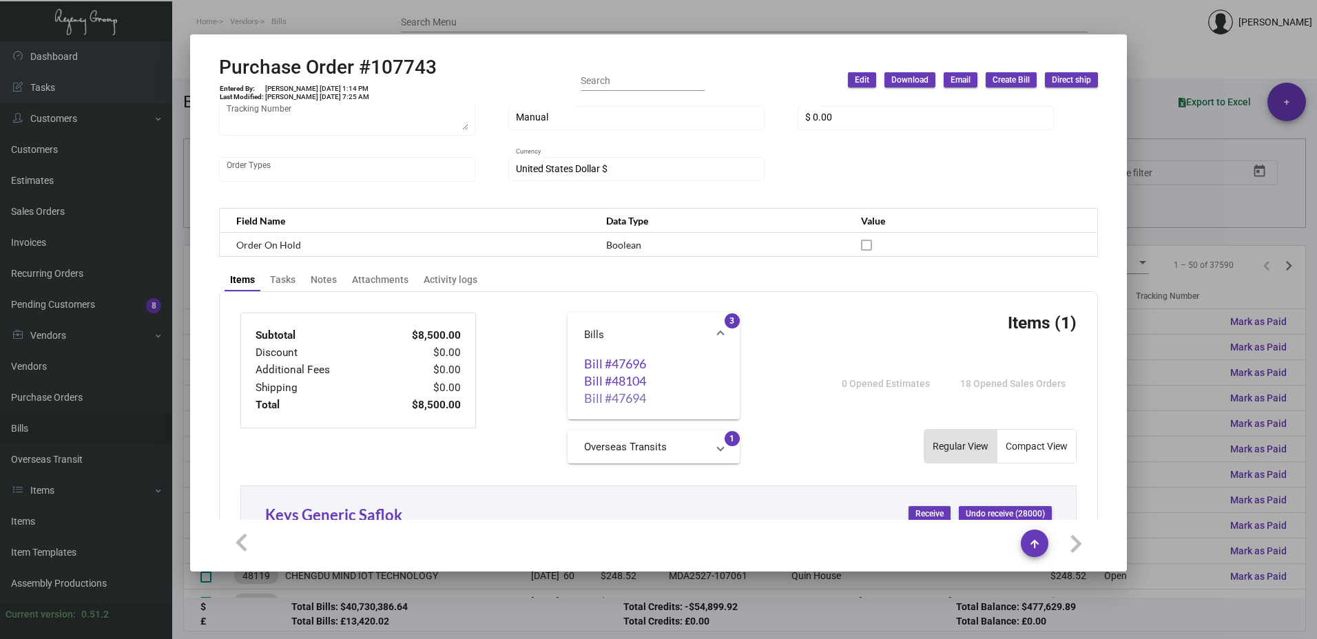
click at [632, 401] on link "Bill #47694" at bounding box center [653, 398] width 139 height 14
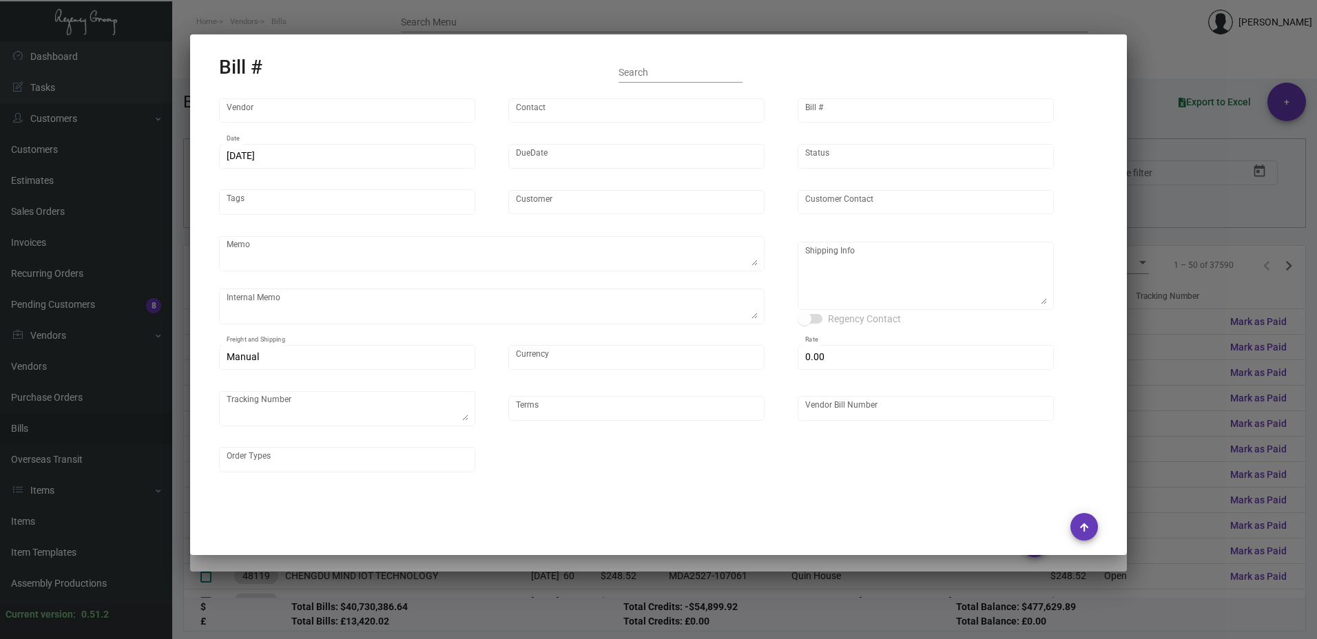
type input "Nexqo"
type input "[PERSON_NAME]"
type input "47694"
type input "[DATE]"
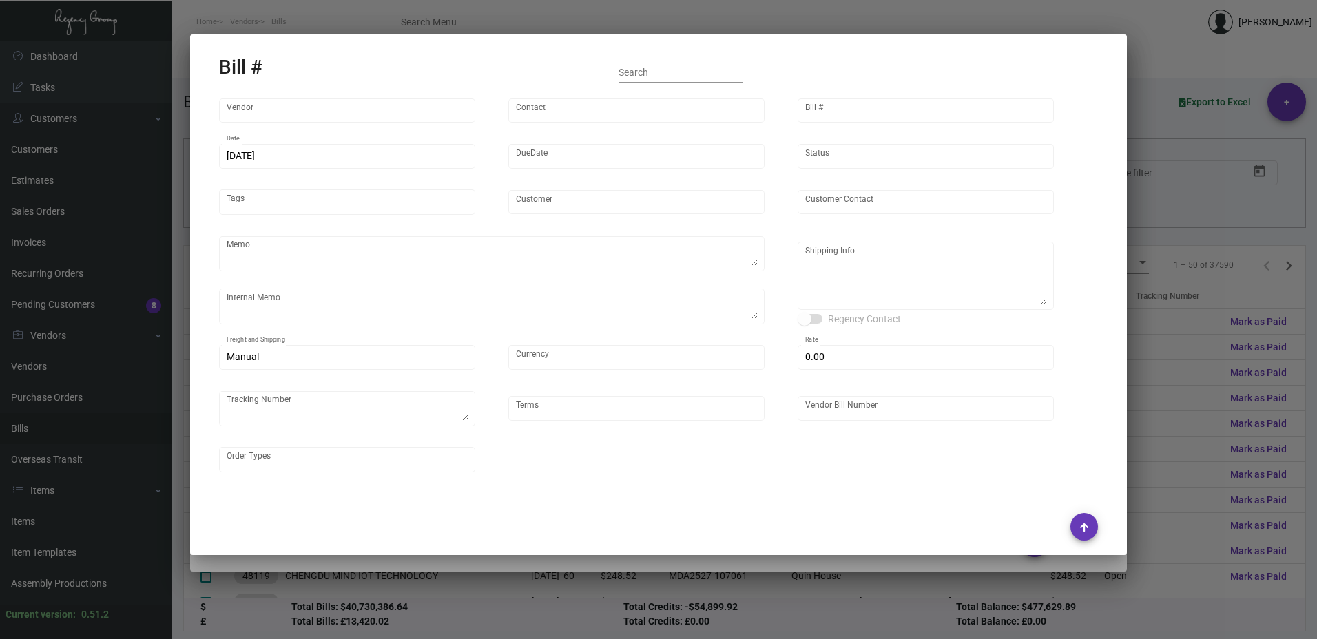
type input "Regency Group [GEOGRAPHIC_DATA]"
type input "Receiving C/O"
type textarea "By boat to our NJ warehouse."
type textarea "10/28 - 3k keys requested to be shipped by air."
type textarea "Regency Group NYC - Receiving C/O [STREET_ADDRESS][US_STATE]"
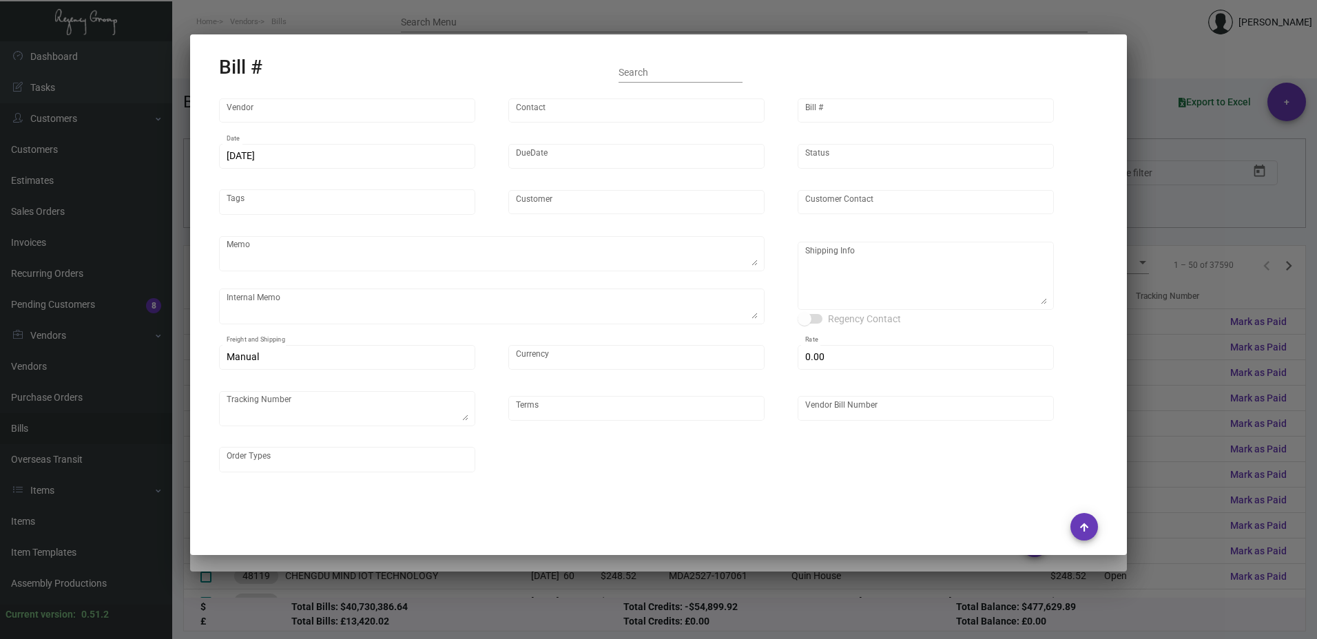
type input "United States Dollar $"
type input "$ 0.00"
type textarea "3766119674"
type input "Net 45"
type input "NEX-INRG37333-1"
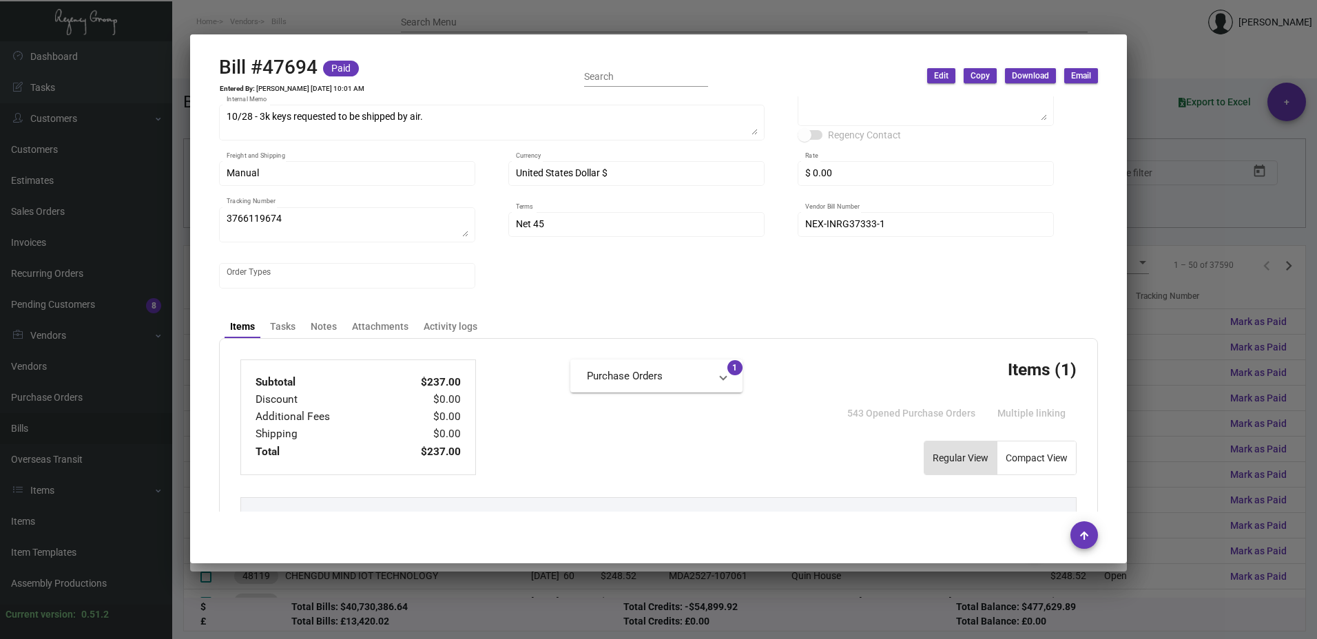
scroll to position [207, 0]
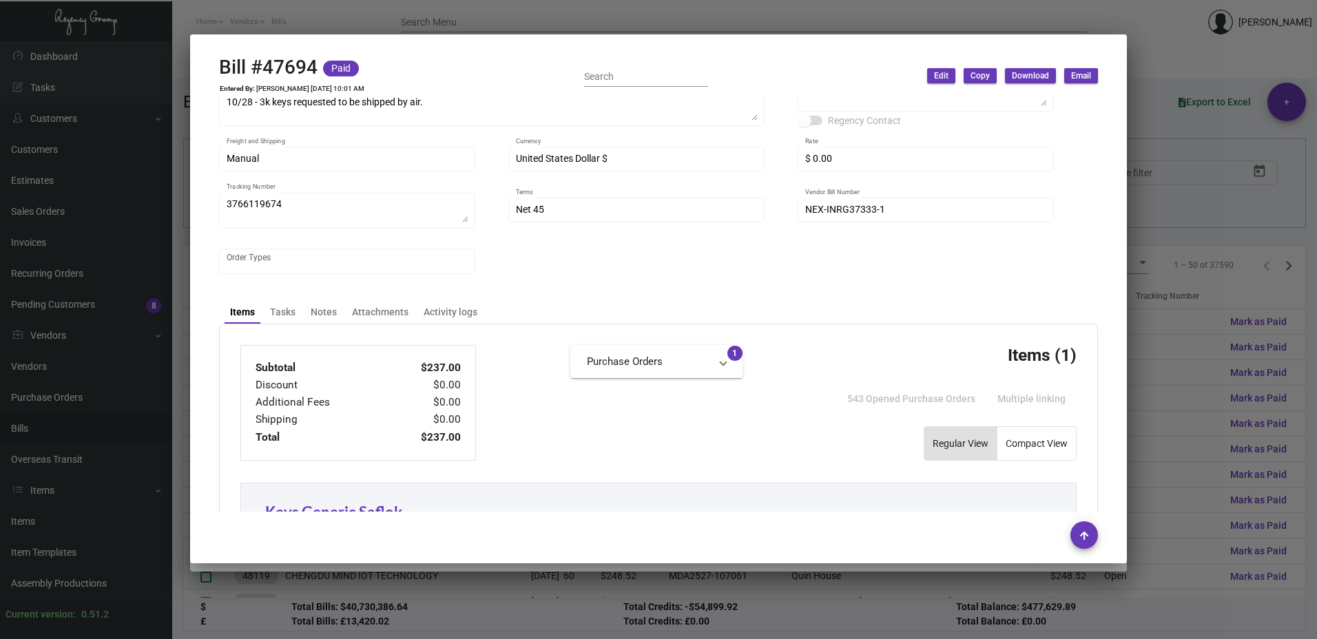
click at [1172, 278] on div at bounding box center [658, 319] width 1317 height 639
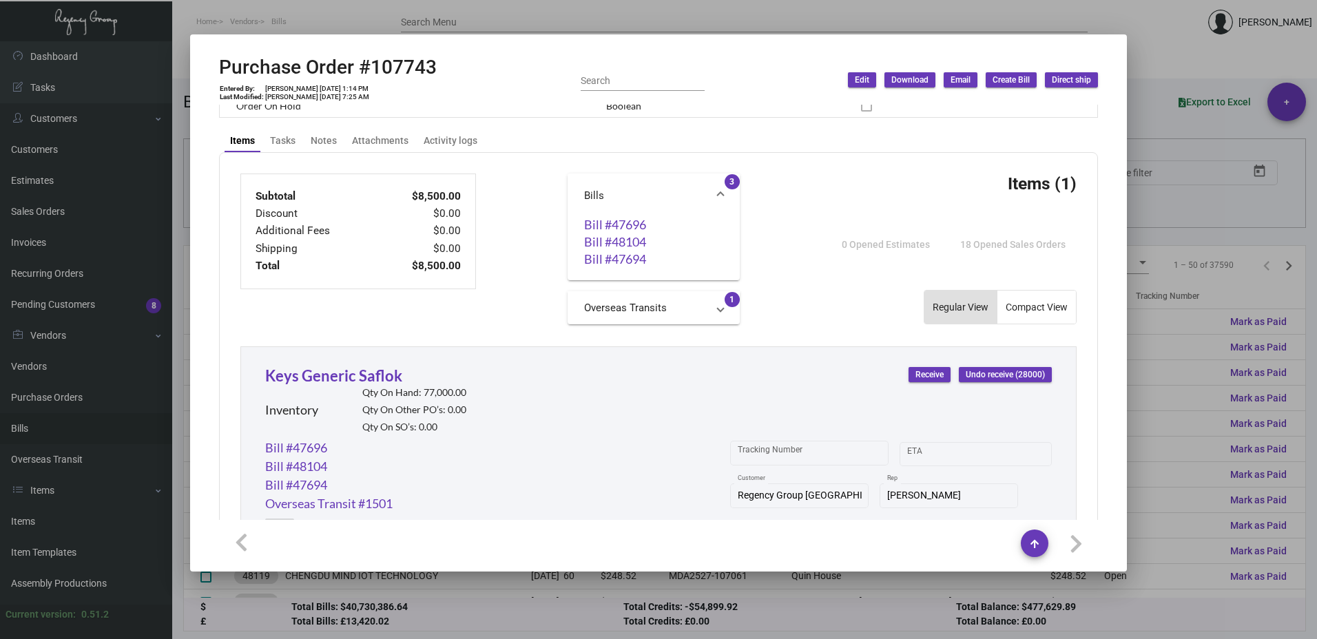
scroll to position [435, 0]
click at [472, 326] on transaction-totals "Subtotal $8,500.00 Discount $0.00 Additional Fees $0.00 Shipping $0.00 Total $8…" at bounding box center [358, 250] width 236 height 151
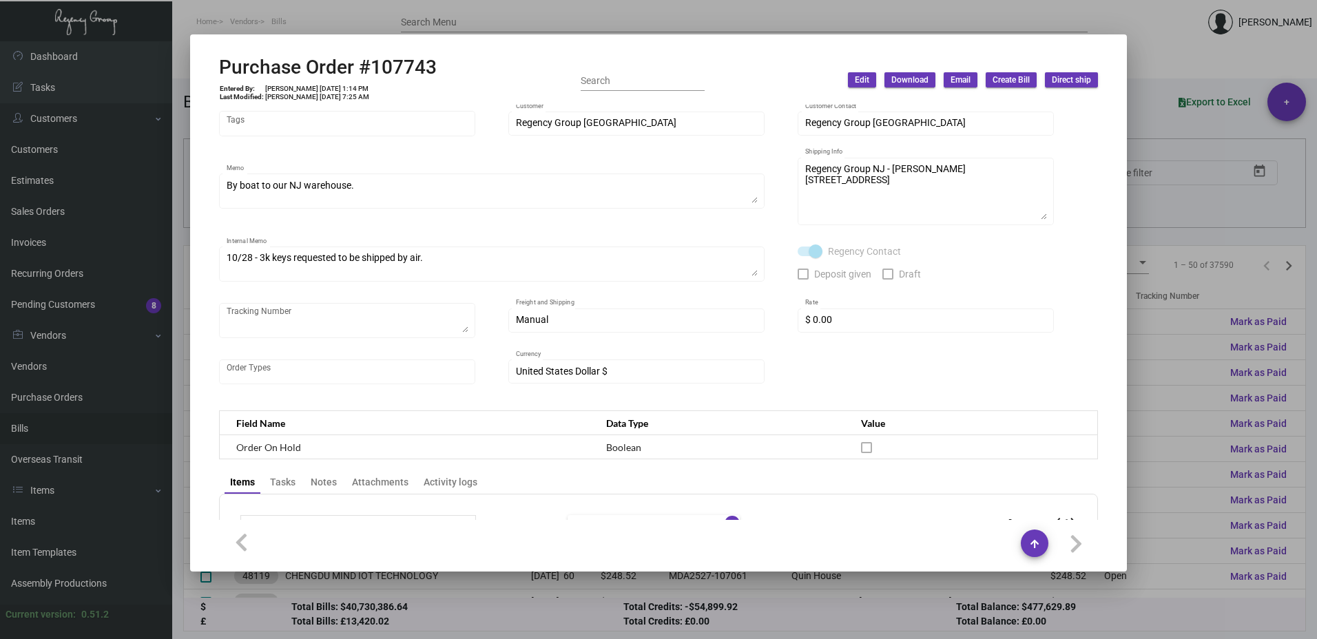
scroll to position [91, 0]
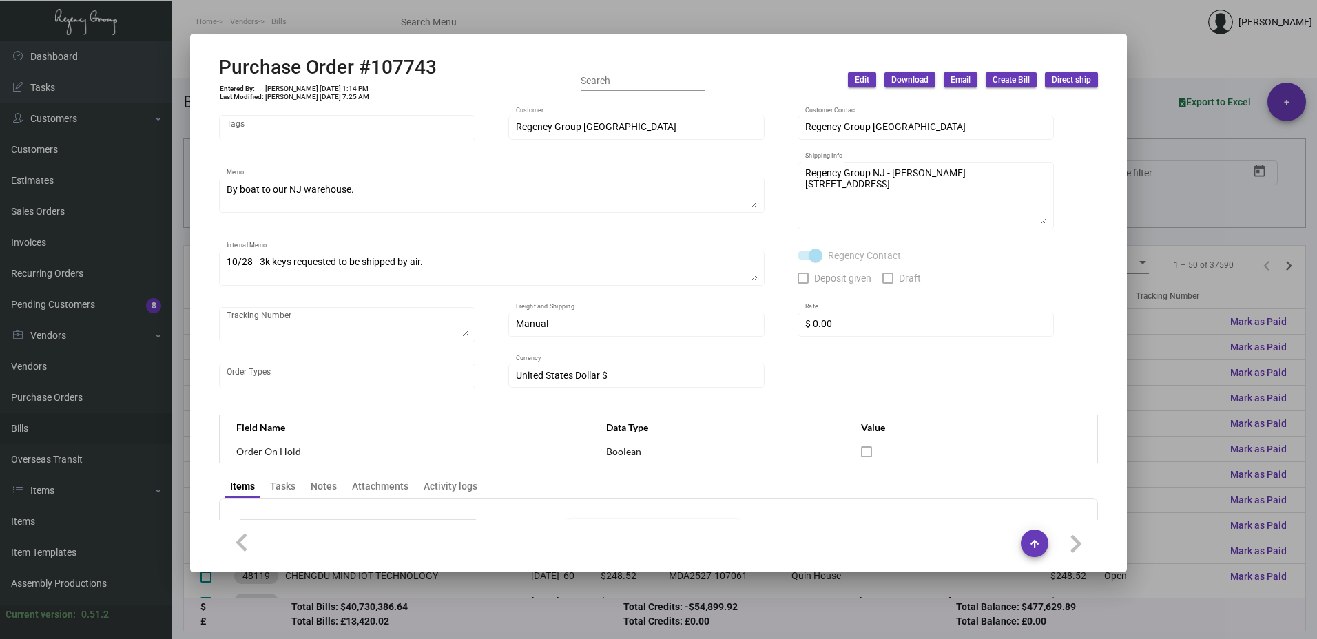
click at [368, 469] on div "Nexqo Vendor Edit [PERSON_NAME] Contact 107743 Purchase Order # [DATE] Date [DA…" at bounding box center [658, 312] width 912 height 415
click at [372, 481] on div "Attachments" at bounding box center [380, 486] width 56 height 14
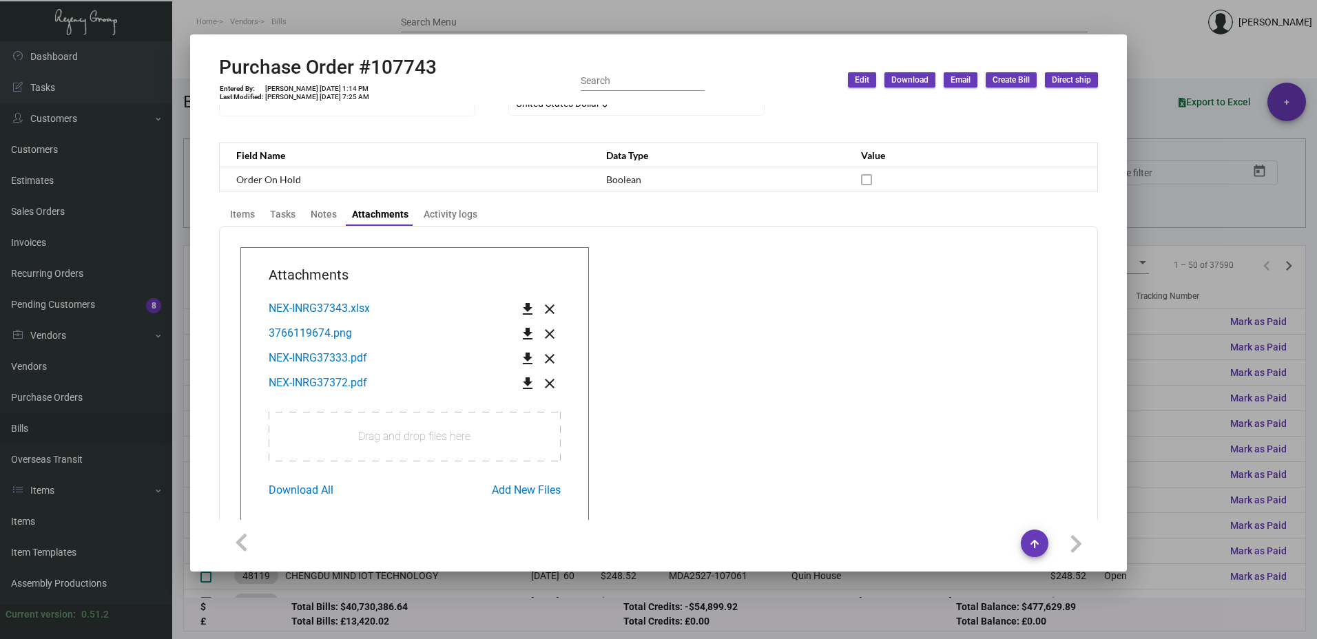
scroll to position [366, 0]
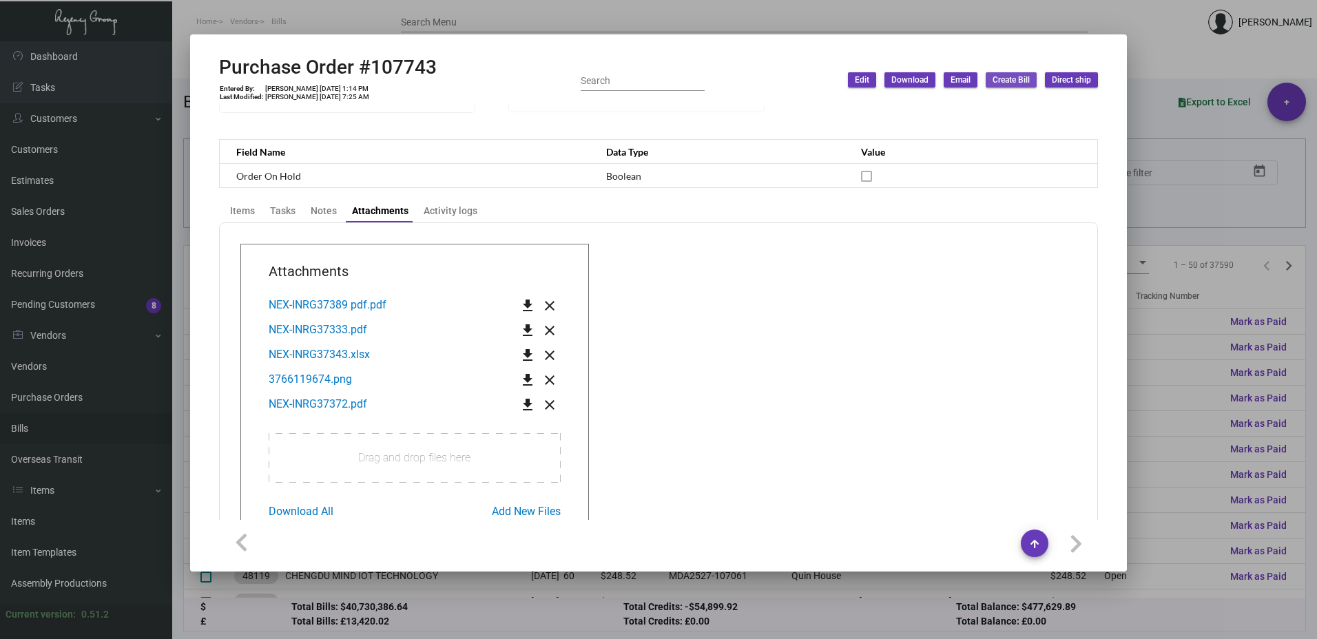
click at [1008, 82] on span "Create Bill" at bounding box center [1010, 80] width 37 height 12
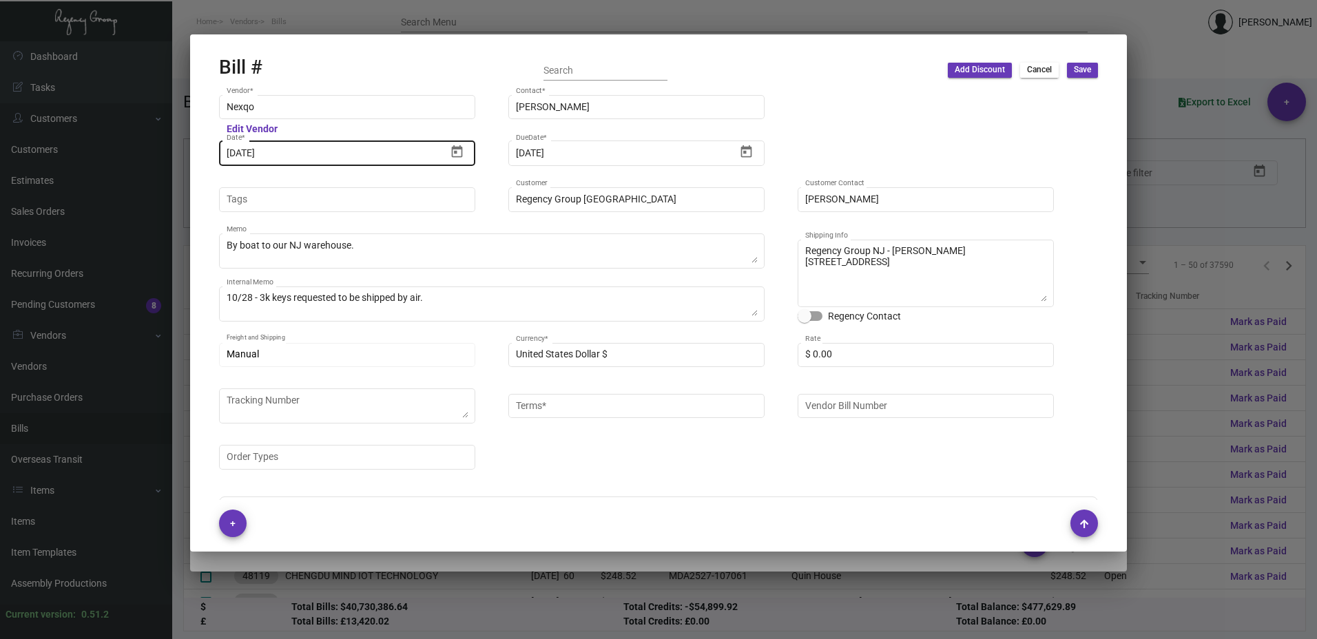
type input "Net 45"
type input "Receiving C/O"
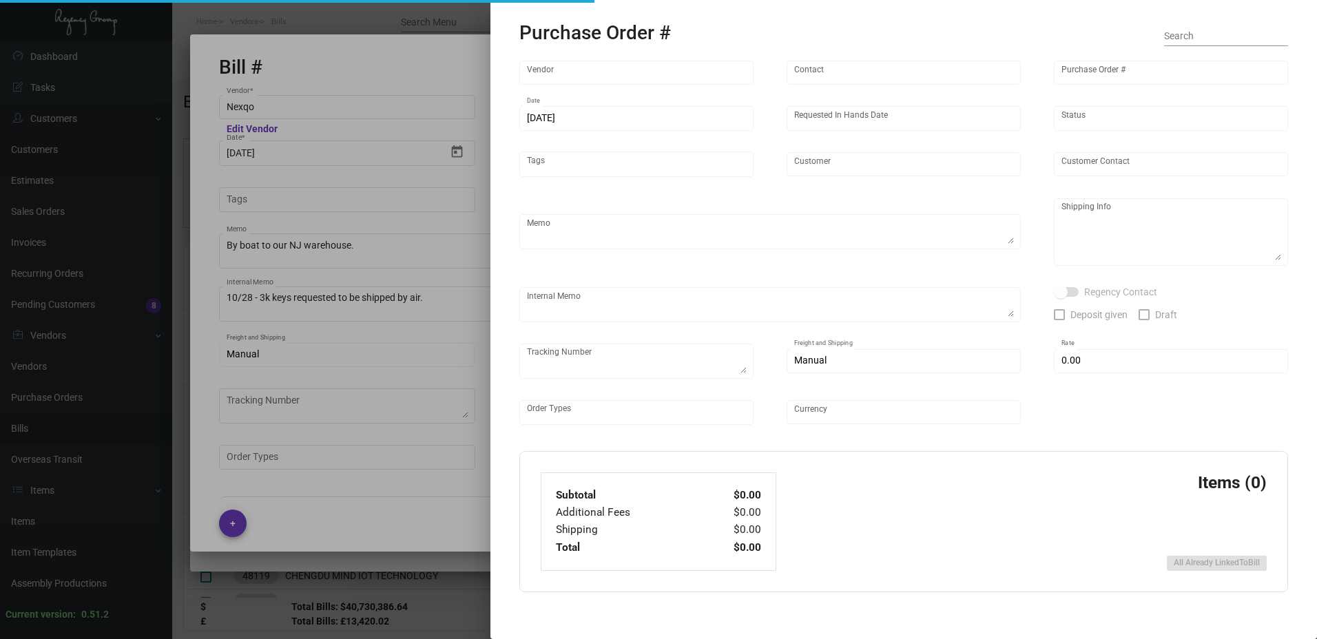
type textarea "Regency Group NYC - Receiving C/O [STREET_ADDRESS][US_STATE]"
type input "Nexqo"
type input "[PERSON_NAME]"
type input "107743"
type input "[DATE]"
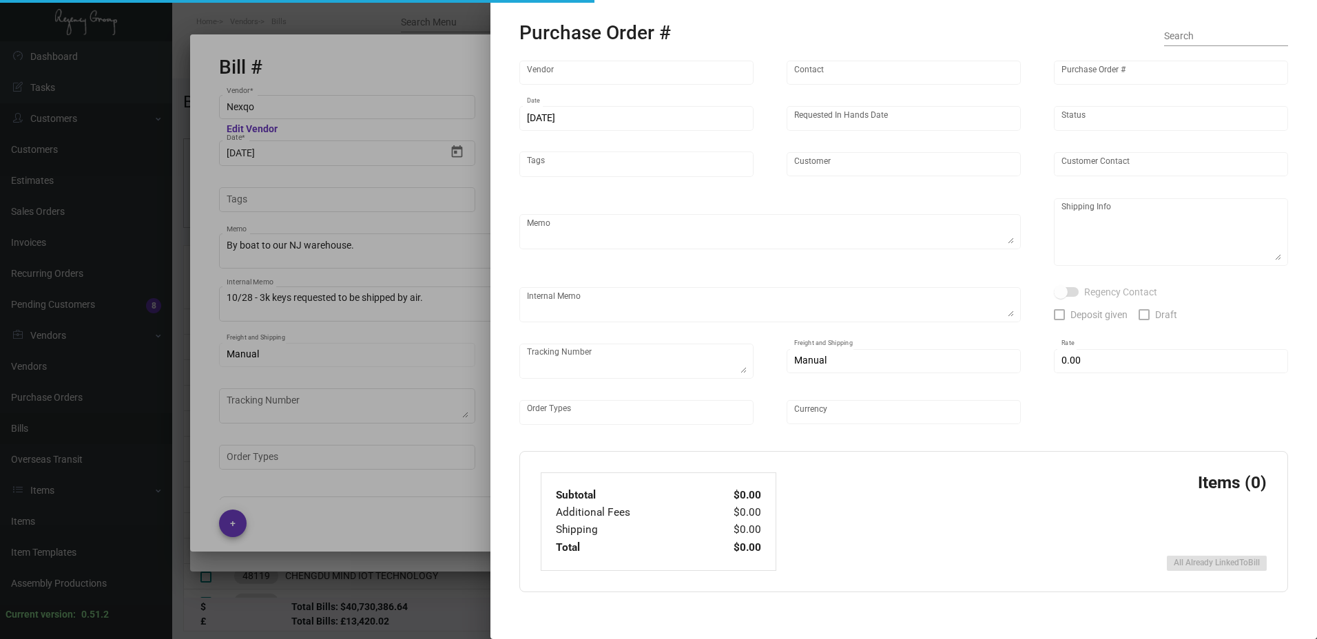
type input "[DATE]"
type input "Regency Group [GEOGRAPHIC_DATA]"
type textarea "By boat to our NJ warehouse."
type textarea "Regency Group NJ - [PERSON_NAME] [STREET_ADDRESS]"
type textarea "10/28 - 3k keys requested to be shipped by air."
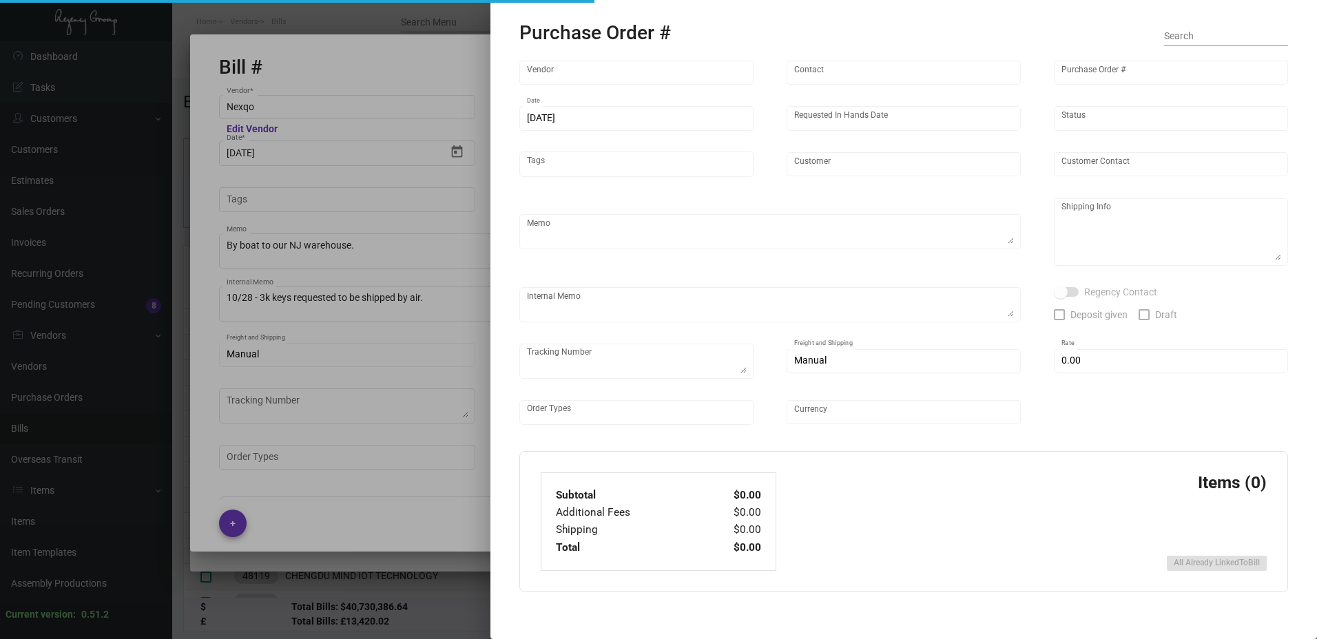
checkbox input "true"
type input "$ 0.00"
type input "United States Dollar $"
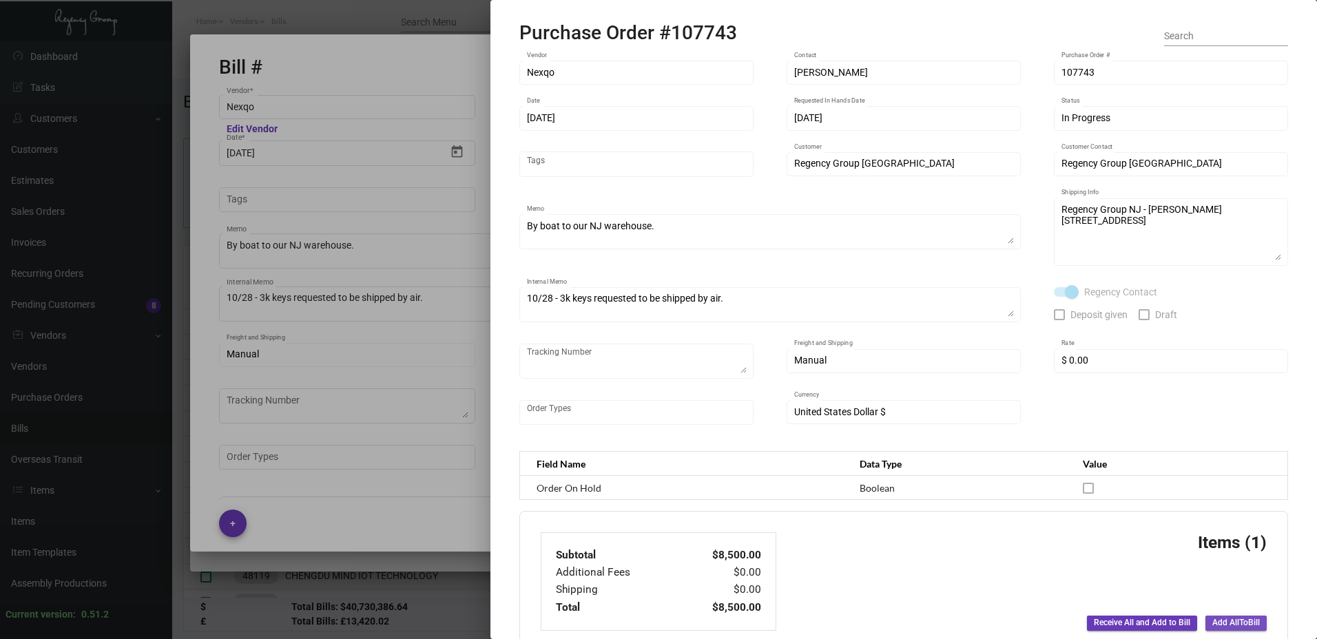
click at [1231, 617] on span "Add All To Bill" at bounding box center [1236, 623] width 48 height 12
click at [394, 520] on div at bounding box center [658, 319] width 1317 height 639
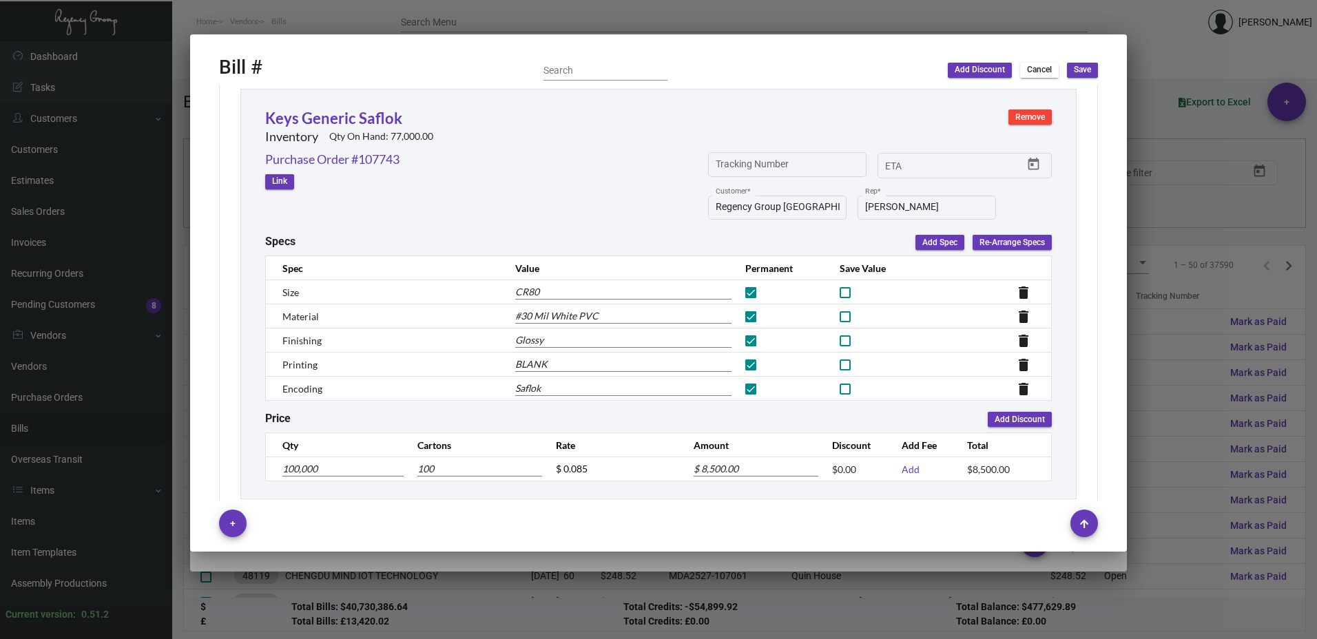
scroll to position [595, 0]
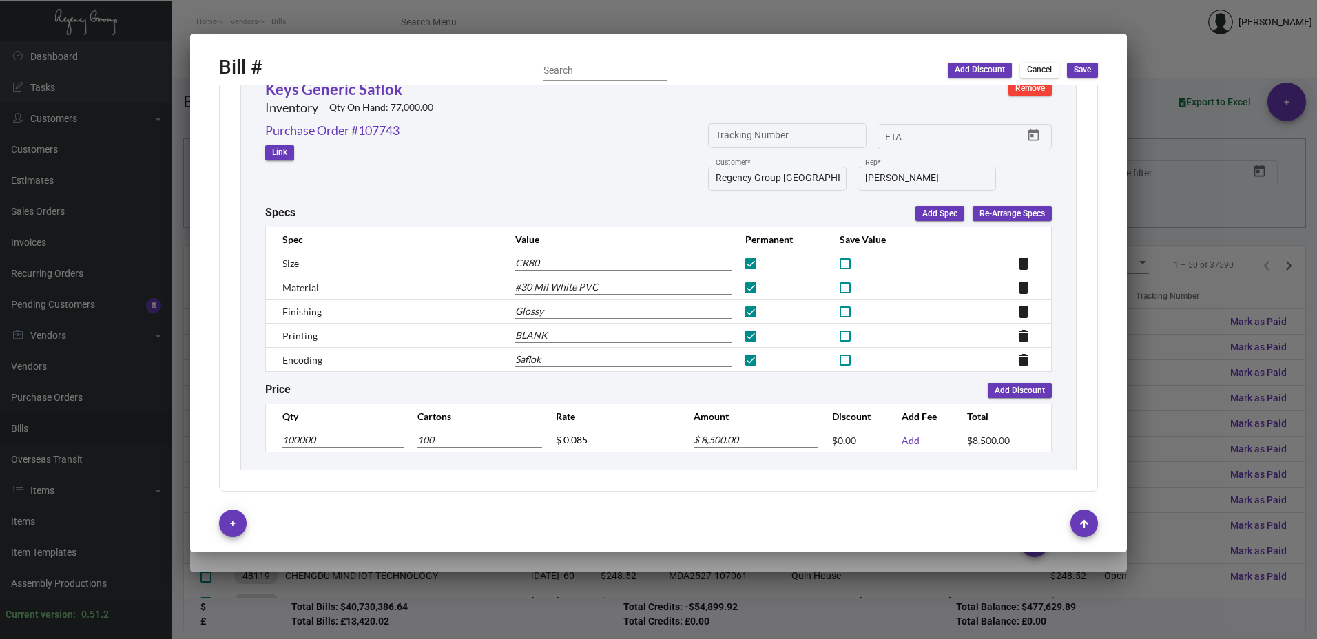
click at [316, 446] on input "100000" at bounding box center [342, 440] width 121 height 15
type input "2"
type input "0.002"
type input "$ 0.17"
type input "20"
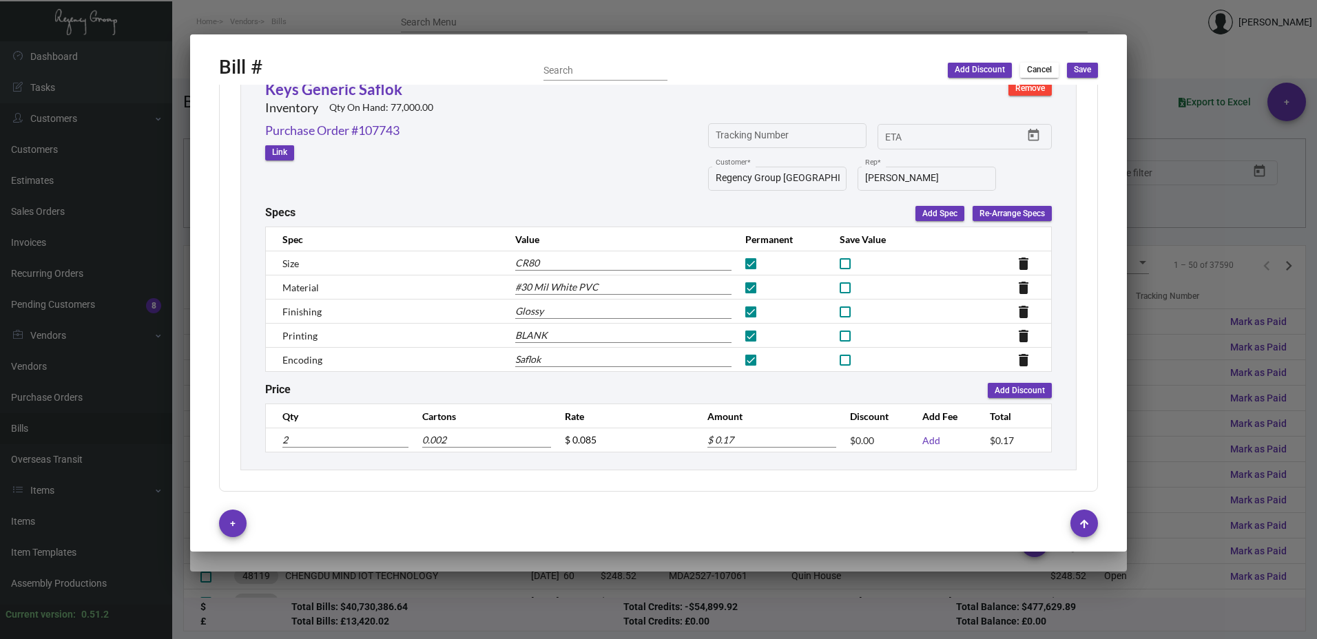
type input "0.02"
type input "$ 1.70"
type input "200"
type input "0.2"
type input "$ 17.00"
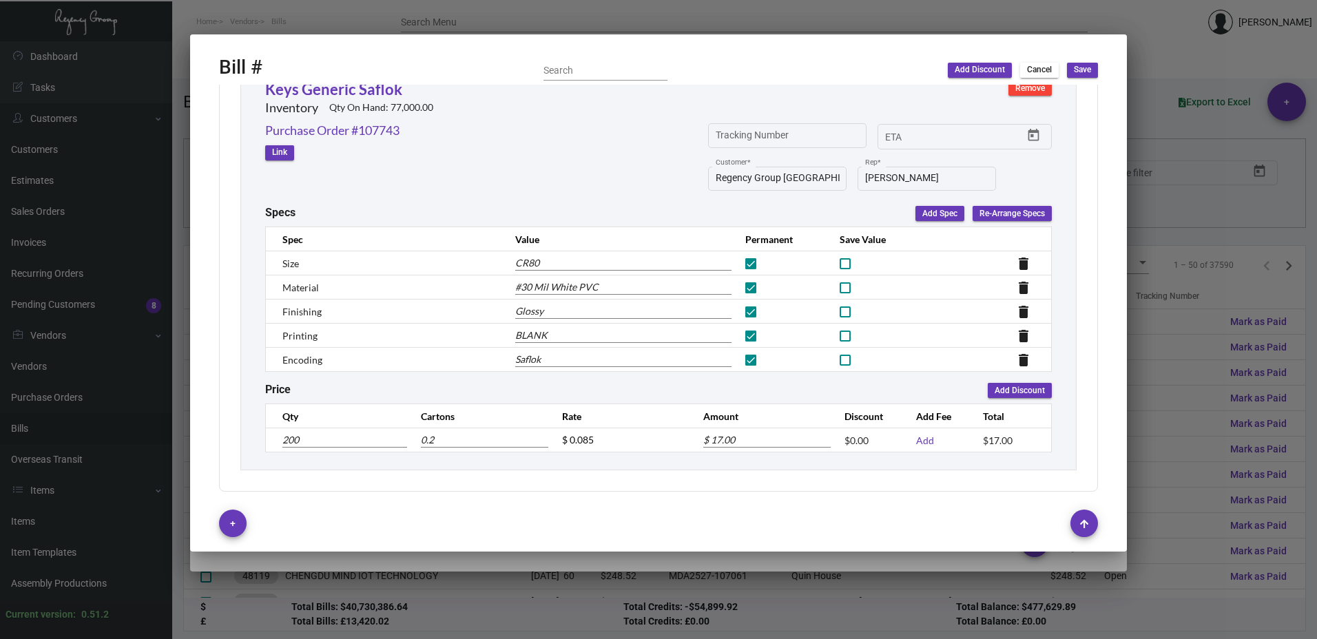
type input "2000"
type input "2"
type input "$ 170.00"
type input "20000"
type input "20"
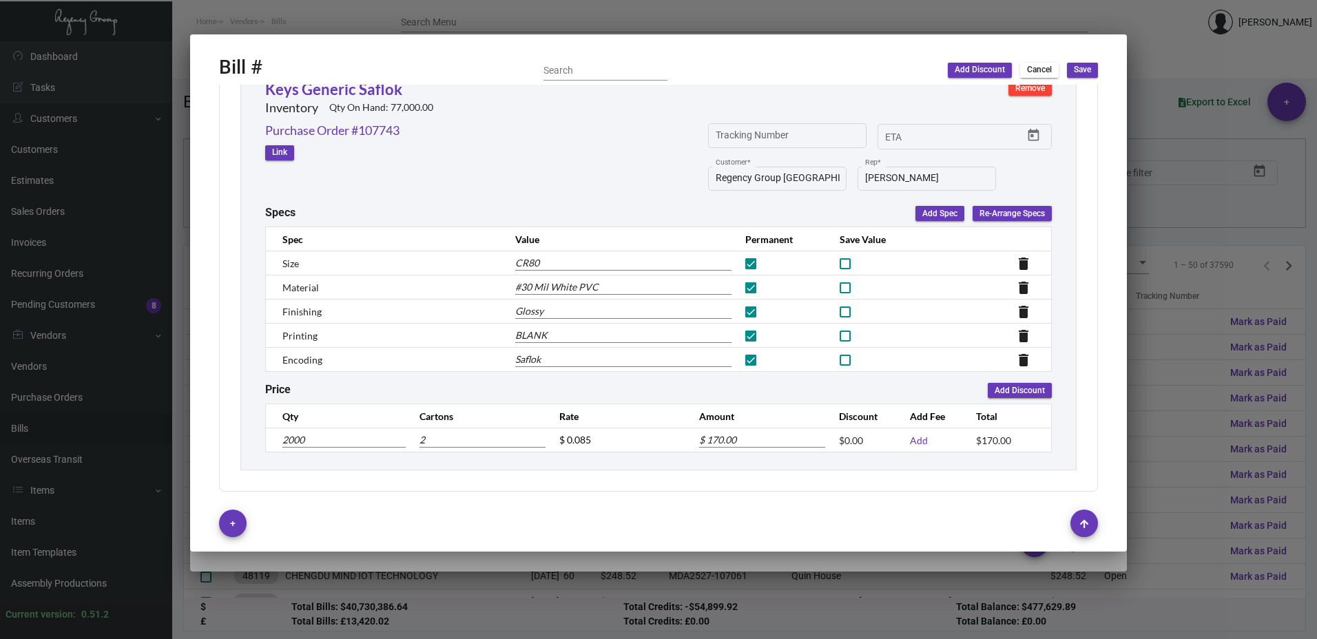
type input "$ 1,700.00"
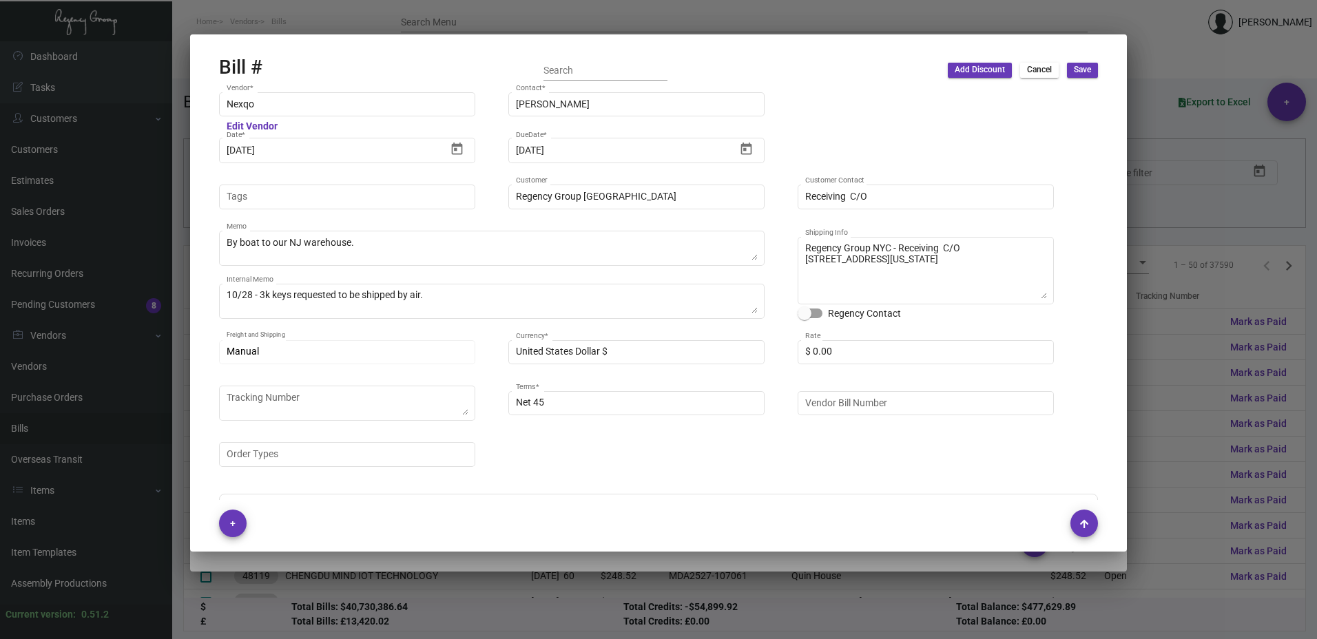
scroll to position [0, 0]
type input "20,000"
click at [856, 413] on div "Vendor Bill Number" at bounding box center [926, 404] width 242 height 27
paste input "NEX-INRG37389-3"
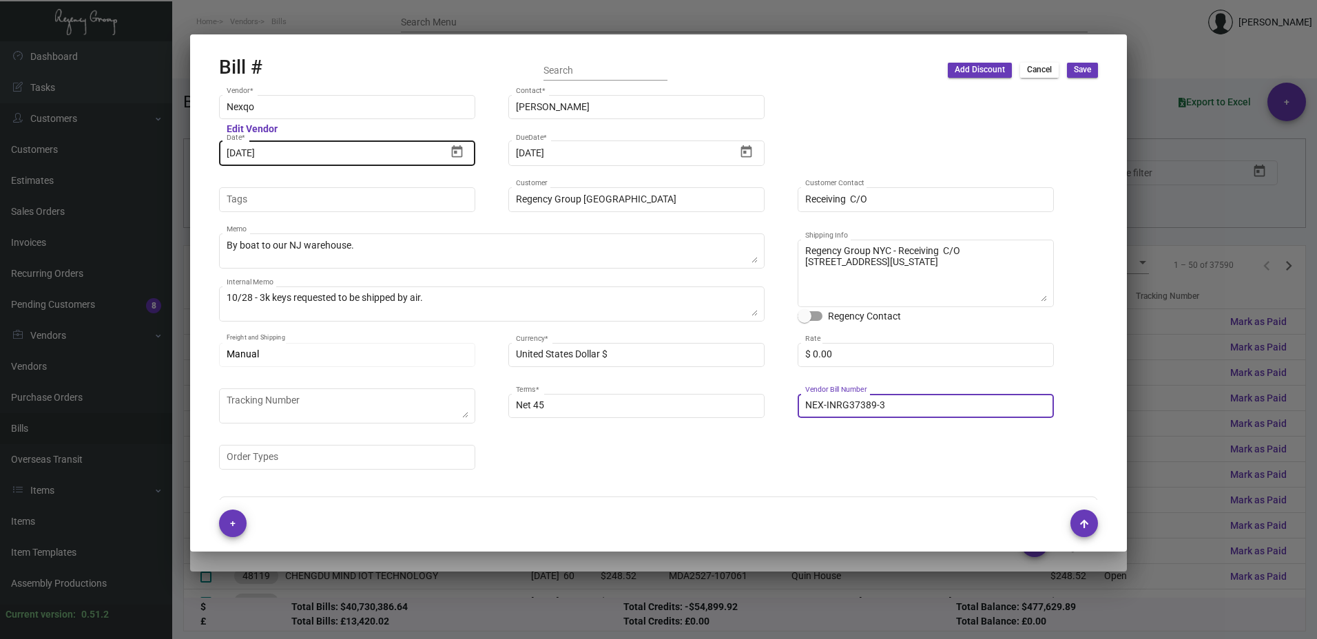
type input "NEX-INRG37389-3"
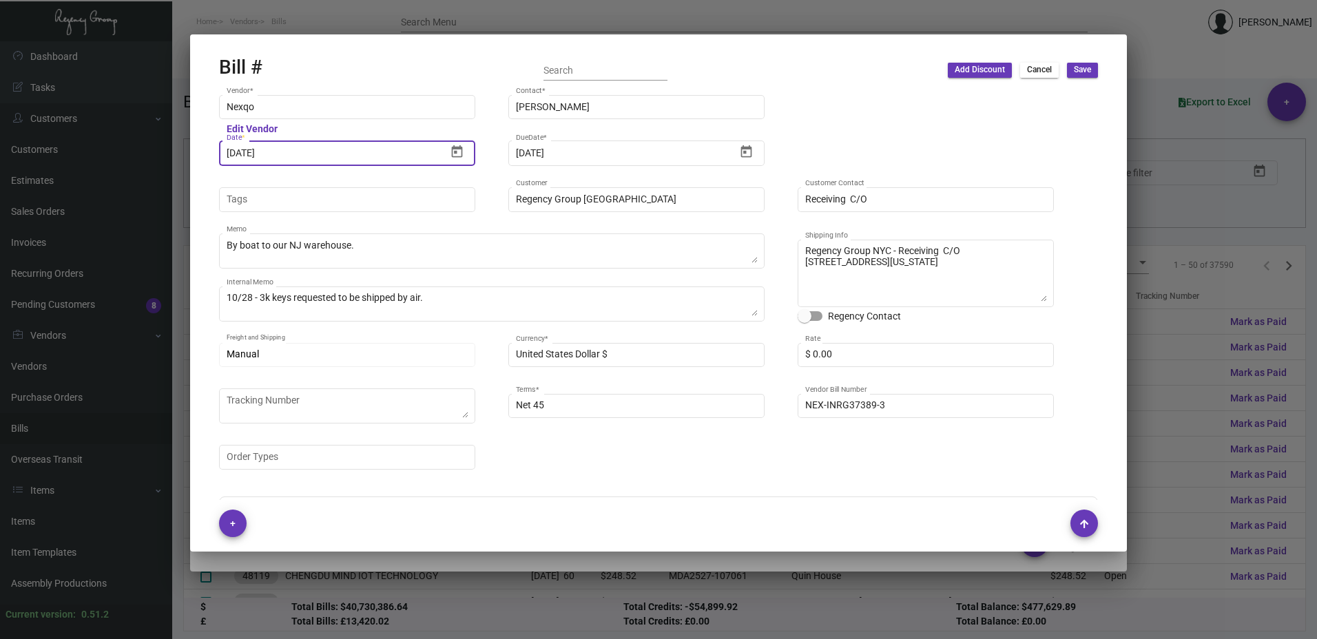
click at [397, 155] on input "[DATE]" at bounding box center [337, 153] width 220 height 11
click at [455, 149] on icon "Open calendar" at bounding box center [457, 152] width 14 height 14
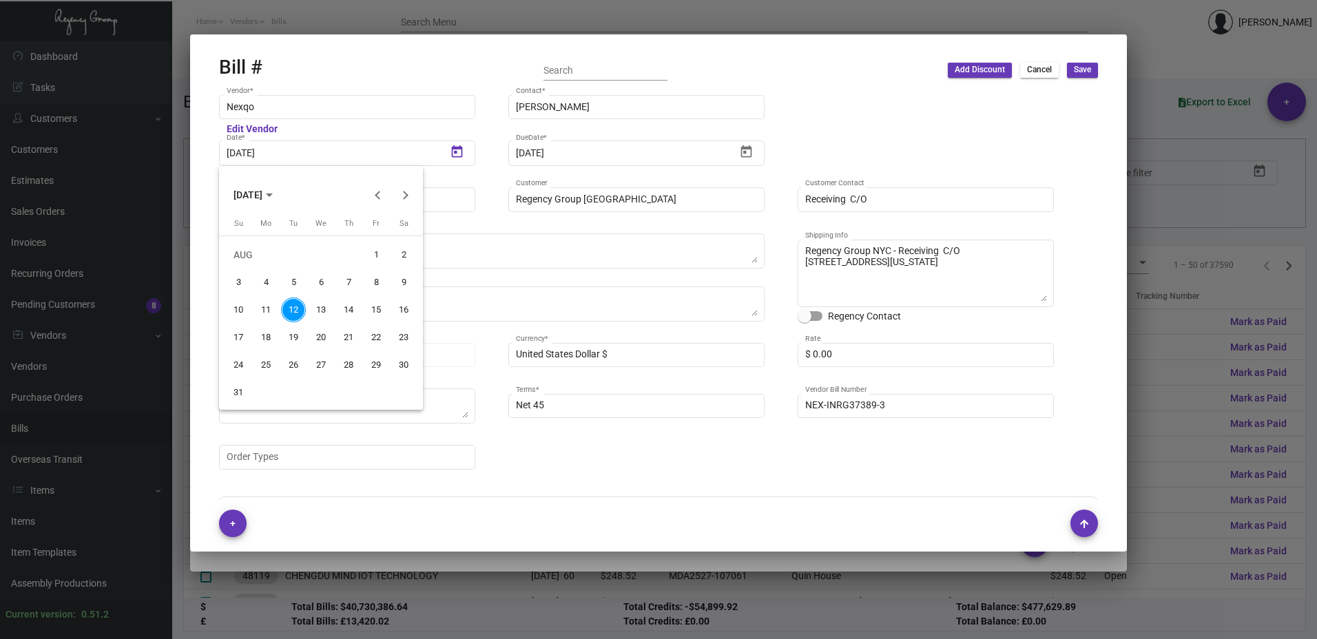
click at [401, 278] on div "9" at bounding box center [403, 282] width 25 height 25
type input "[DATE]"
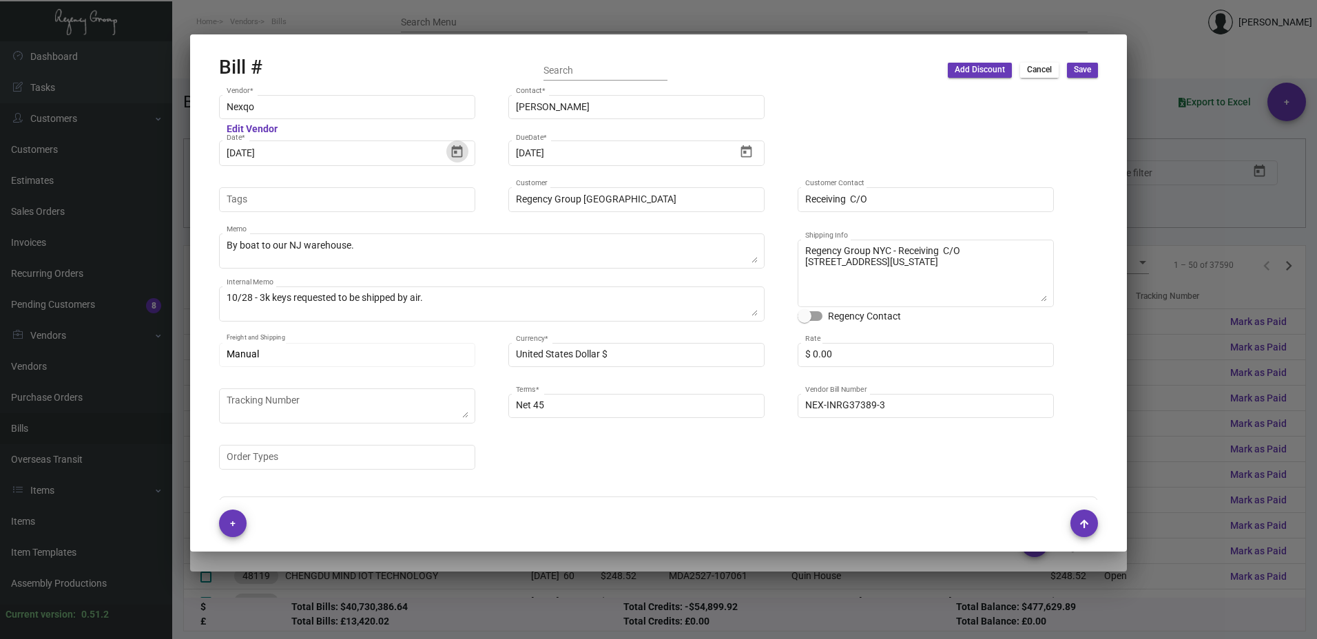
click at [1082, 67] on span "Save" at bounding box center [1082, 70] width 17 height 12
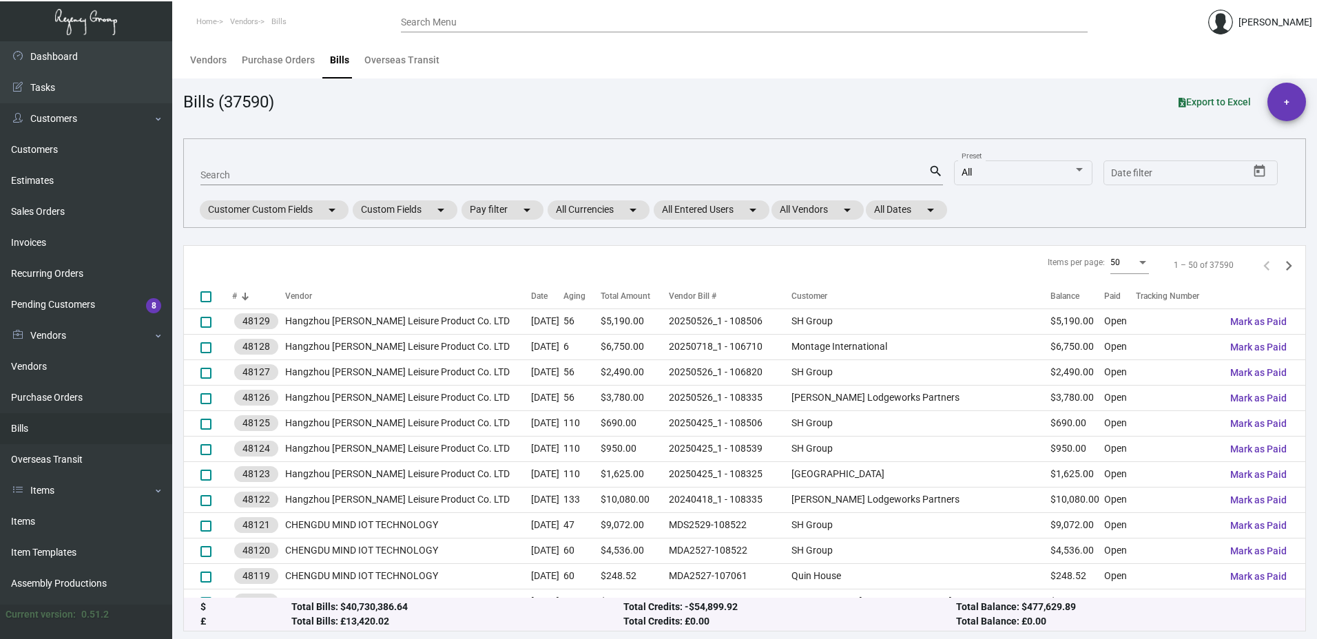
click at [485, 19] on input "Search Menu" at bounding box center [744, 22] width 687 height 11
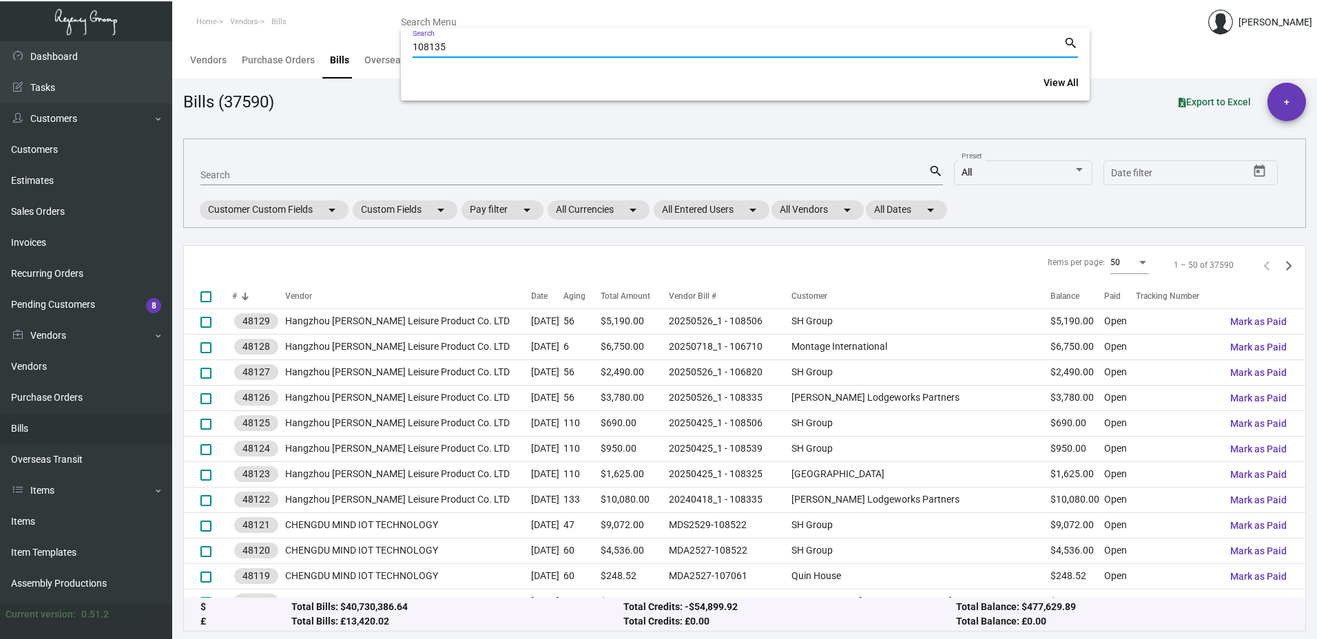
type input "108135"
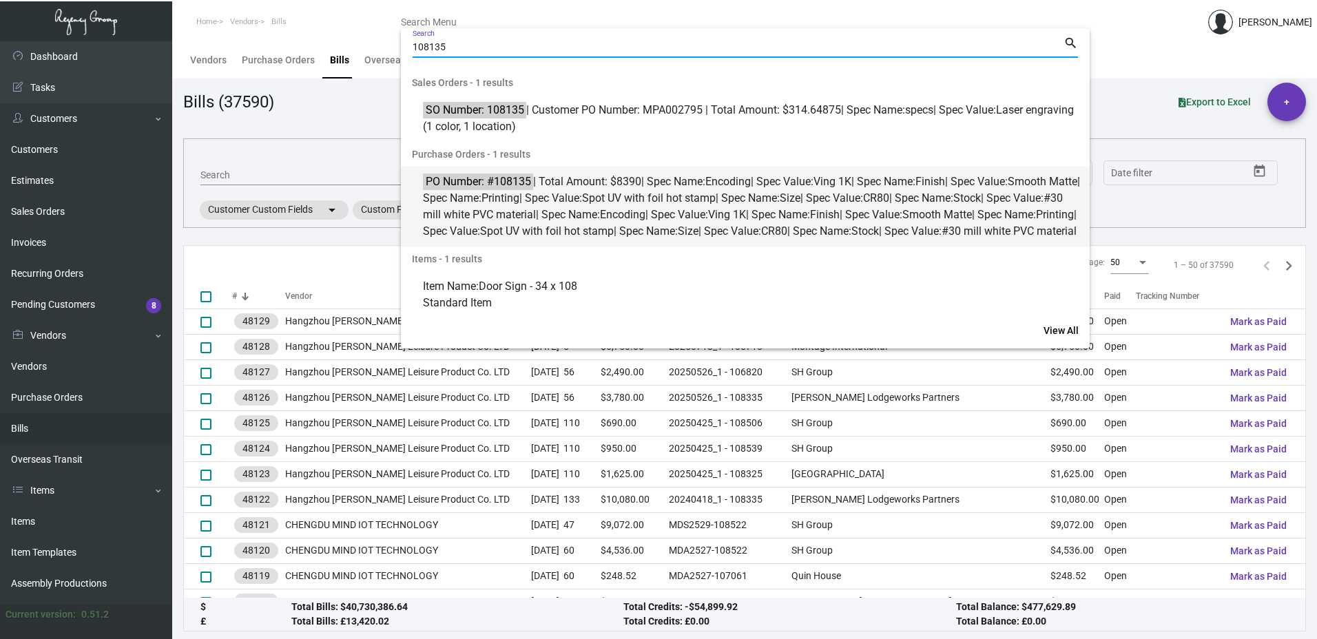
click at [614, 226] on span "Spot UV with foil hot stamp" at bounding box center [547, 231] width 134 height 13
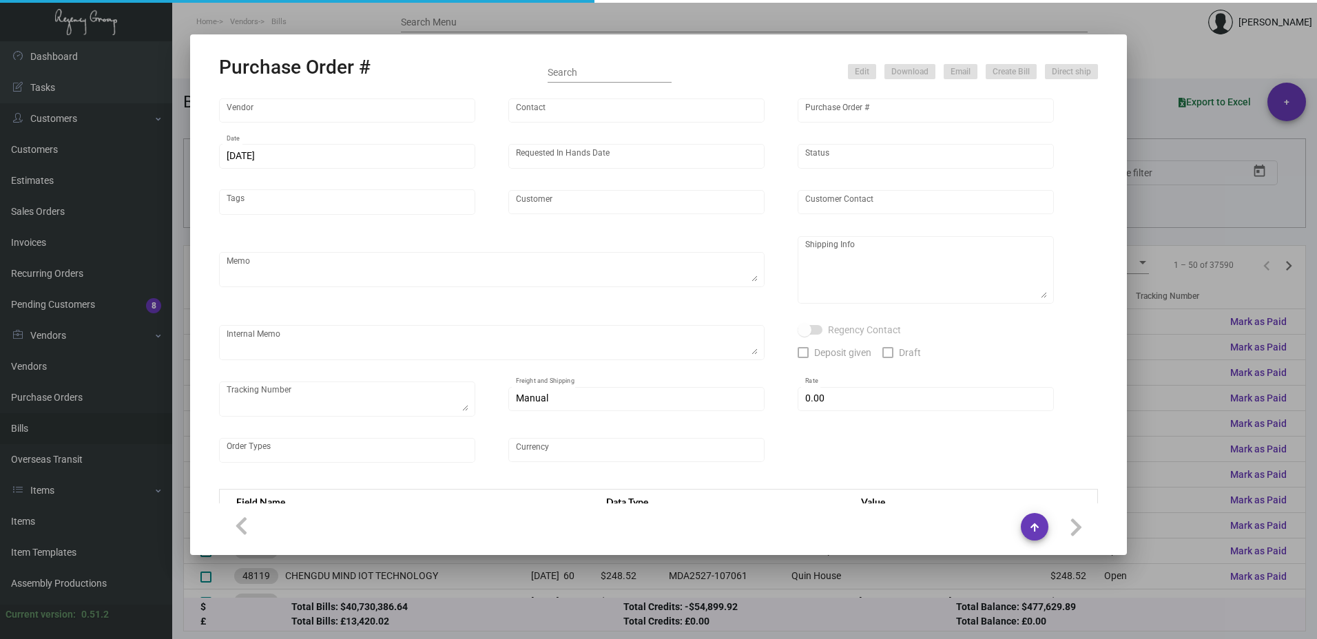
type input "Nexqo"
type input "[PERSON_NAME]"
type input "108135"
type input "[DATE]"
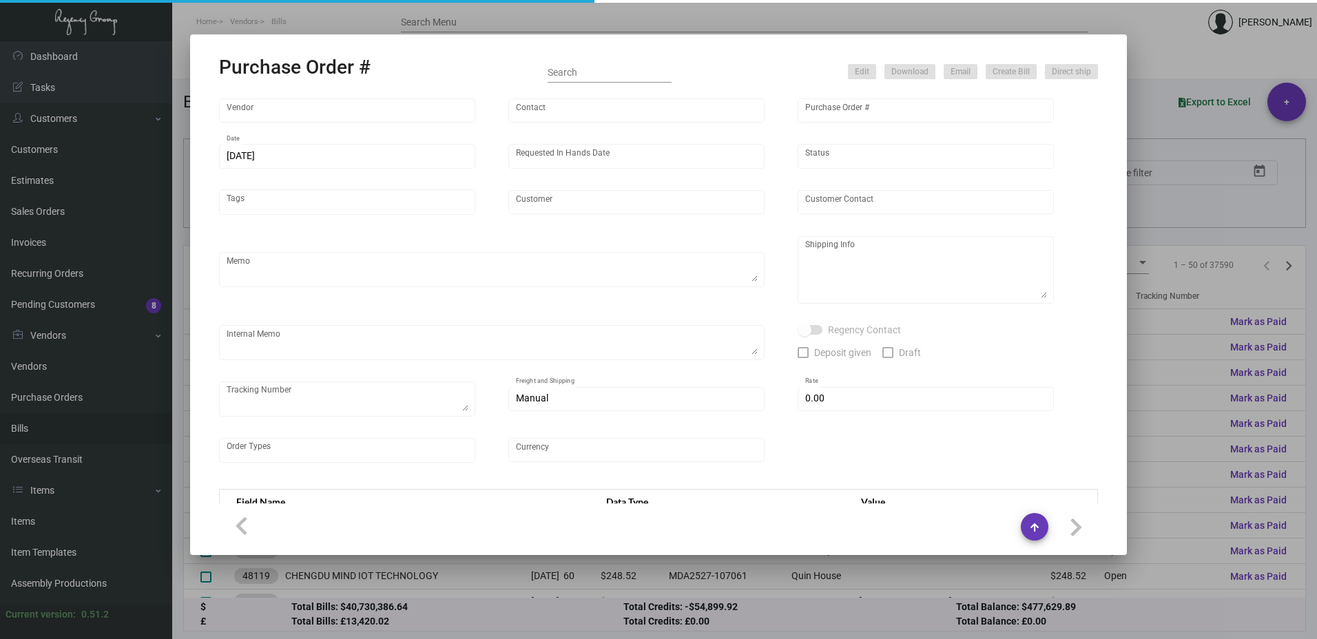
type input "[GEOGRAPHIC_DATA] [US_STATE]"
type textarea "Please ship 10k by air, 20k in the upcoming boat and the remaining in the next …"
type textarea "Regency Group NJ - [PERSON_NAME] [STREET_ADDRESS]"
checkbox input "true"
type input "$ 0.00"
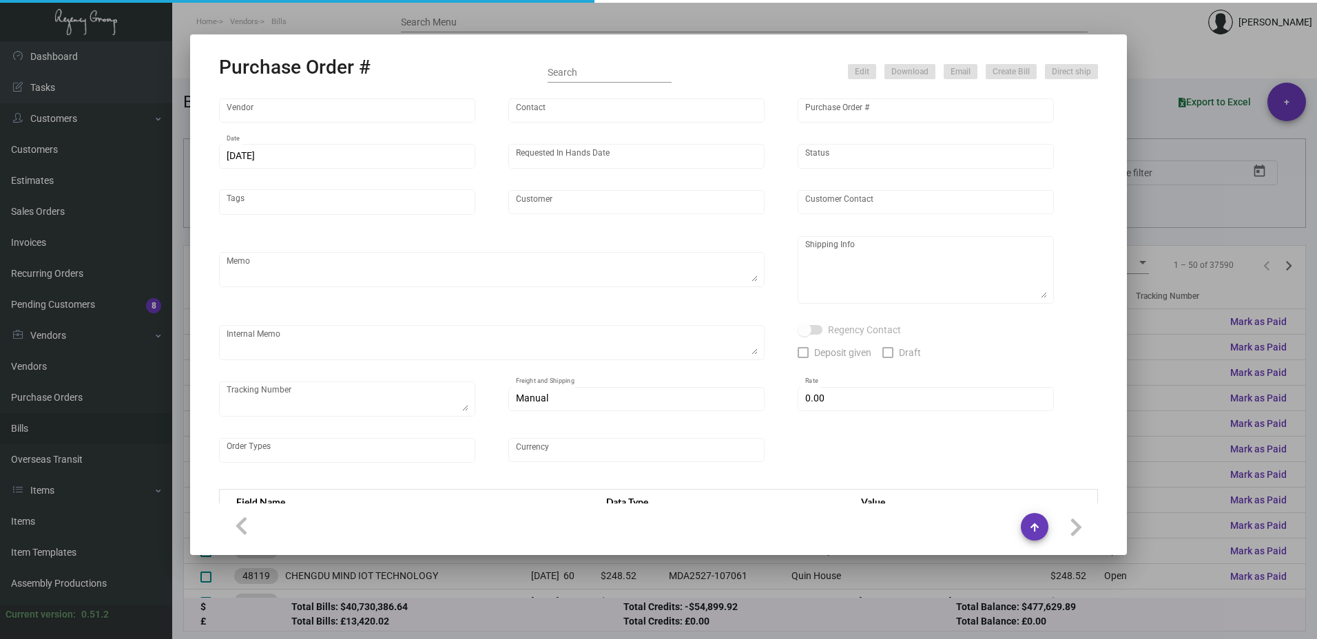
type input "United States Dollar $"
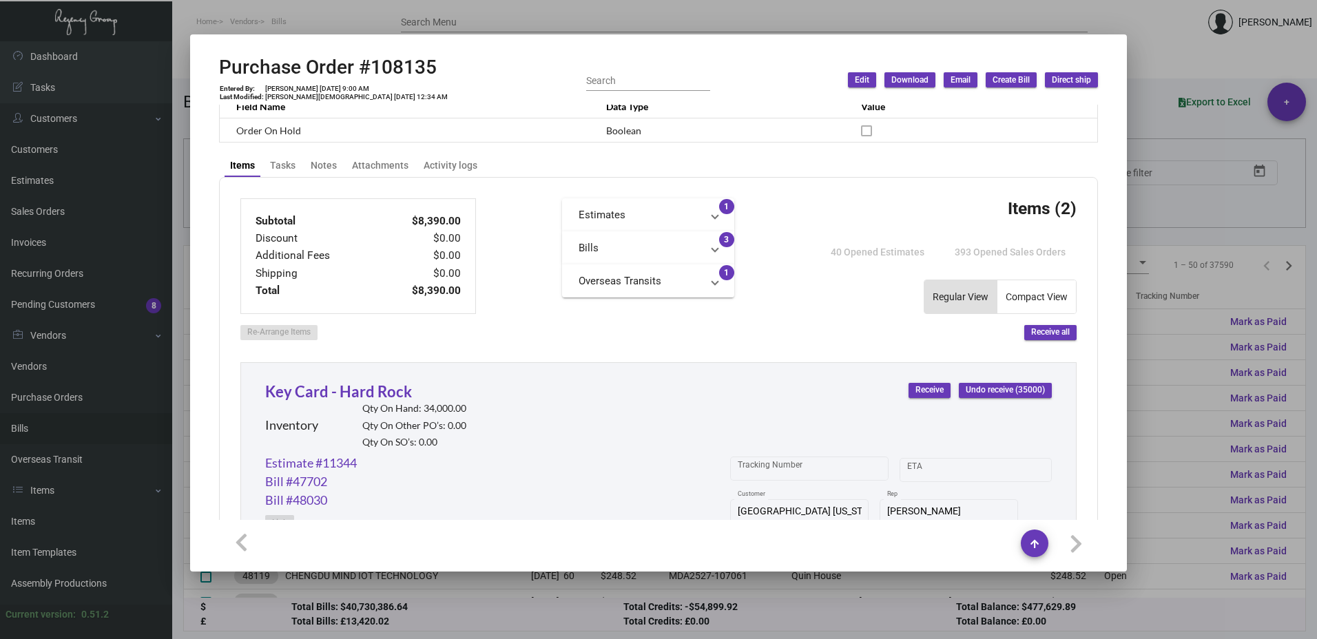
scroll to position [413, 0]
click at [697, 238] on mat-expansion-panel-header "Bills" at bounding box center [648, 246] width 172 height 33
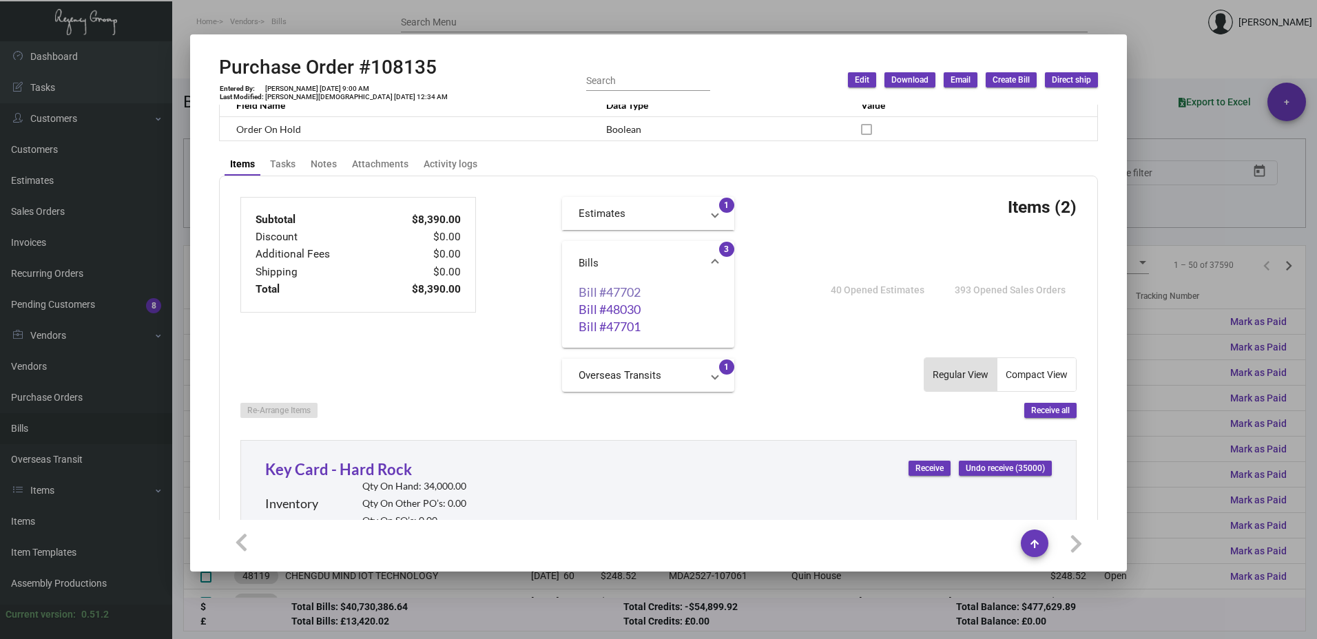
click at [617, 289] on link "Bill #47702" at bounding box center [648, 292] width 139 height 14
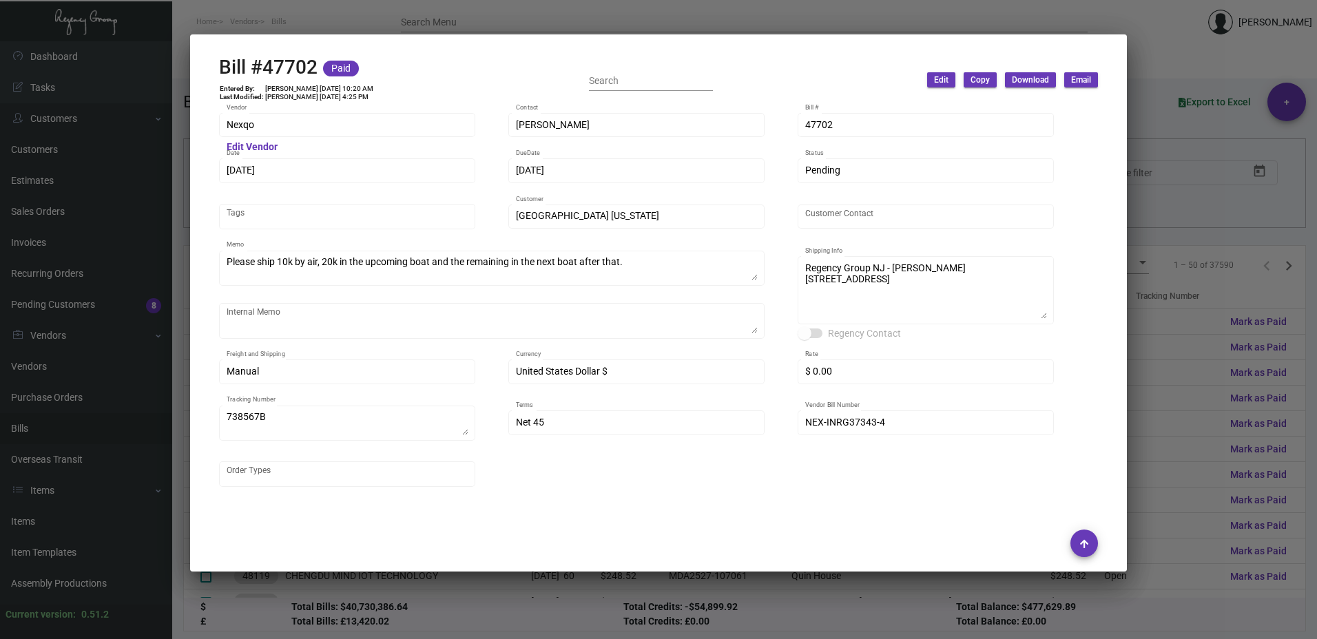
scroll to position [0, 0]
click at [1167, 183] on div at bounding box center [658, 319] width 1317 height 639
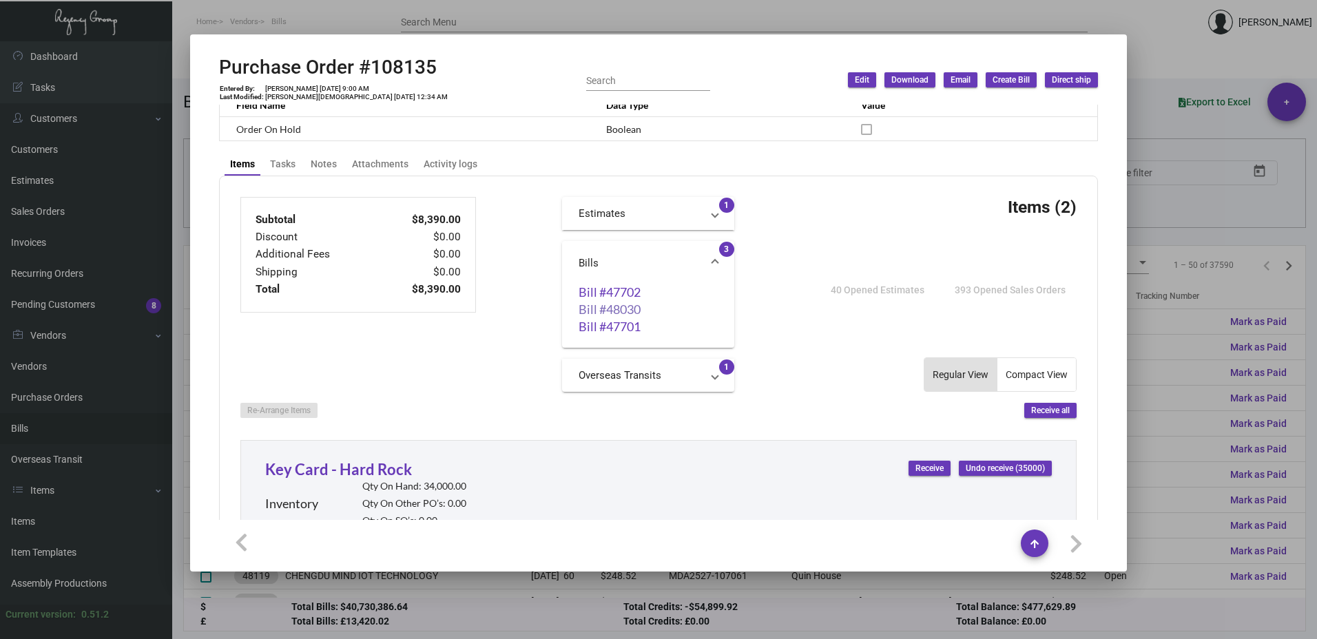
click at [630, 307] on link "Bill #48030" at bounding box center [648, 309] width 139 height 14
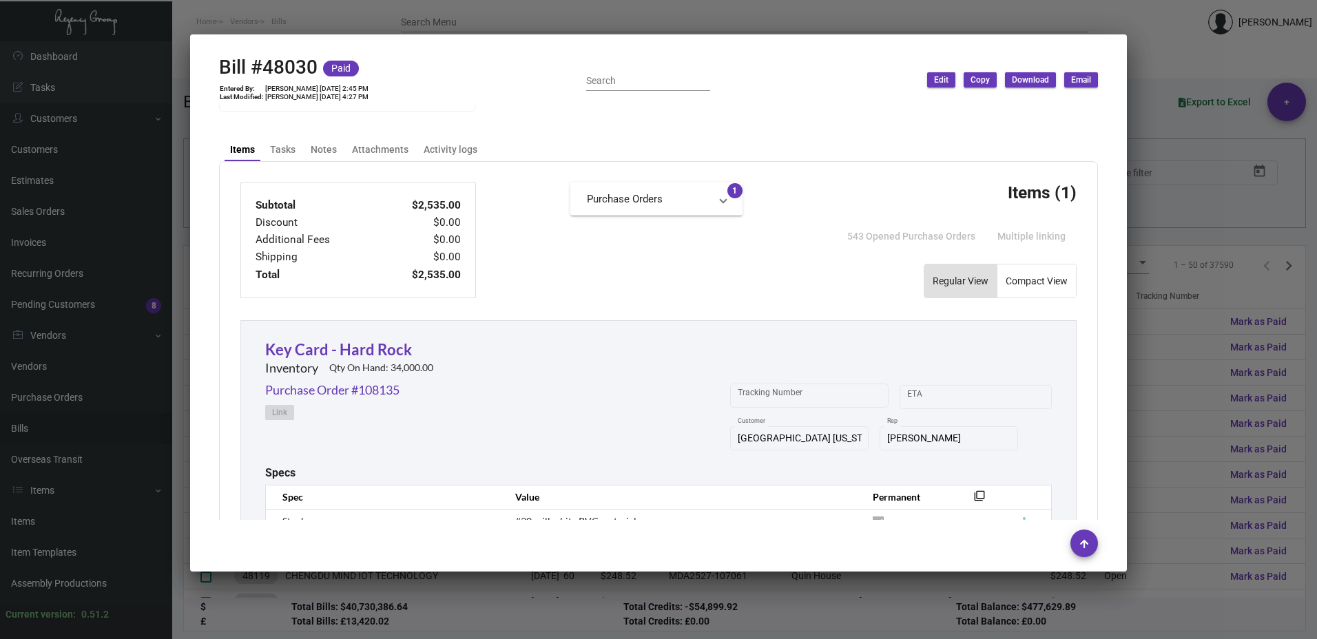
scroll to position [392, 0]
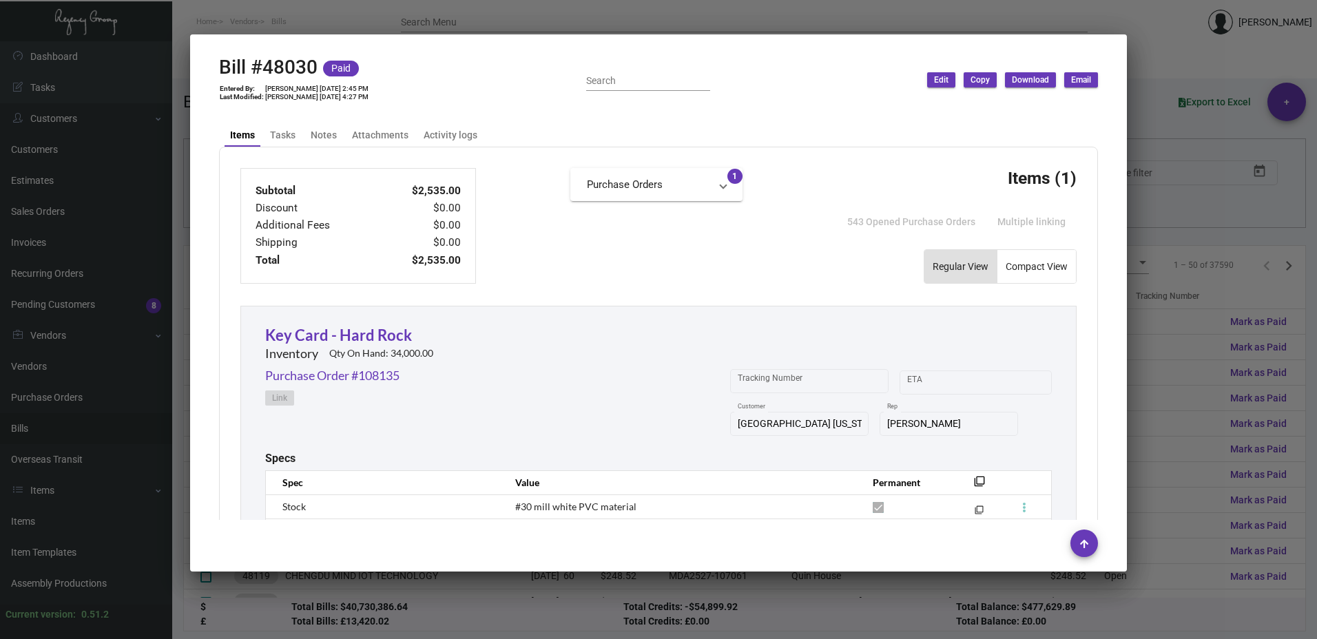
click at [1198, 202] on div at bounding box center [658, 319] width 1317 height 639
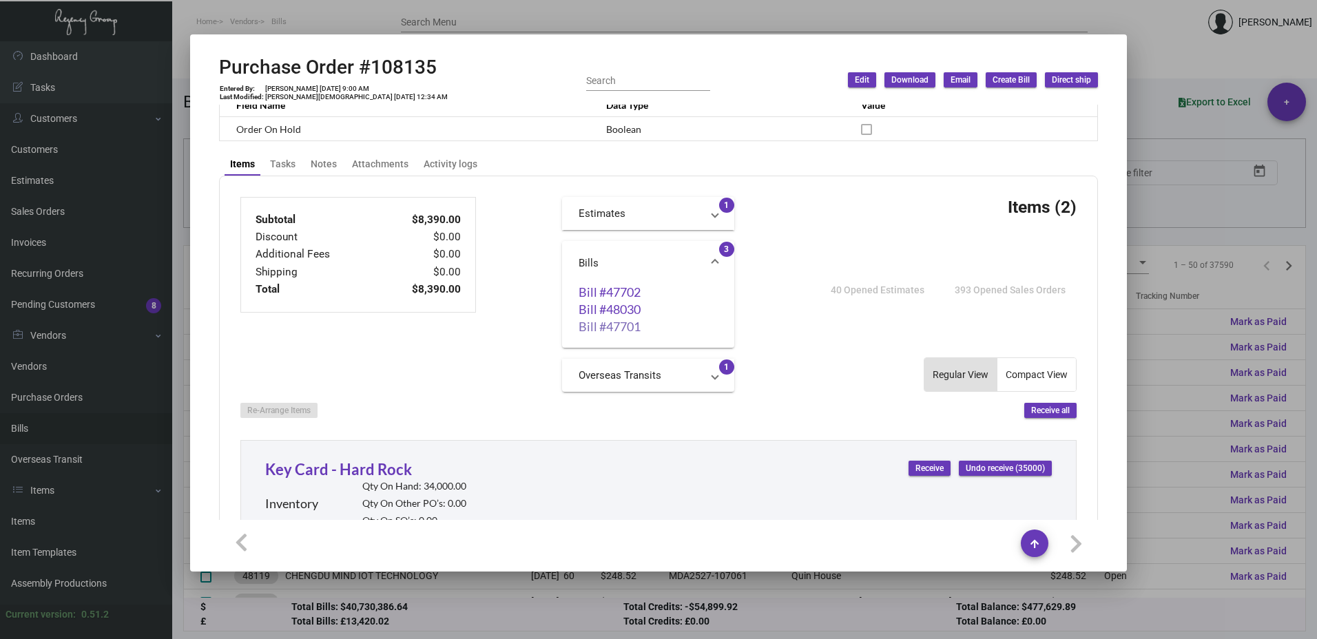
click at [629, 331] on link "Bill #47701" at bounding box center [648, 327] width 139 height 14
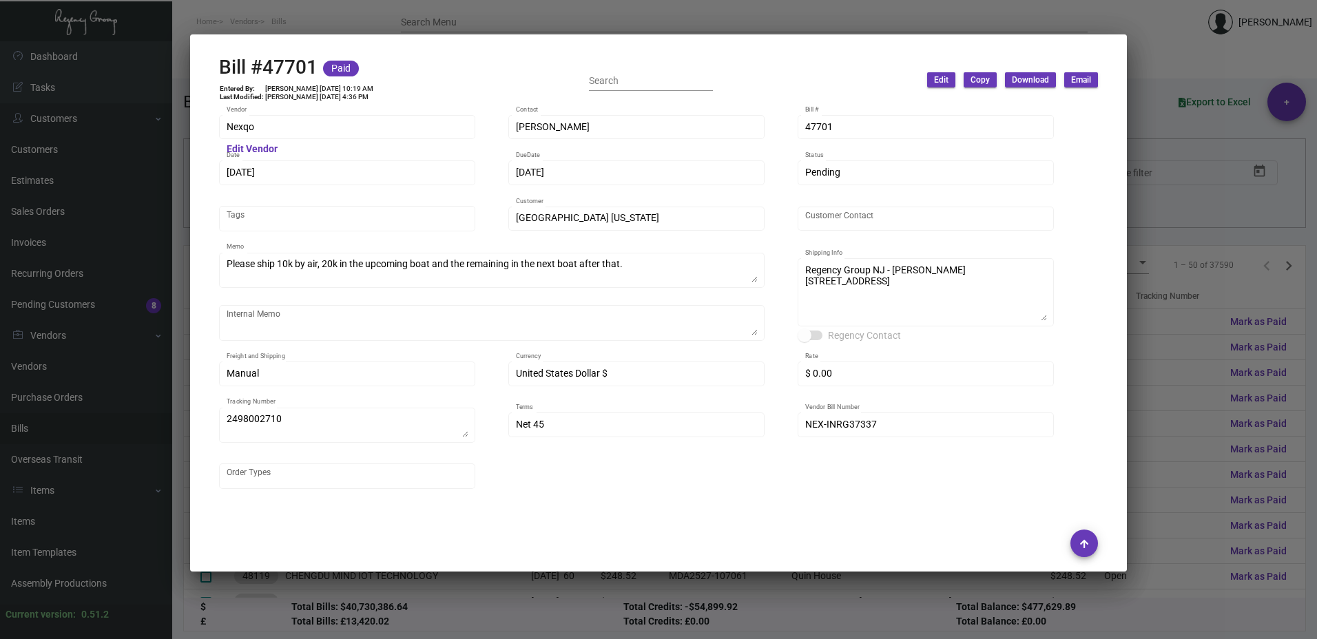
scroll to position [344, 0]
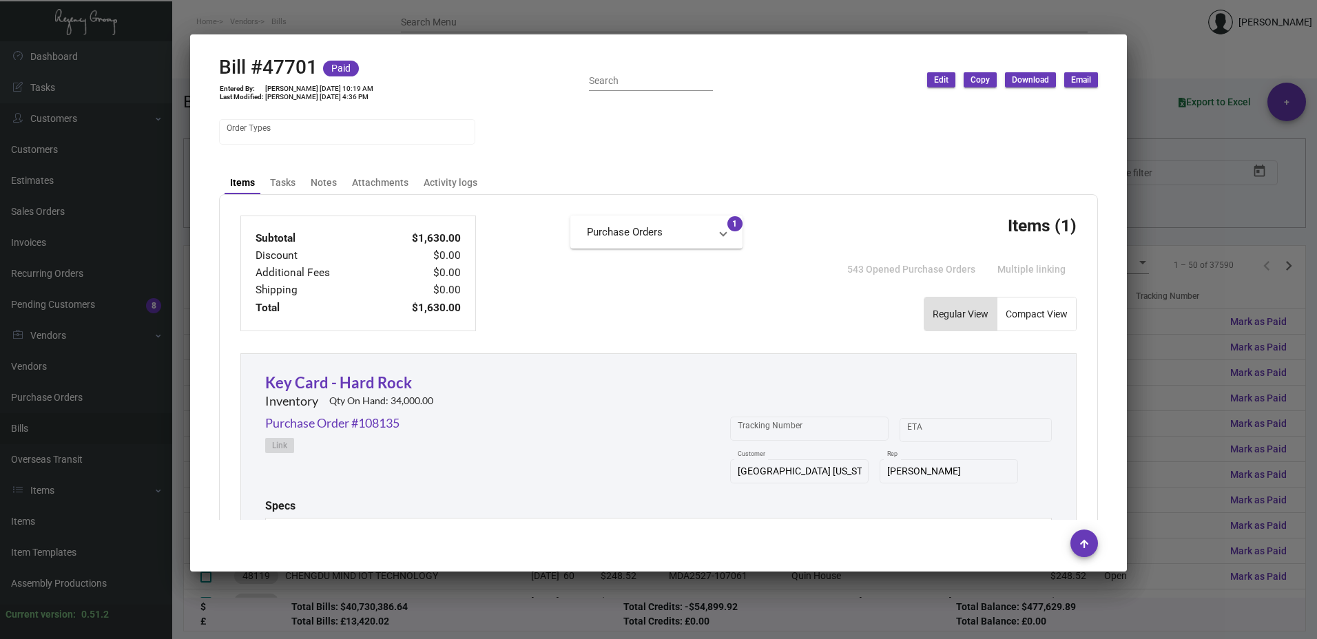
click at [1164, 199] on div at bounding box center [658, 319] width 1317 height 639
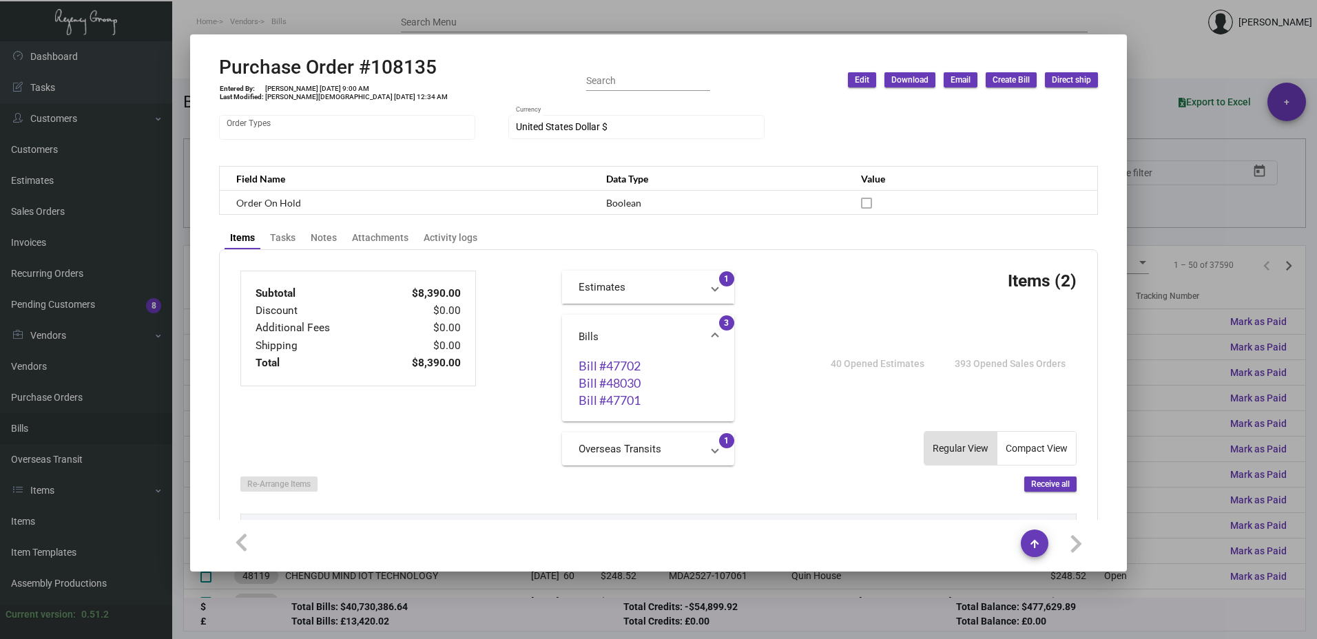
scroll to position [207, 0]
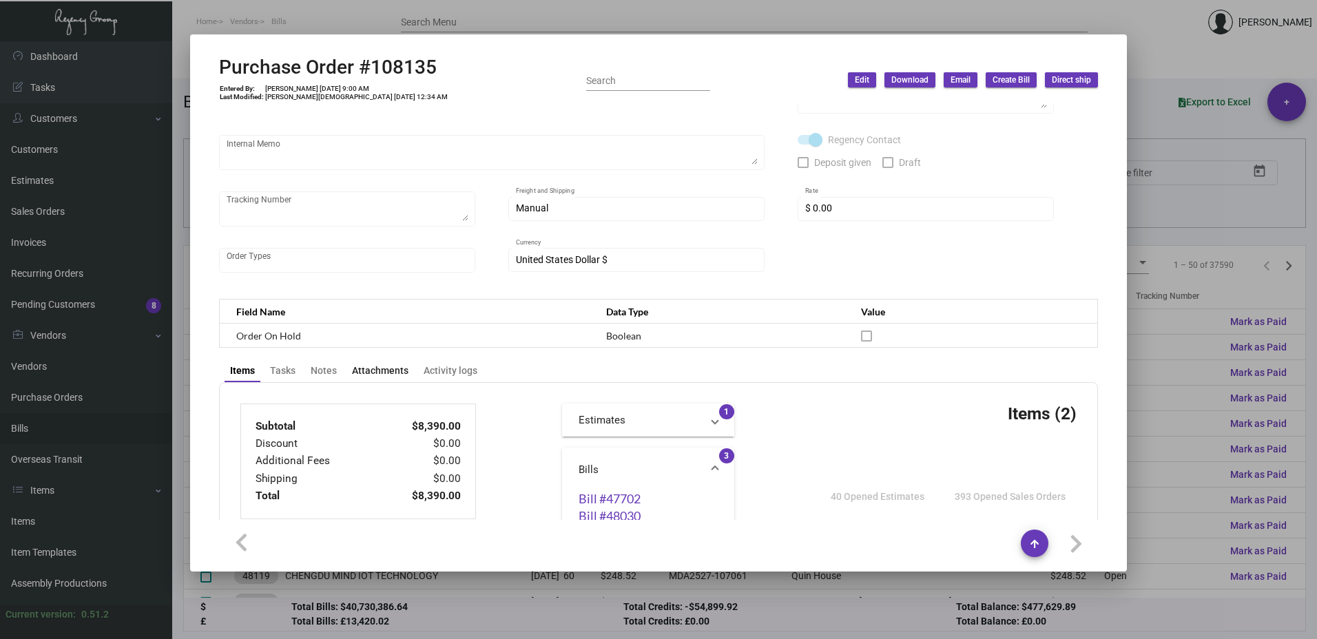
click at [384, 377] on div "Attachments" at bounding box center [380, 371] width 56 height 14
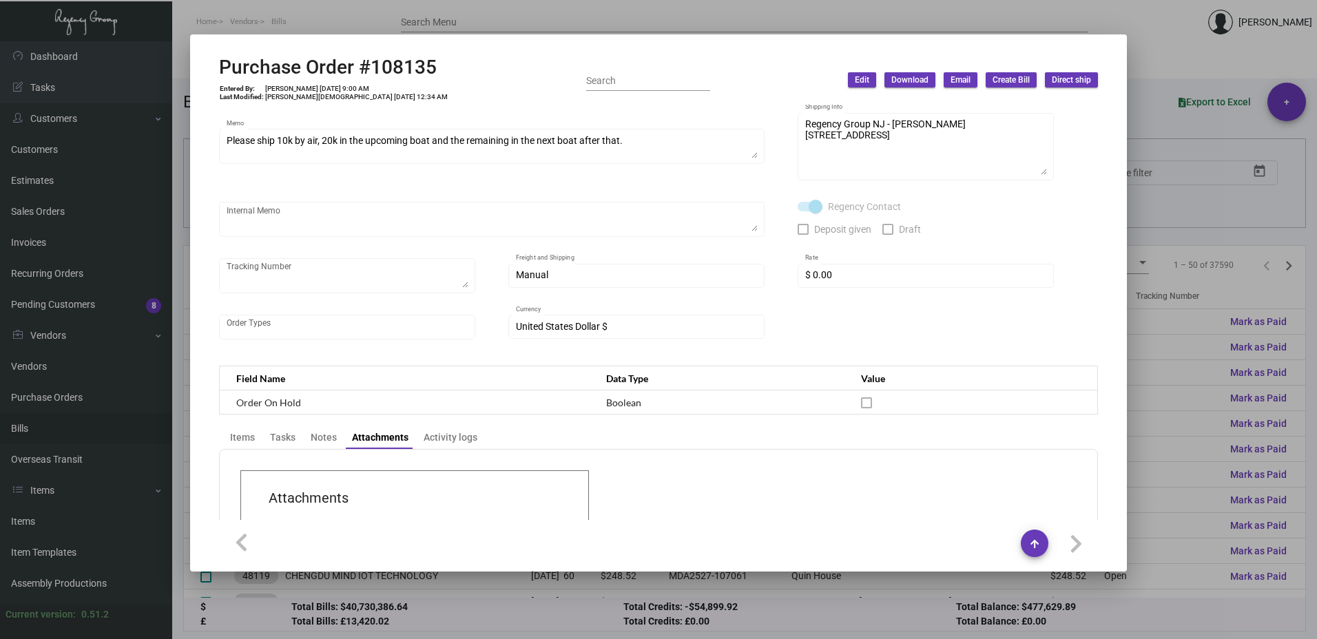
scroll to position [0, 0]
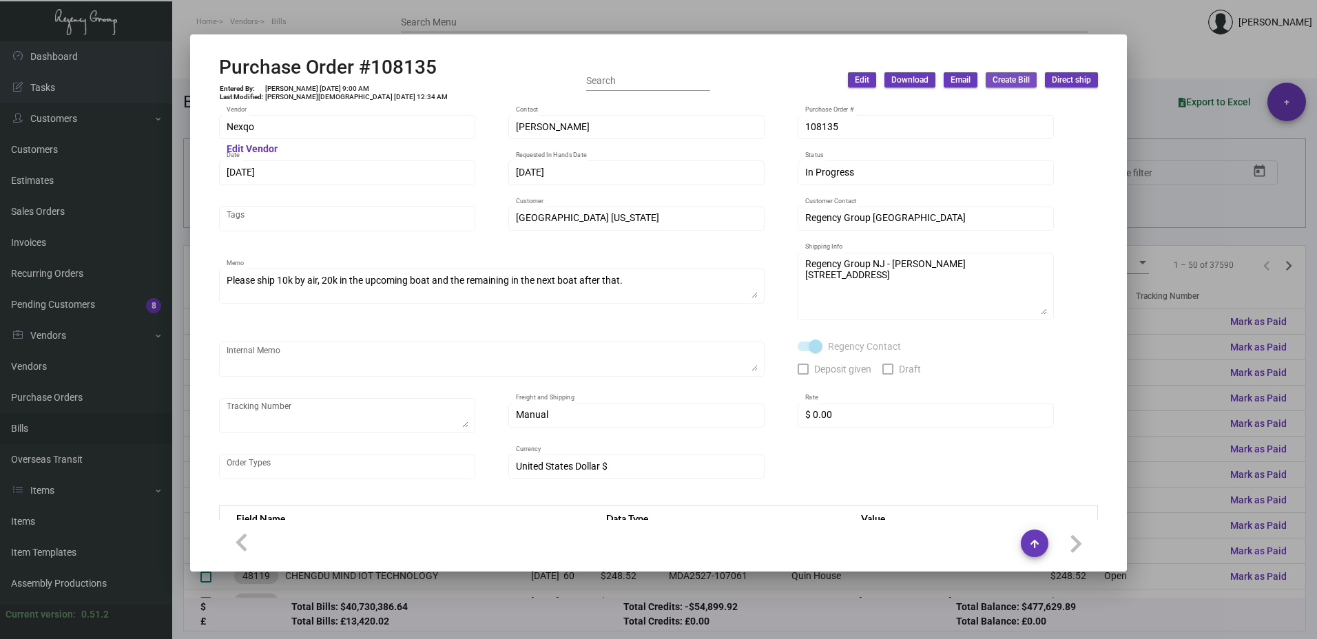
click at [1005, 79] on span "Create Bill" at bounding box center [1010, 80] width 37 height 12
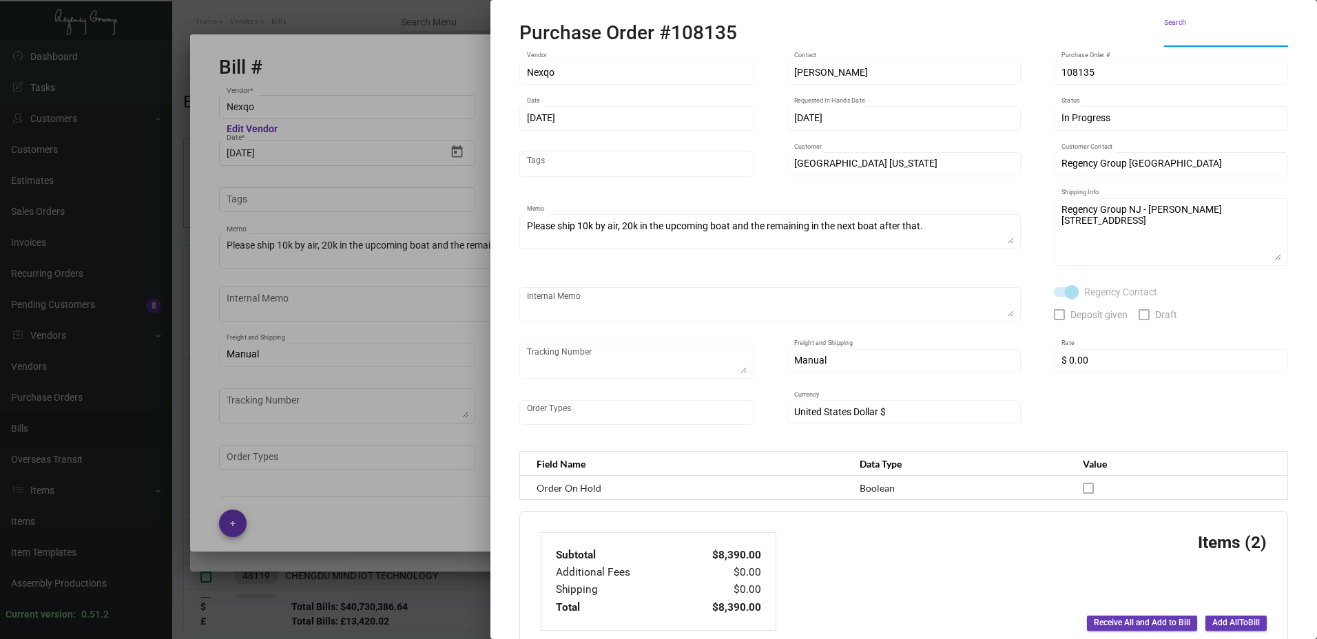
click at [1218, 621] on span "Add All To Bill" at bounding box center [1236, 623] width 48 height 12
click at [480, 493] on div at bounding box center [658, 319] width 1317 height 639
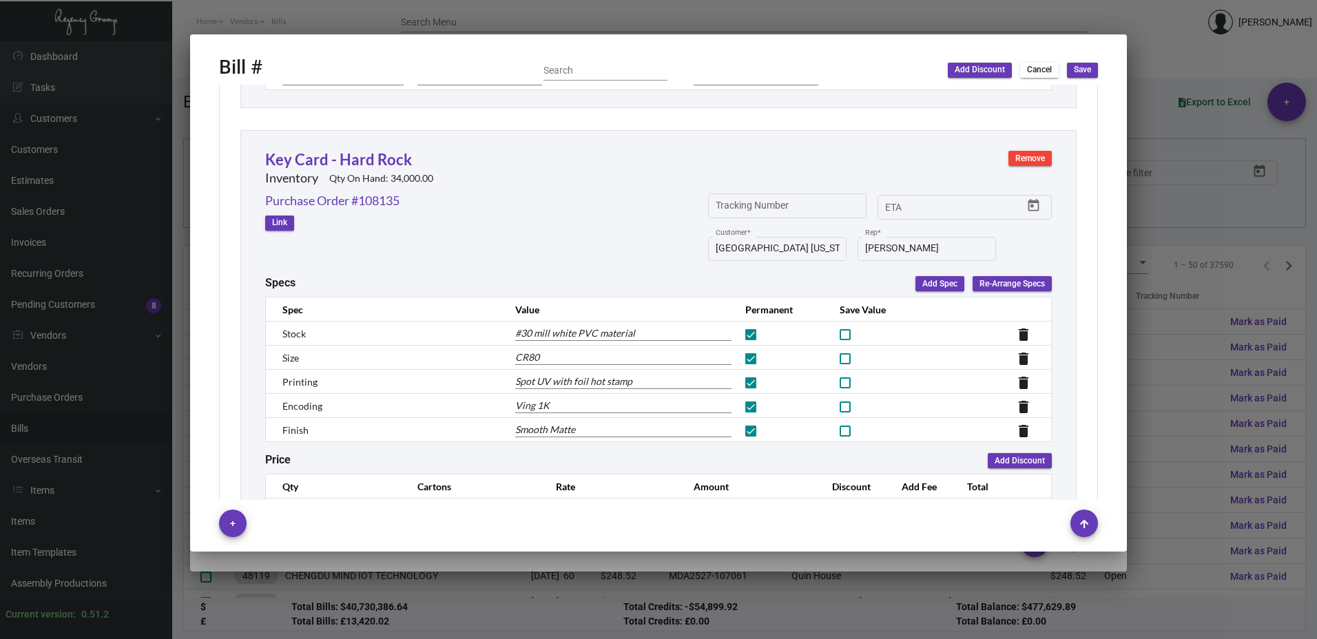
scroll to position [916, 0]
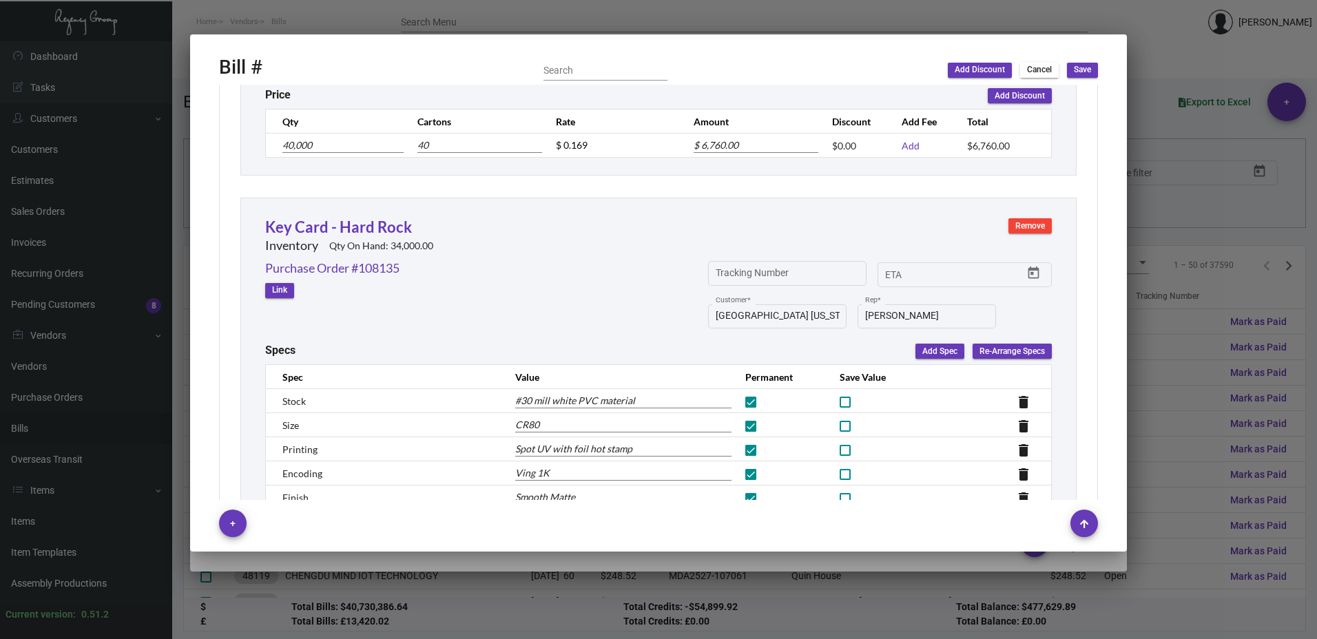
click at [1036, 228] on button "Remove" at bounding box center [1029, 225] width 43 height 15
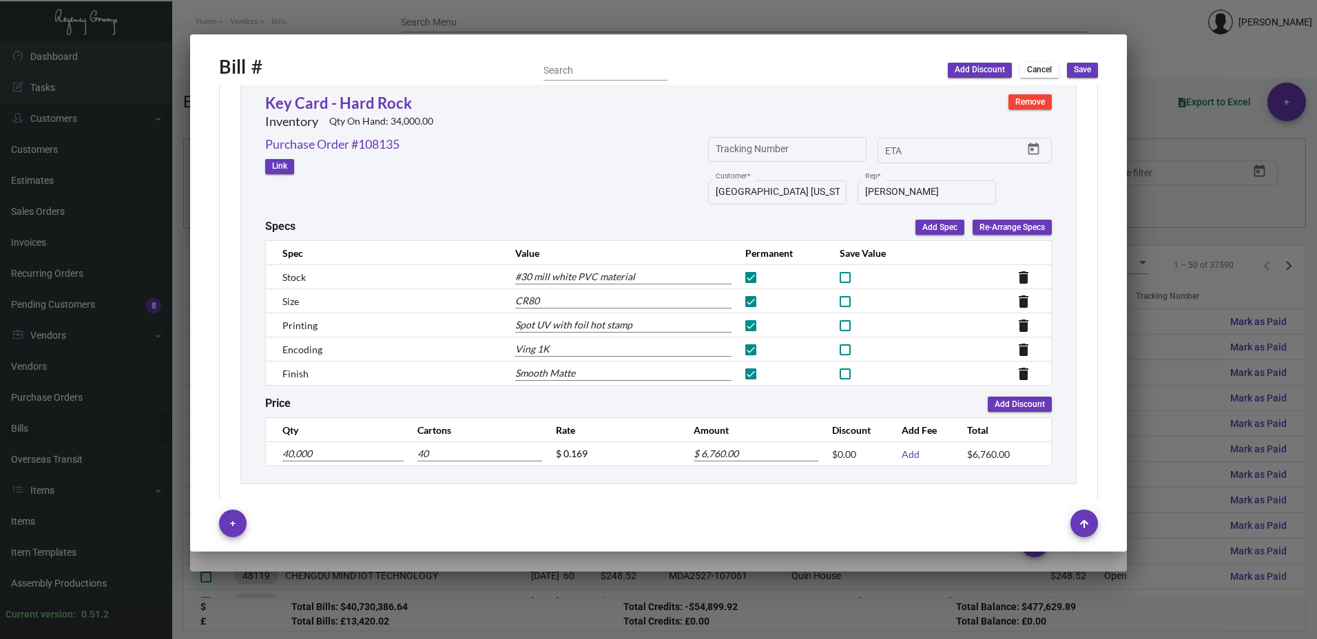
scroll to position [595, 0]
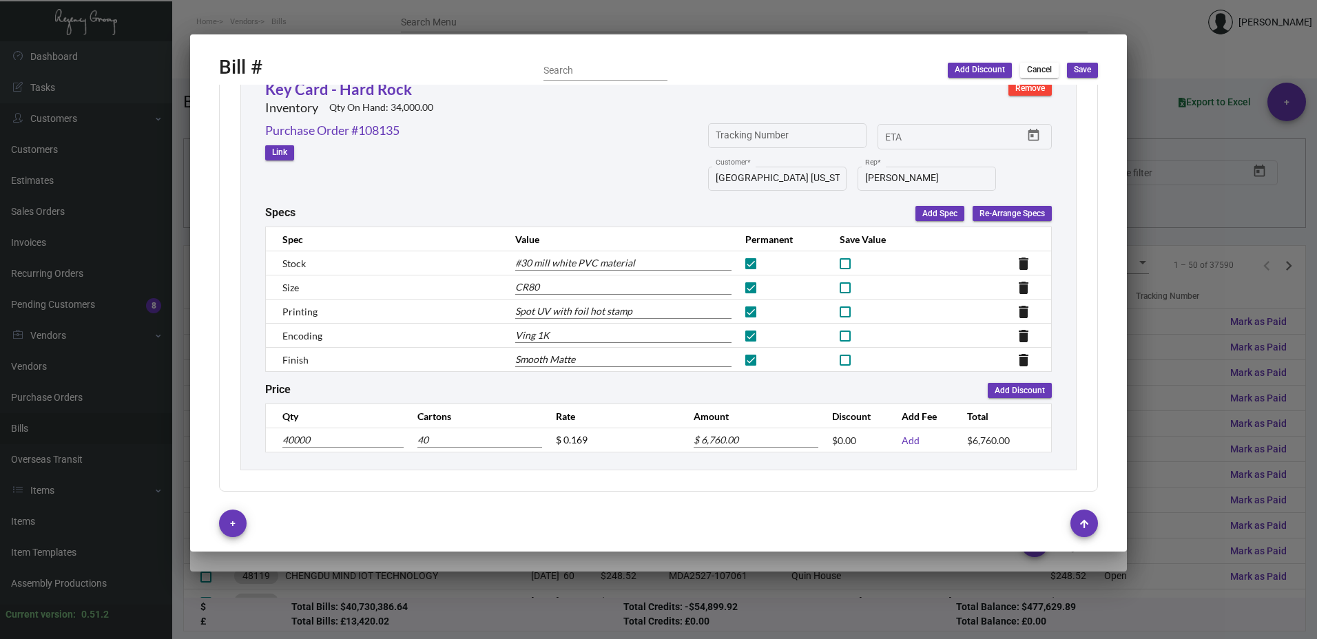
click at [314, 442] on input "40000" at bounding box center [342, 440] width 121 height 15
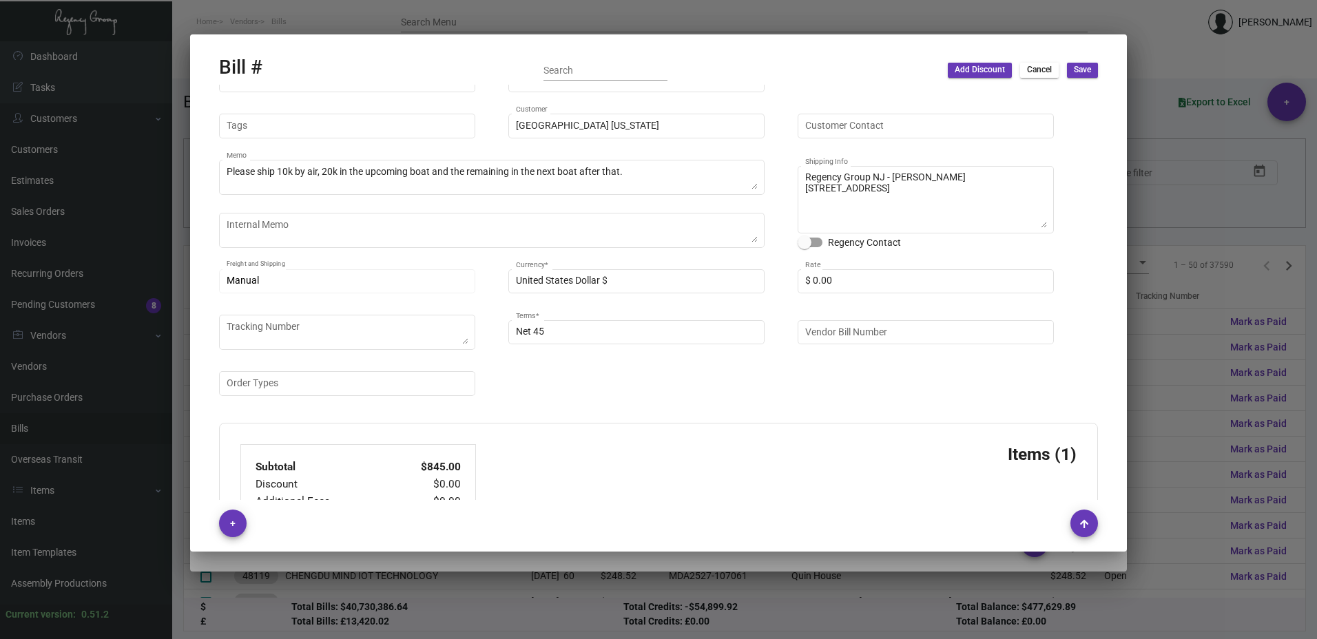
scroll to position [0, 0]
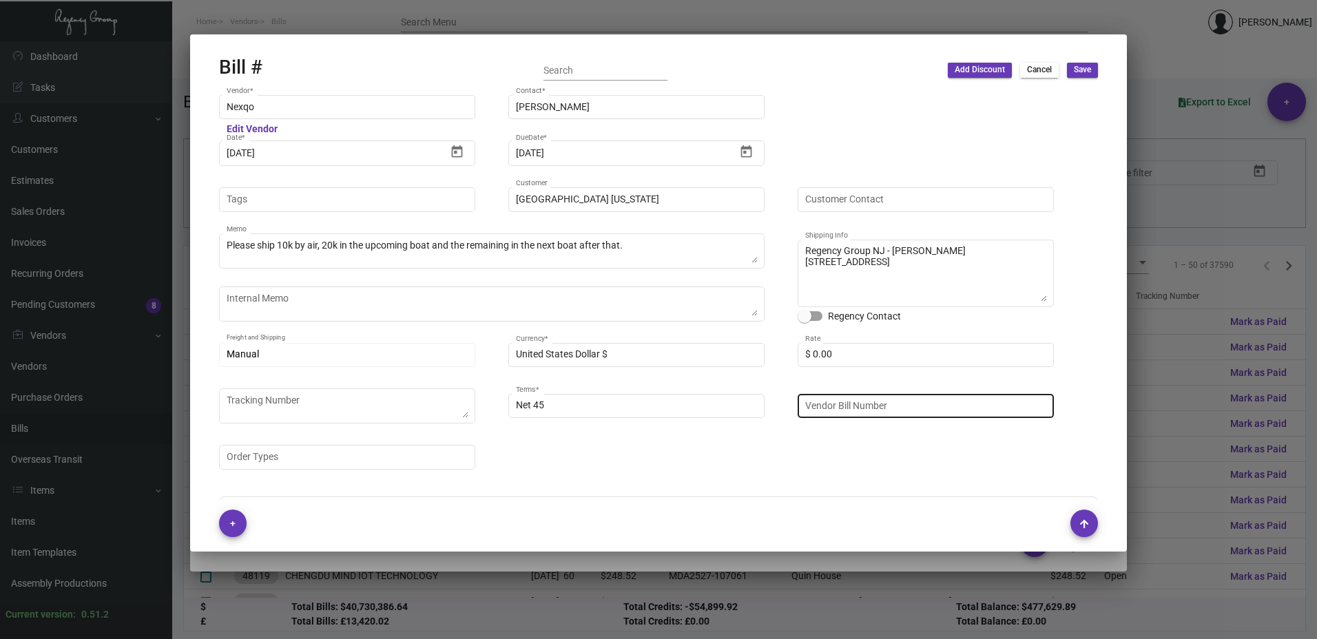
click at [872, 404] on input "Vendor Bill Number" at bounding box center [926, 405] width 242 height 11
paste input "NEX-INRG37389-4"
click at [782, 463] on div "Nexqo Vendor * Edit Vendor [PERSON_NAME] Contact * [DATE] Date * [DATE] DueDate…" at bounding box center [658, 289] width 879 height 393
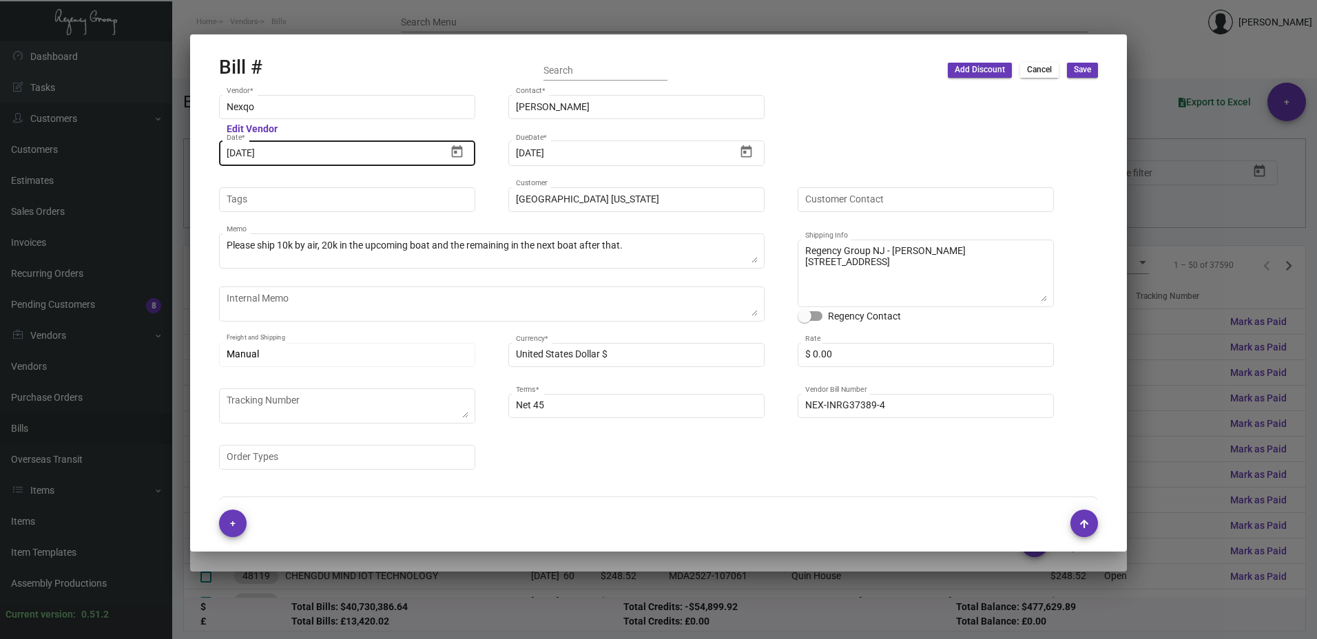
click at [284, 158] on input "[DATE]" at bounding box center [337, 153] width 220 height 11
click at [453, 149] on icon "Open calendar" at bounding box center [457, 152] width 14 height 14
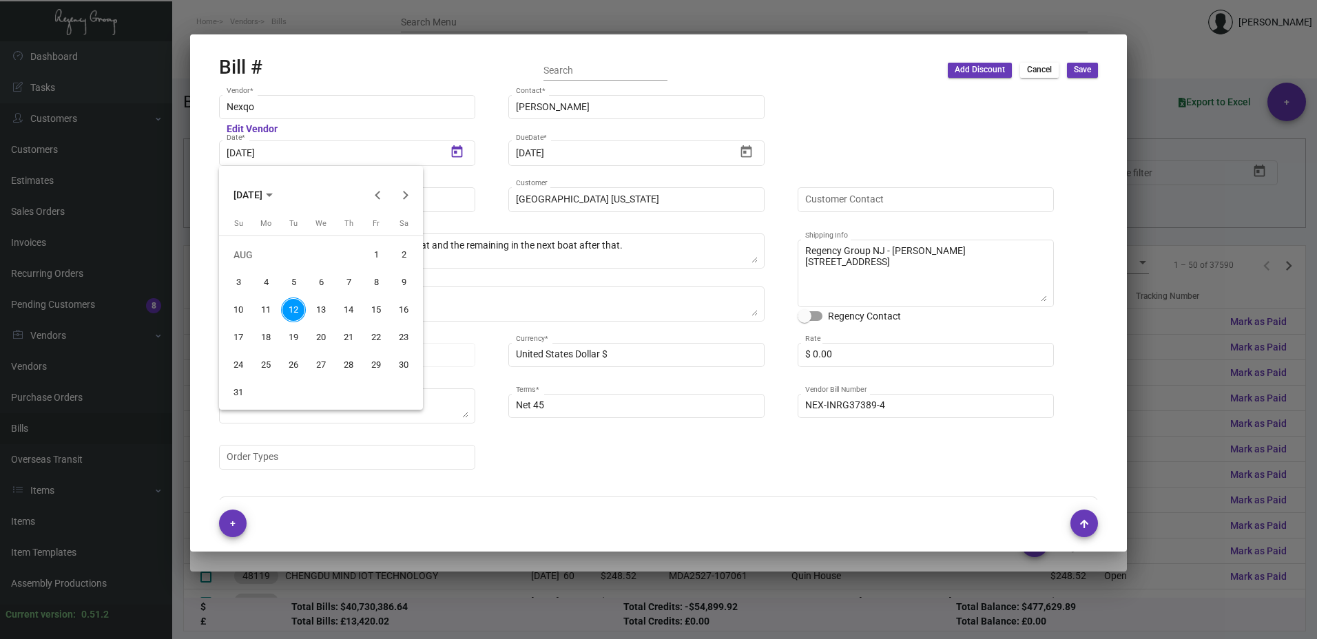
click at [395, 285] on div "9" at bounding box center [403, 282] width 25 height 25
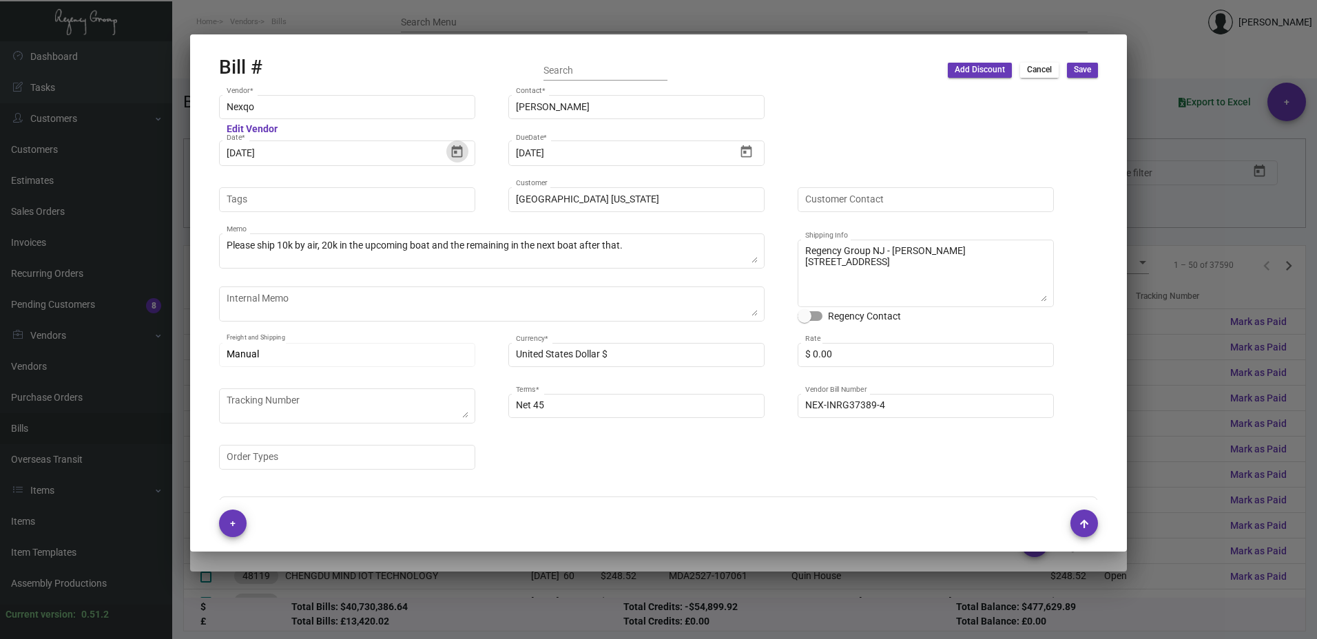
click at [1080, 395] on div "Nexqo Vendor * Edit Vendor [PERSON_NAME] Contact * [DATE] Date * [DATE] DueDate…" at bounding box center [658, 289] width 879 height 393
click at [1084, 68] on span "Save" at bounding box center [1082, 70] width 17 height 12
